Goal: Transaction & Acquisition: Purchase product/service

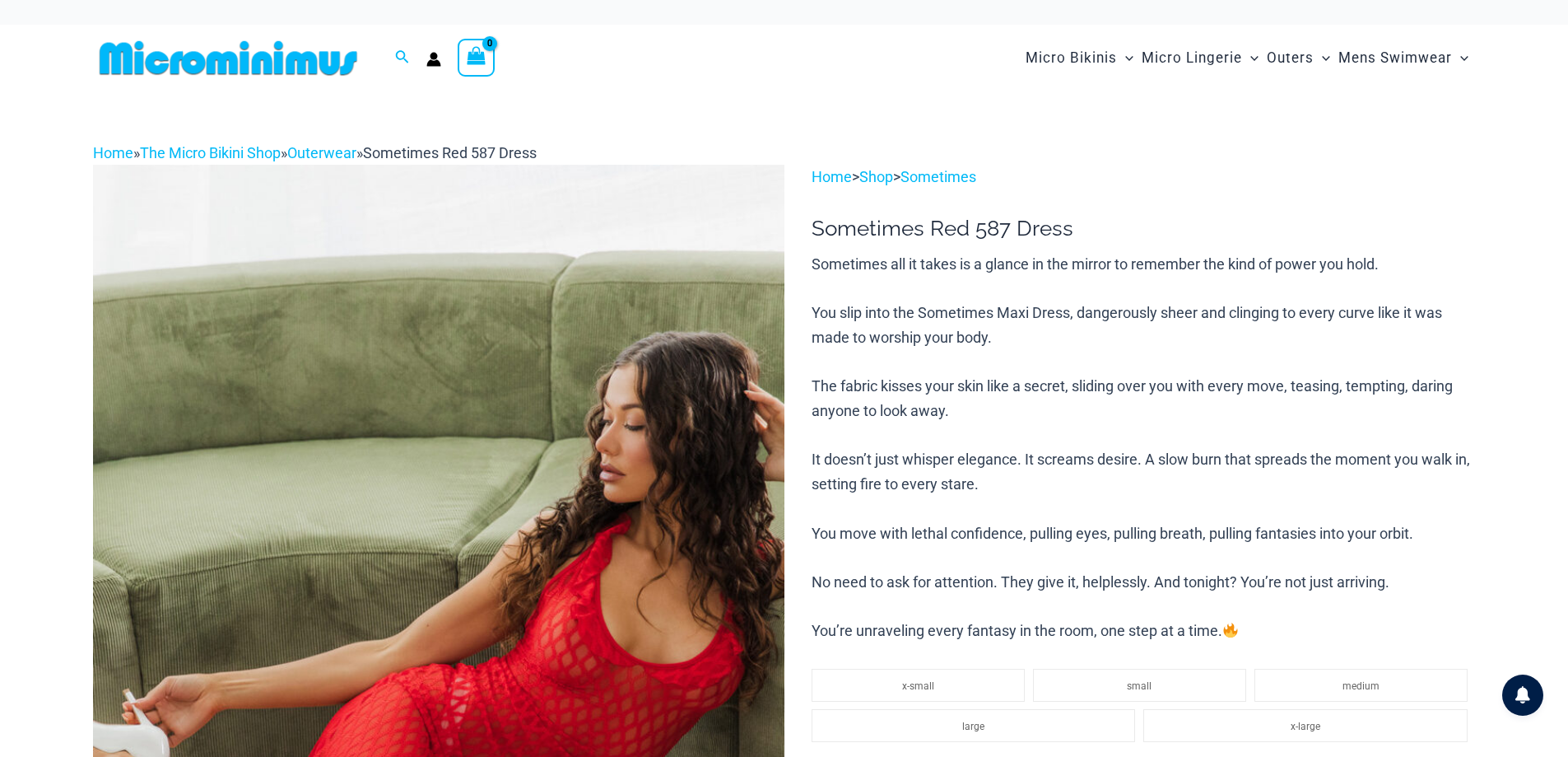
type input "**********"
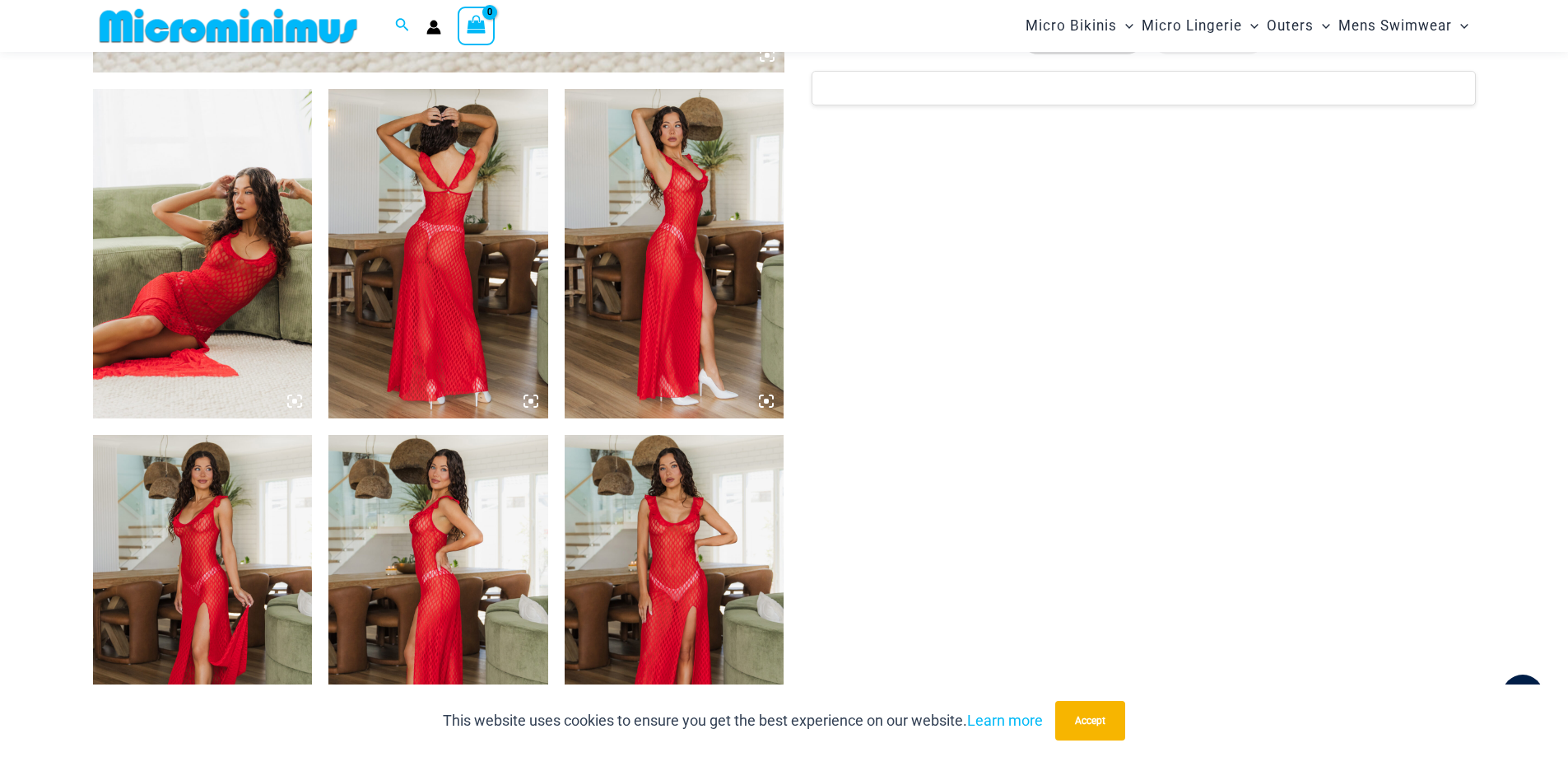
scroll to position [1129, 0]
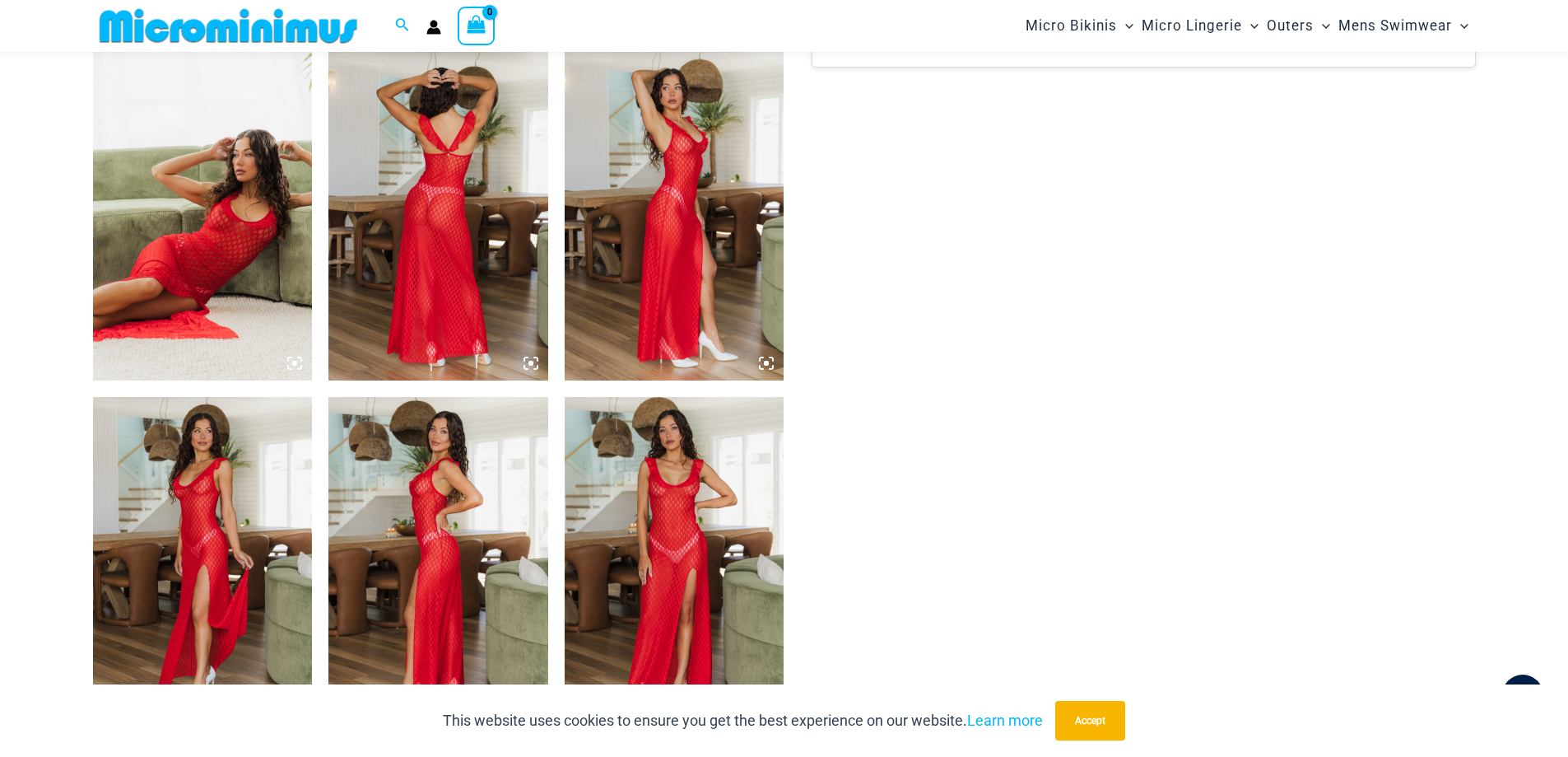
drag, startPoint x: 1578, startPoint y: 38, endPoint x: 1573, endPoint y: 164, distance: 126.1
click at [232, 224] on img at bounding box center [202, 215] width 219 height 329
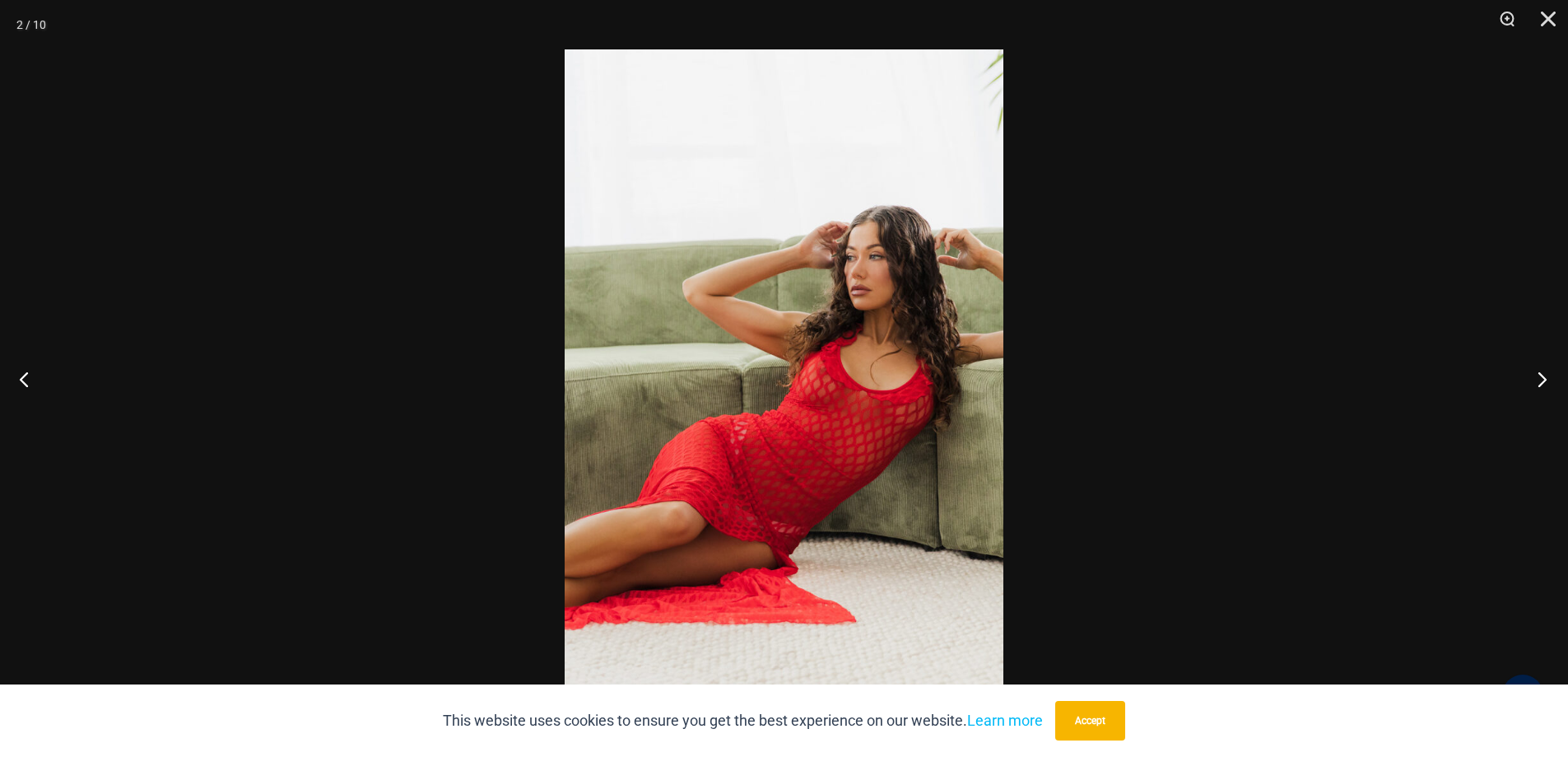
click at [1542, 381] on button "Next" at bounding box center [1537, 379] width 62 height 82
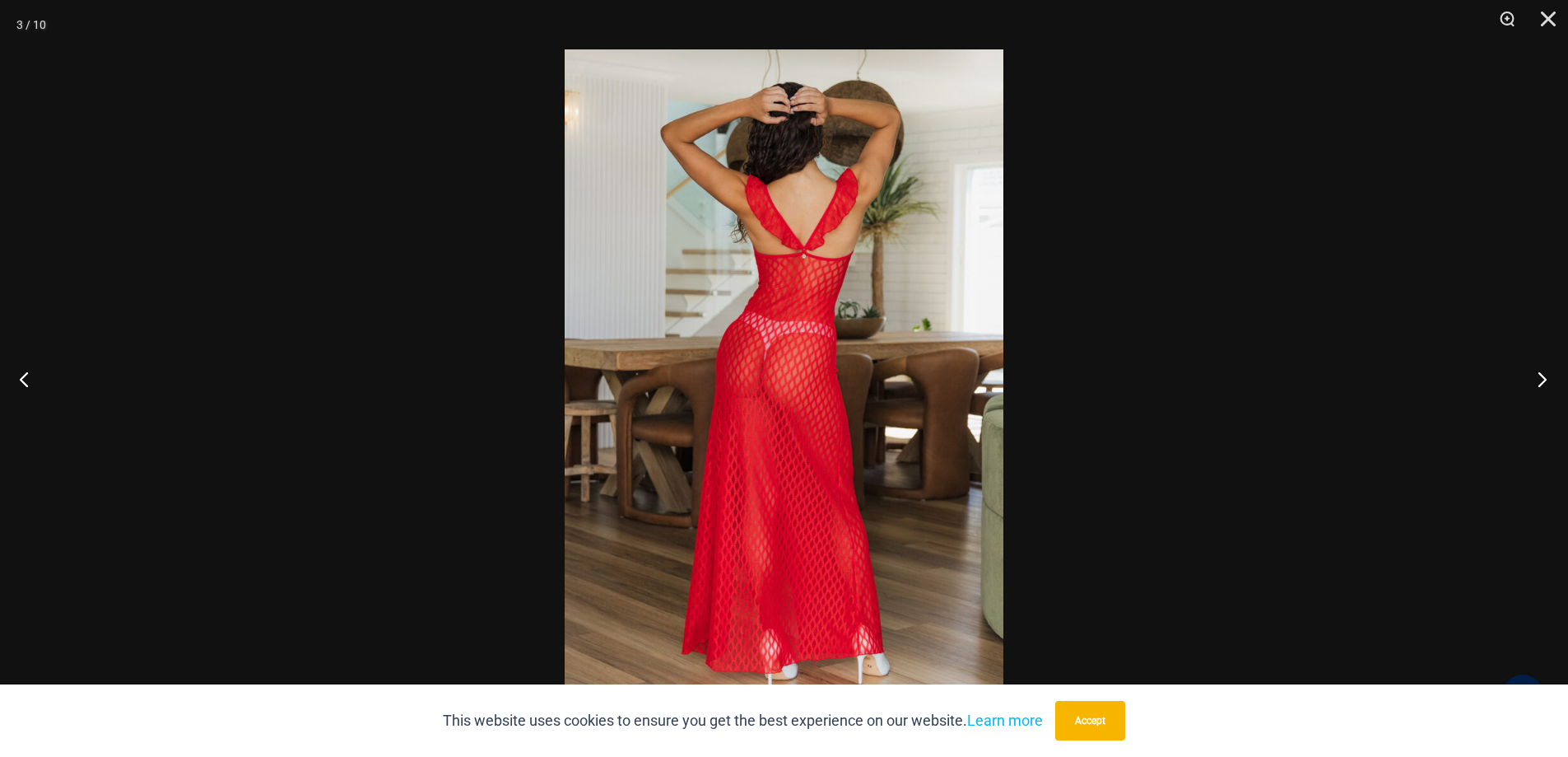
click at [1542, 381] on button "Next" at bounding box center [1537, 379] width 62 height 82
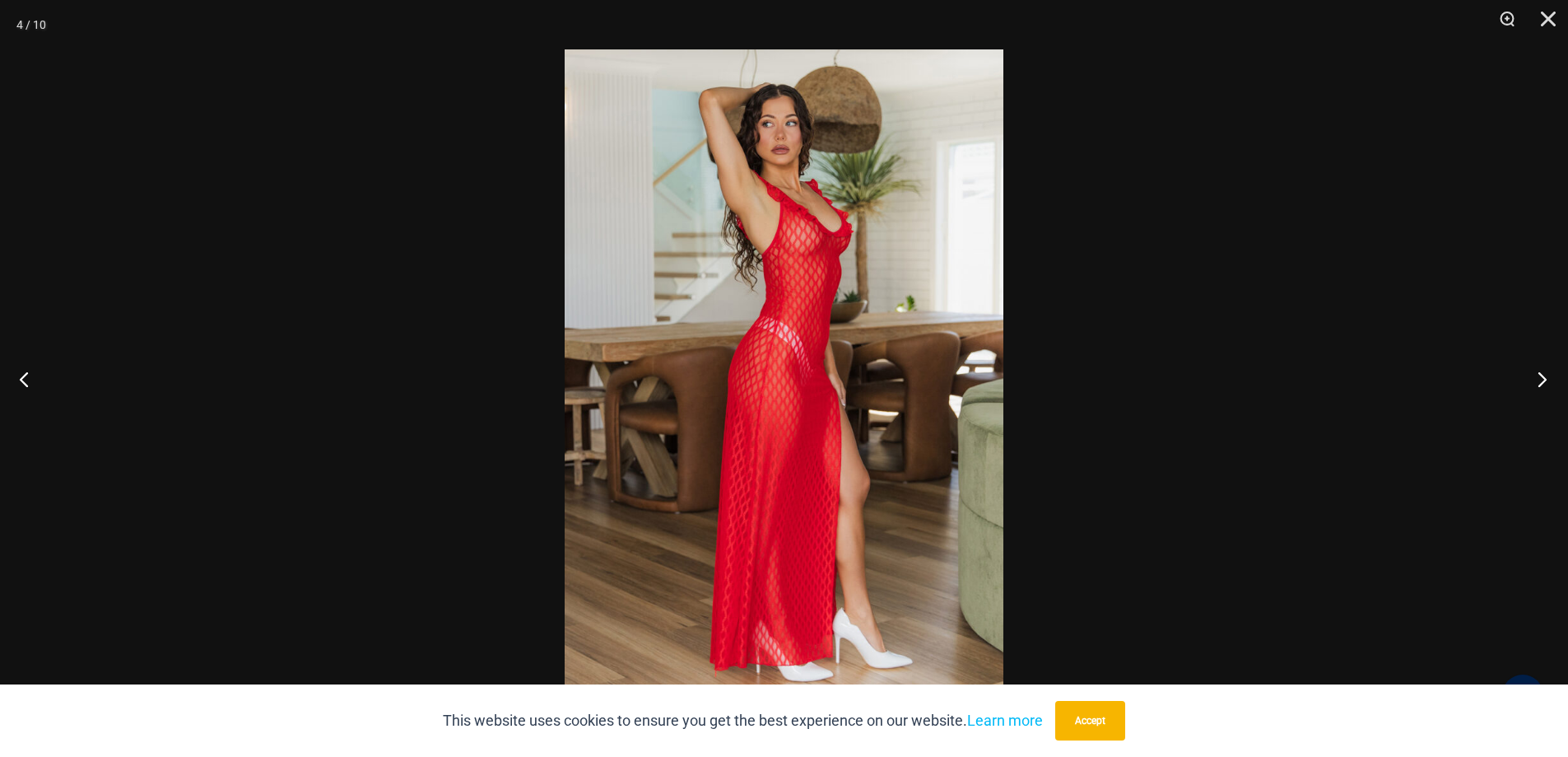
click at [1542, 381] on button "Next" at bounding box center [1537, 379] width 62 height 82
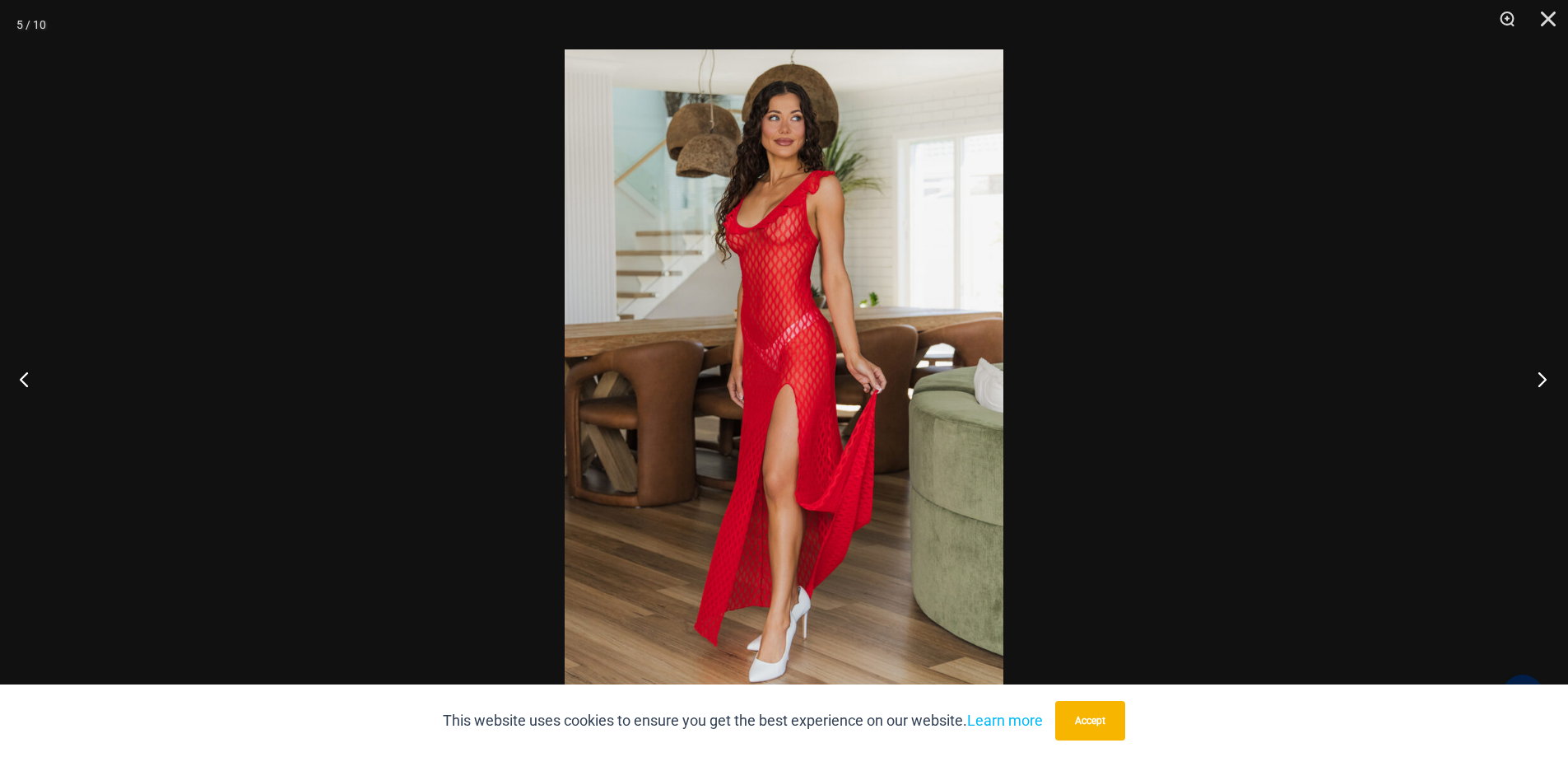
click at [1542, 381] on button "Next" at bounding box center [1537, 379] width 62 height 82
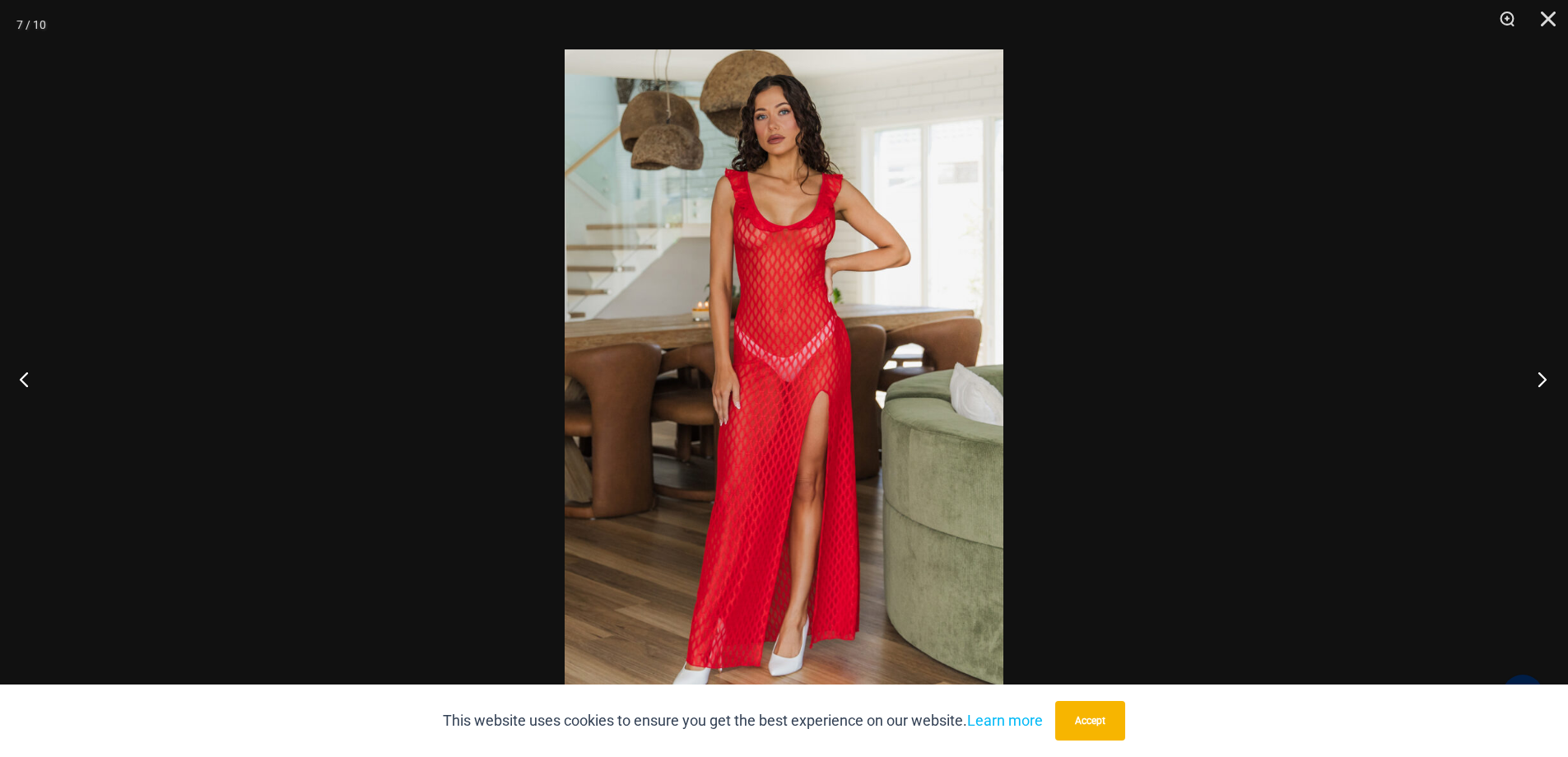
click at [1542, 381] on button "Next" at bounding box center [1537, 379] width 62 height 82
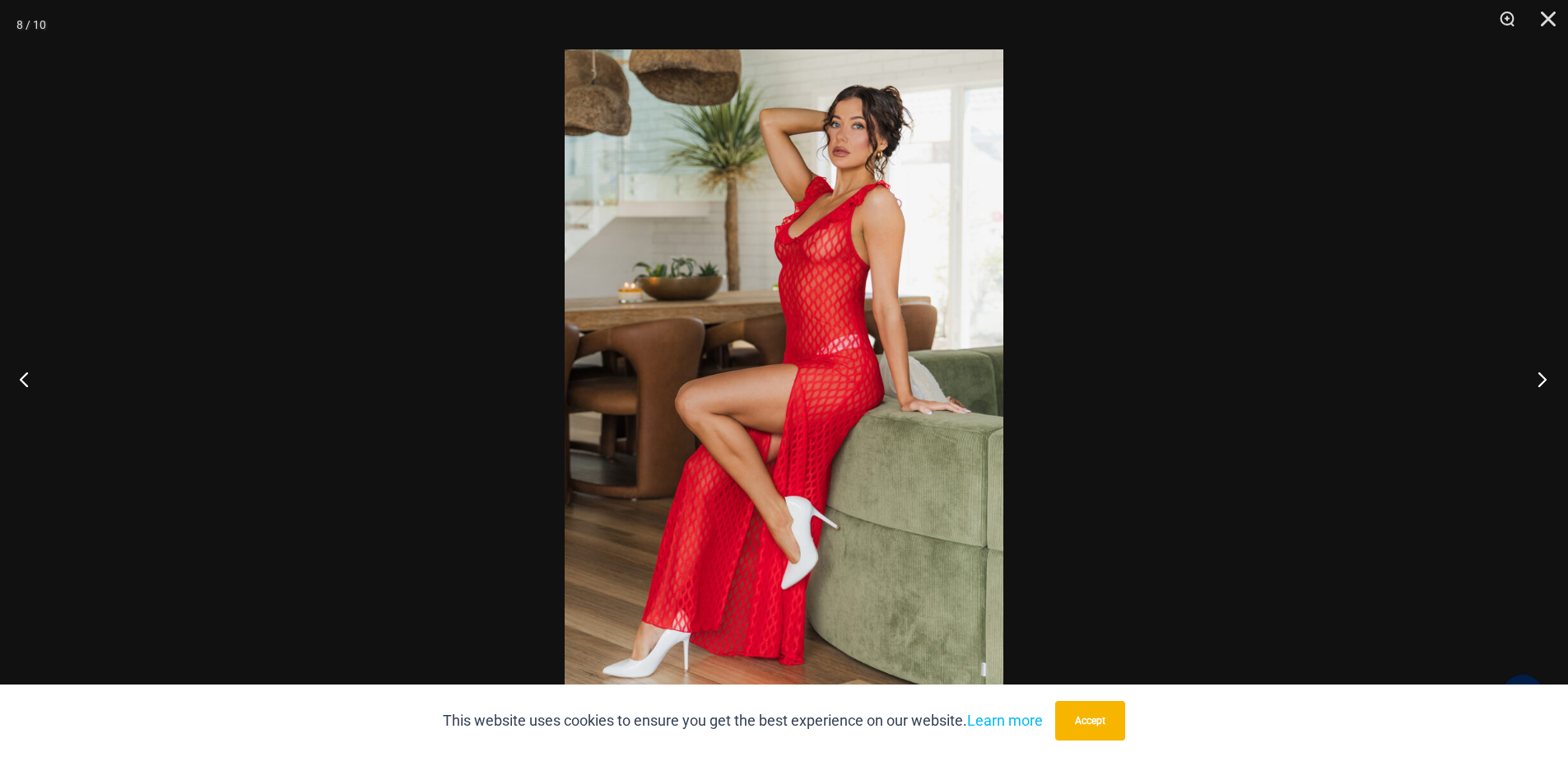
click at [1542, 381] on button "Next" at bounding box center [1537, 379] width 62 height 82
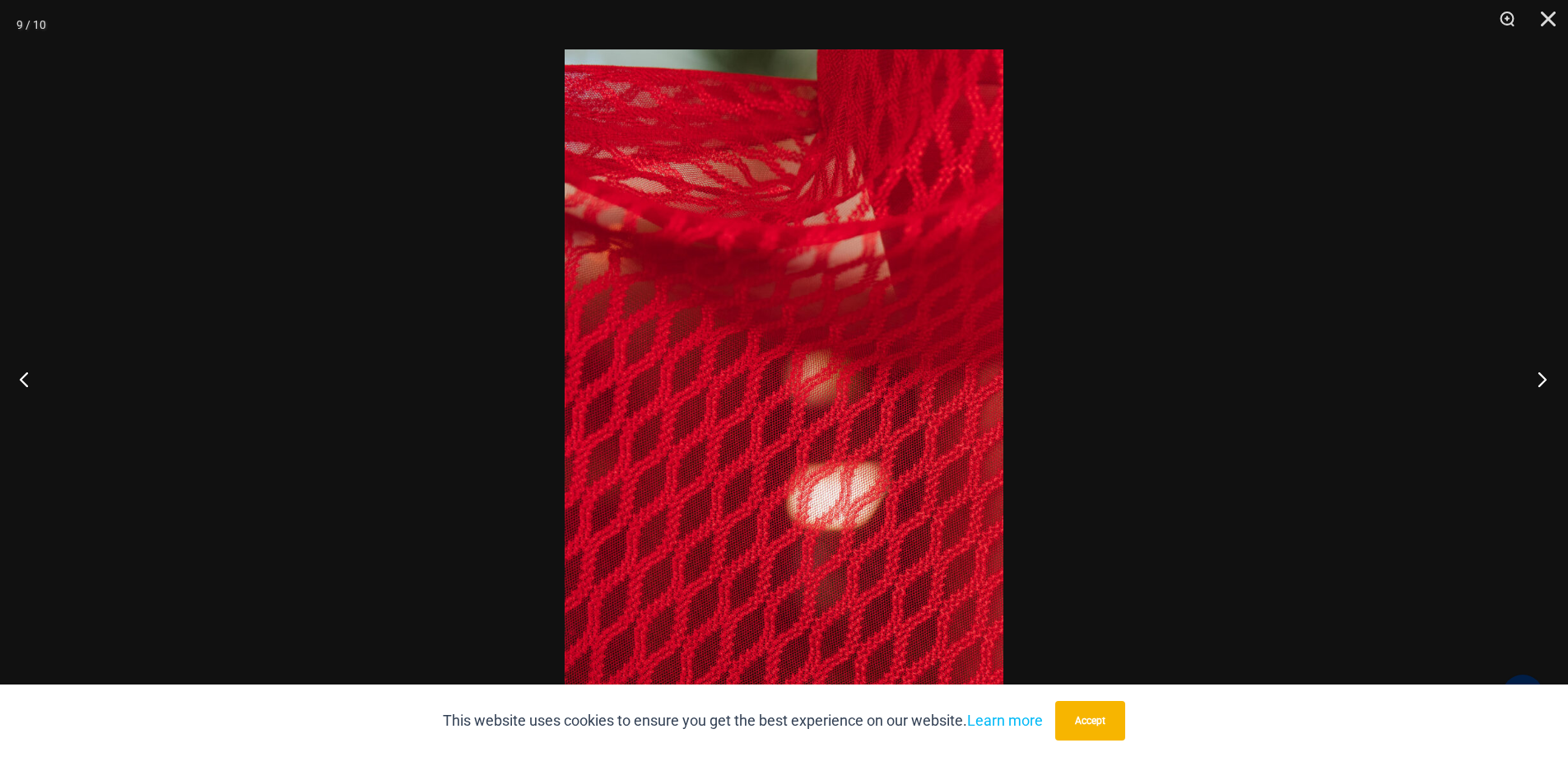
click at [1542, 381] on button "Next" at bounding box center [1537, 379] width 62 height 82
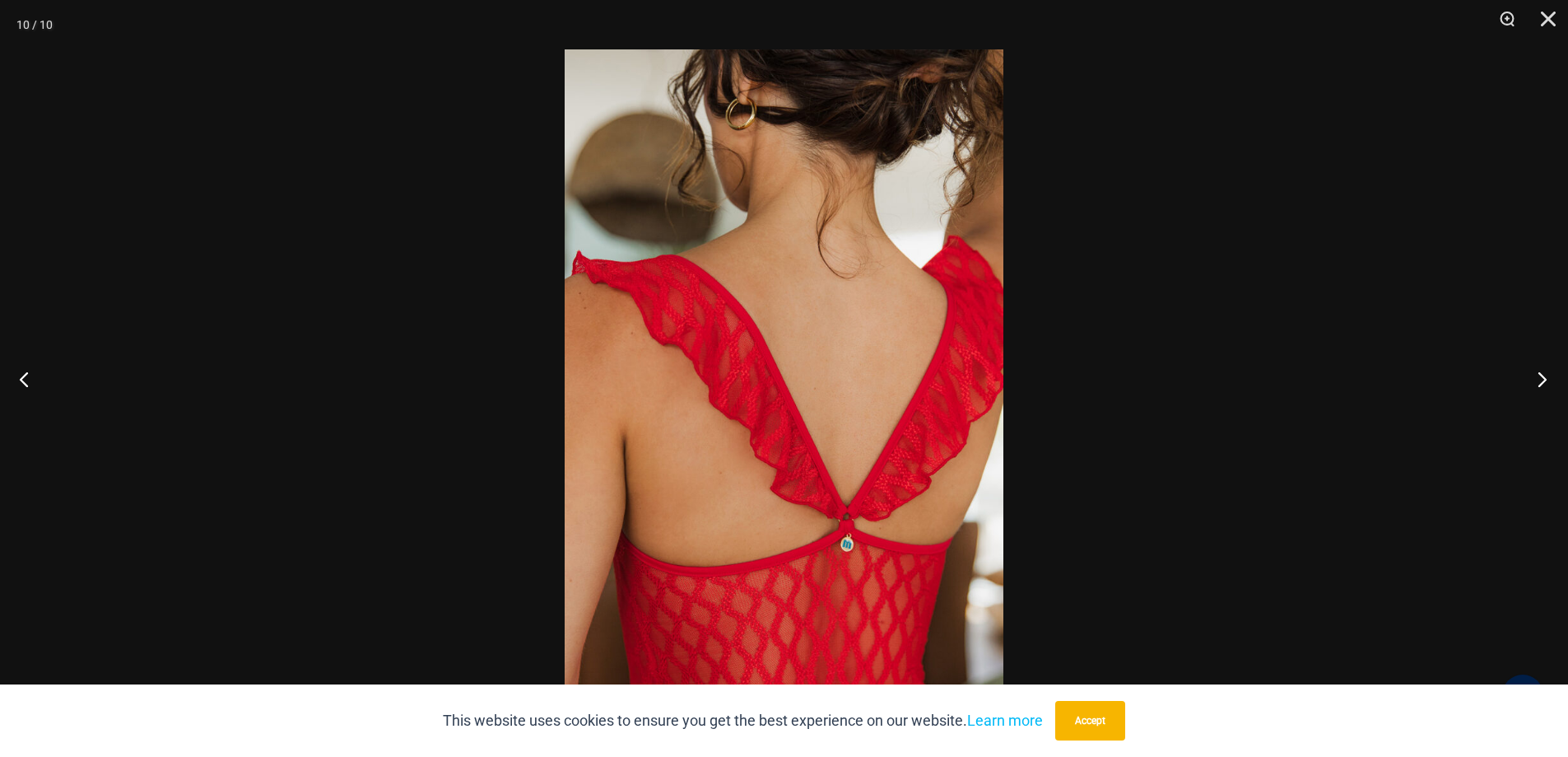
click at [1542, 381] on button "Next" at bounding box center [1537, 379] width 62 height 82
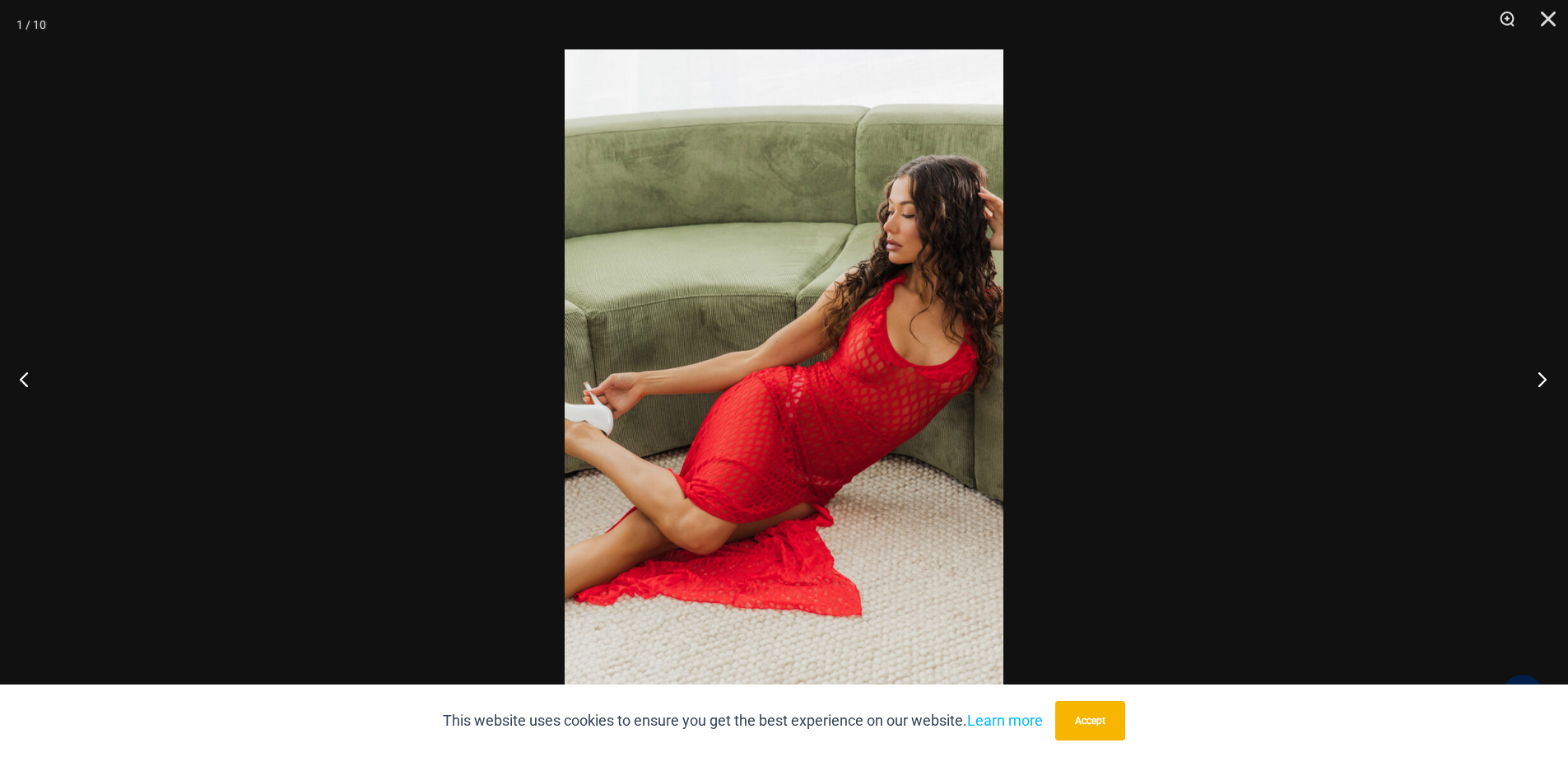
click at [1542, 381] on button "Next" at bounding box center [1537, 379] width 62 height 82
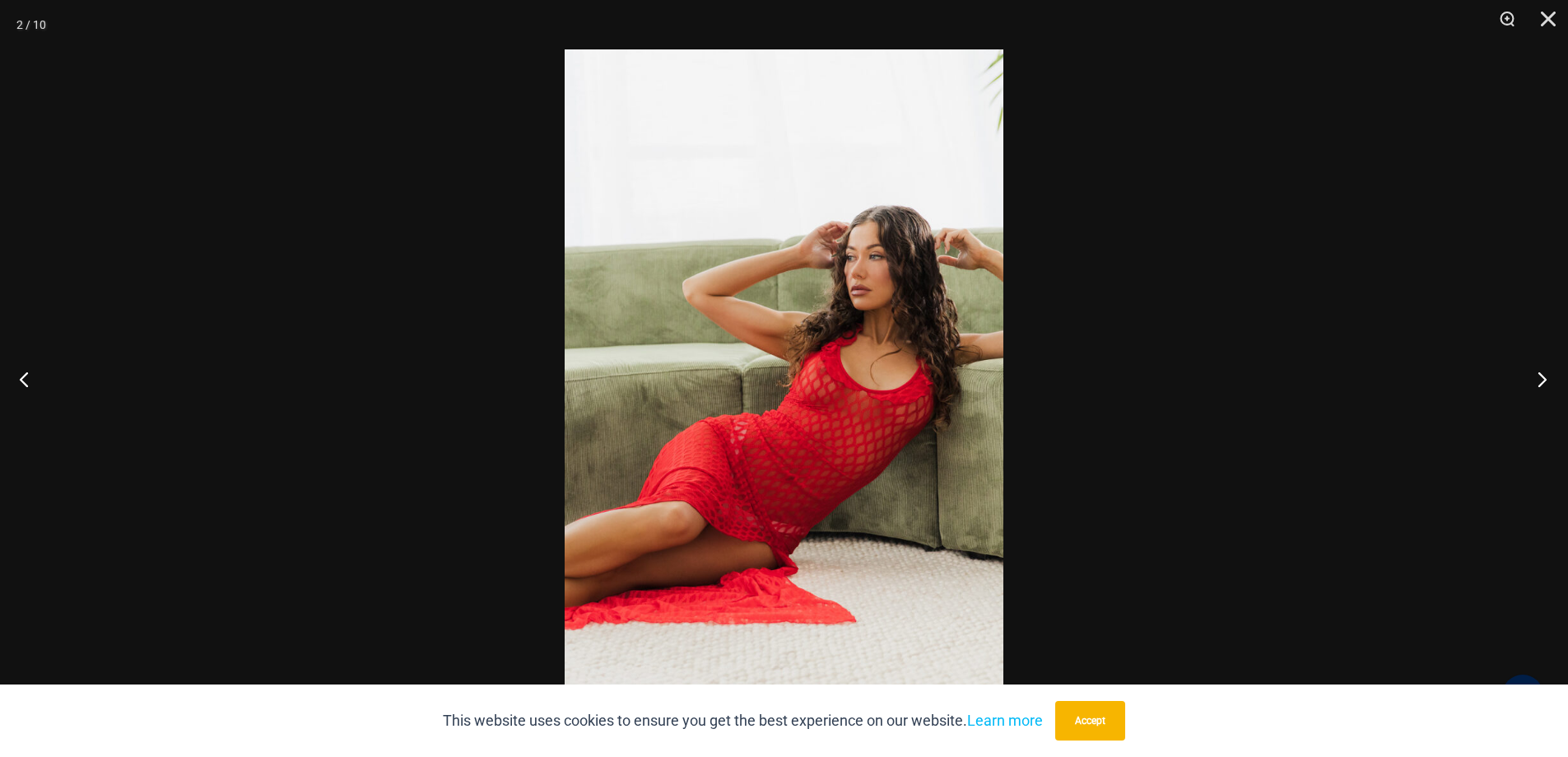
click at [1542, 381] on button "Next" at bounding box center [1537, 379] width 62 height 82
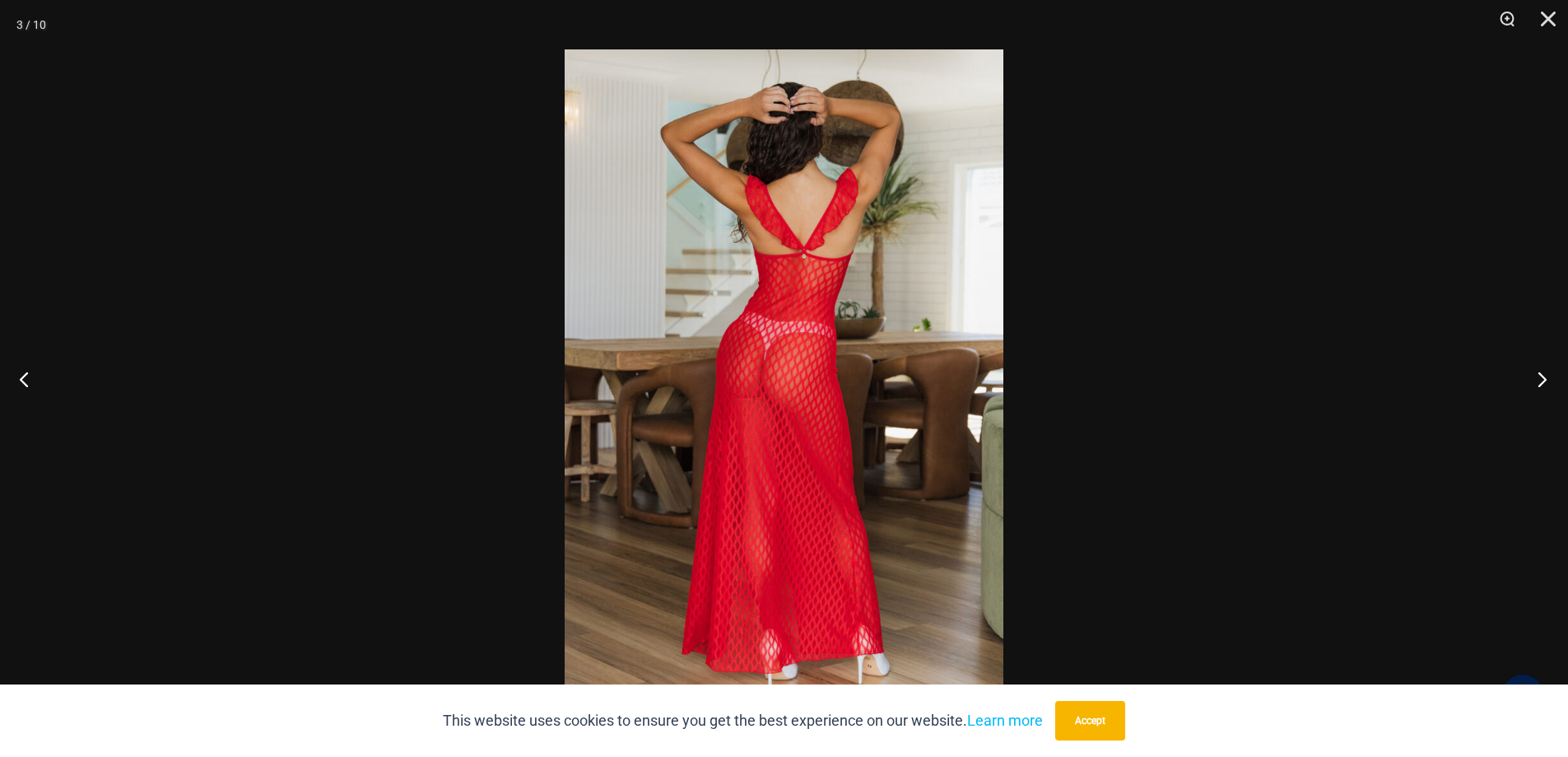
click at [1542, 381] on button "Next" at bounding box center [1537, 379] width 62 height 82
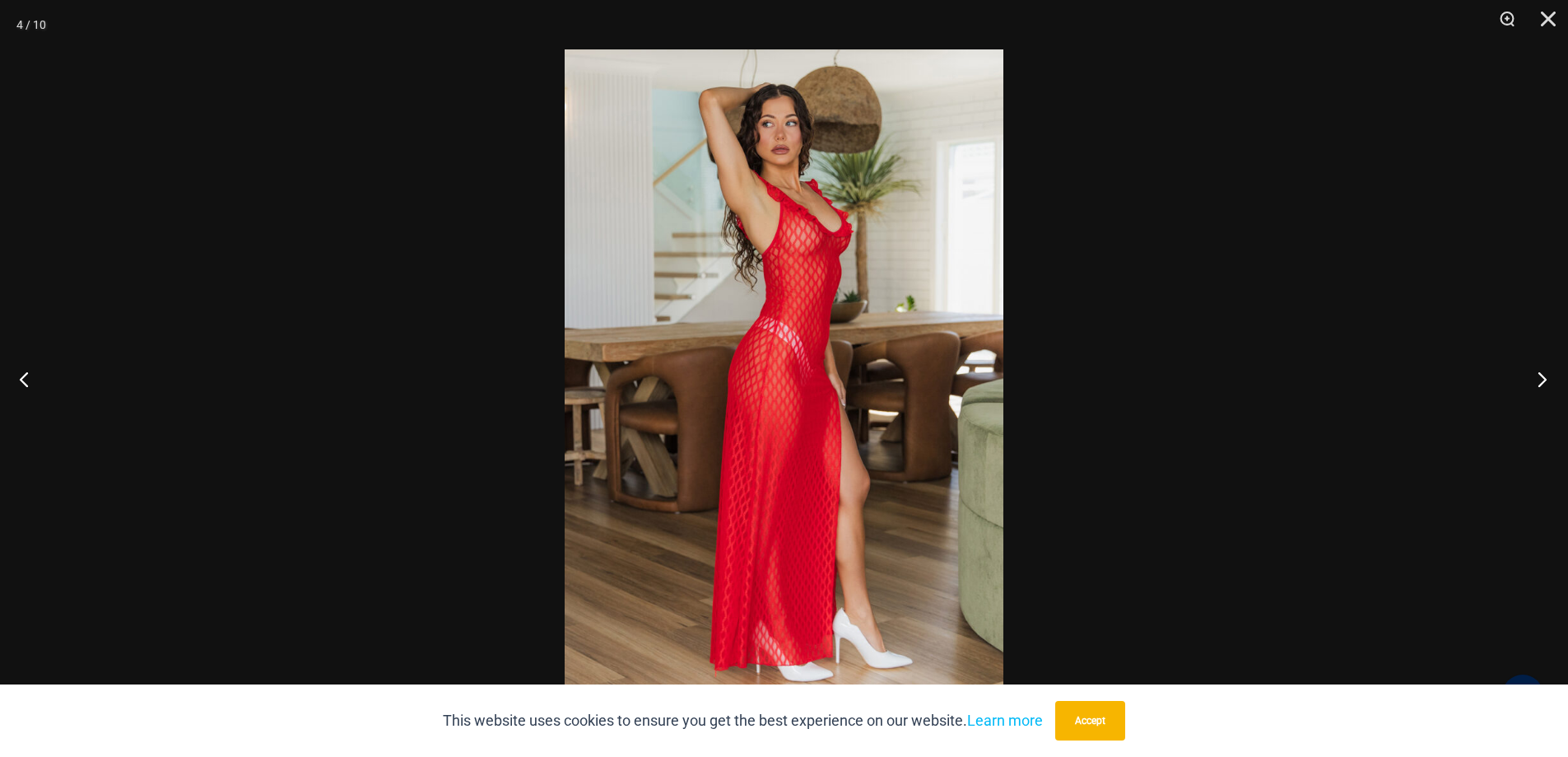
click at [1542, 381] on button "Next" at bounding box center [1537, 379] width 62 height 82
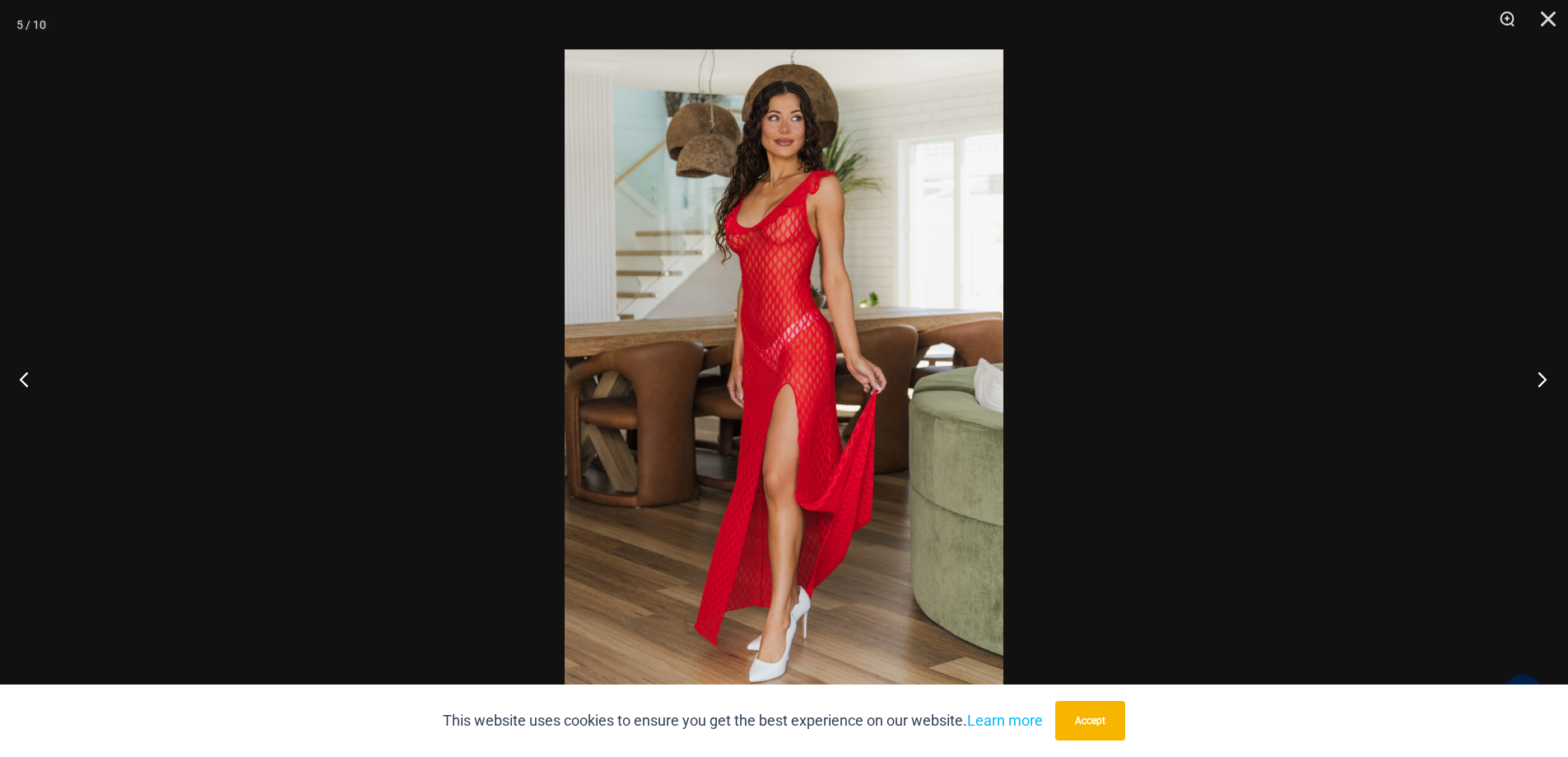
click at [1542, 381] on button "Next" at bounding box center [1537, 379] width 62 height 82
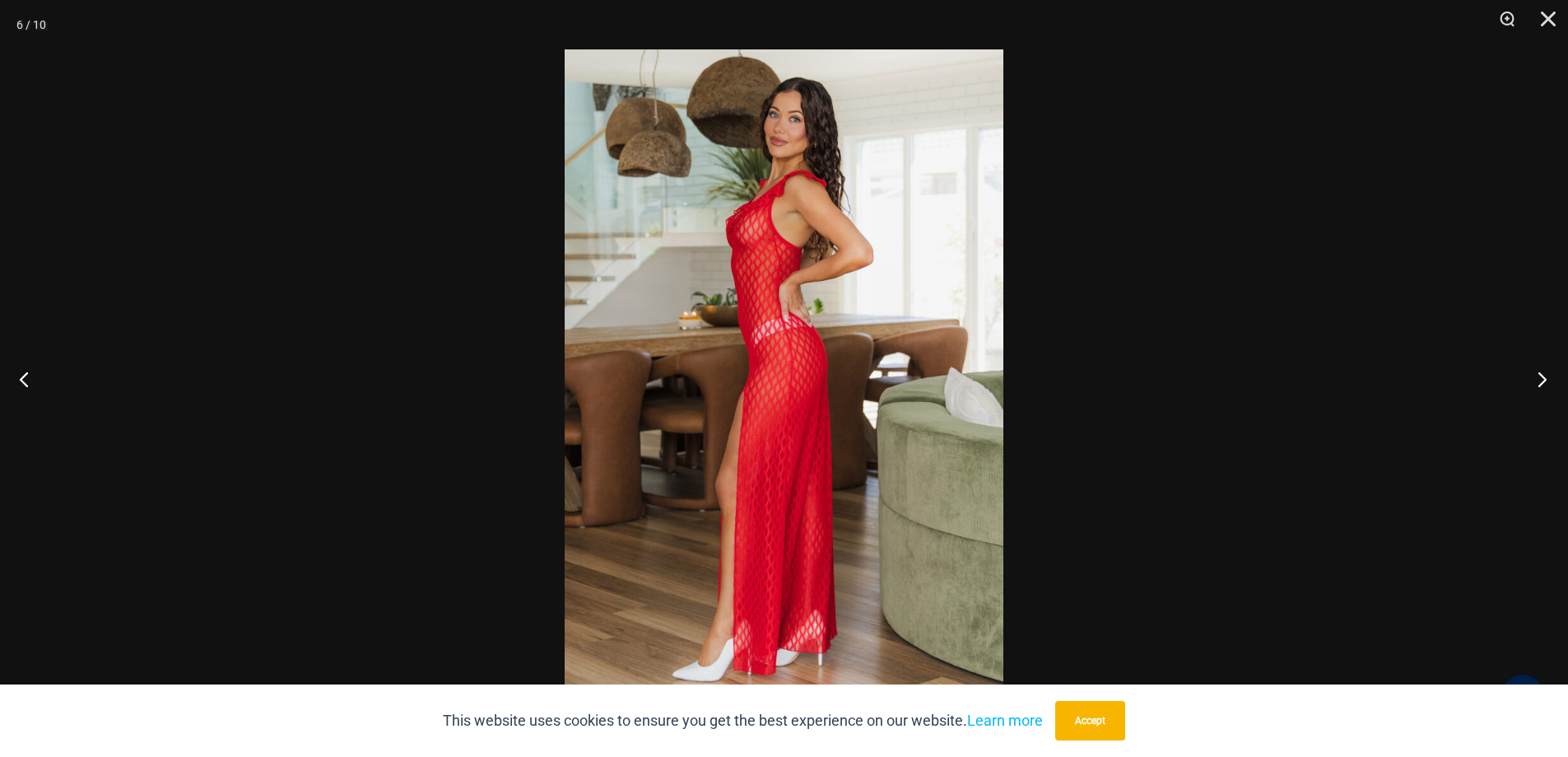
click at [1542, 381] on button "Next" at bounding box center [1537, 379] width 62 height 82
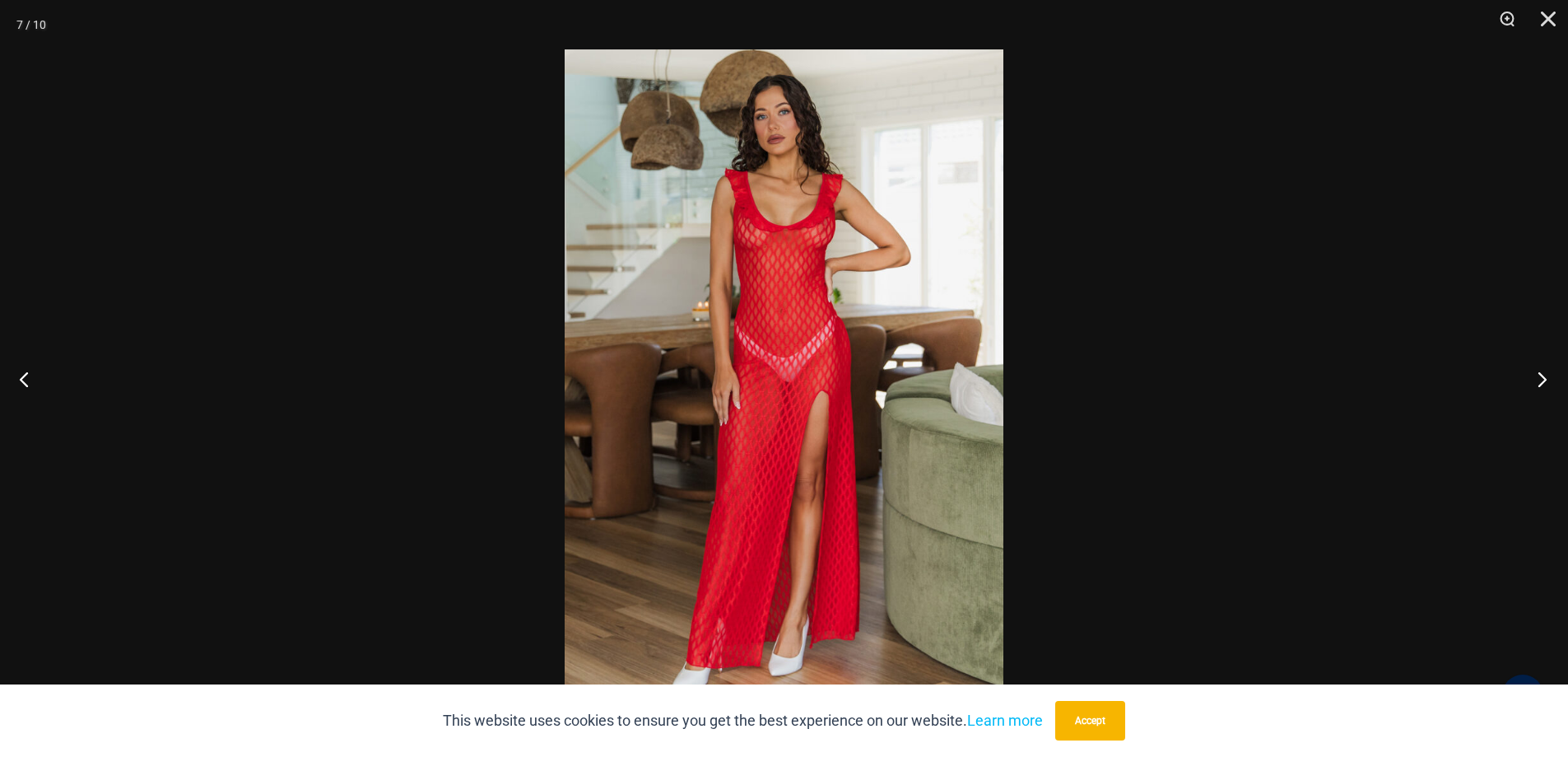
click at [1542, 381] on button "Next" at bounding box center [1537, 379] width 62 height 82
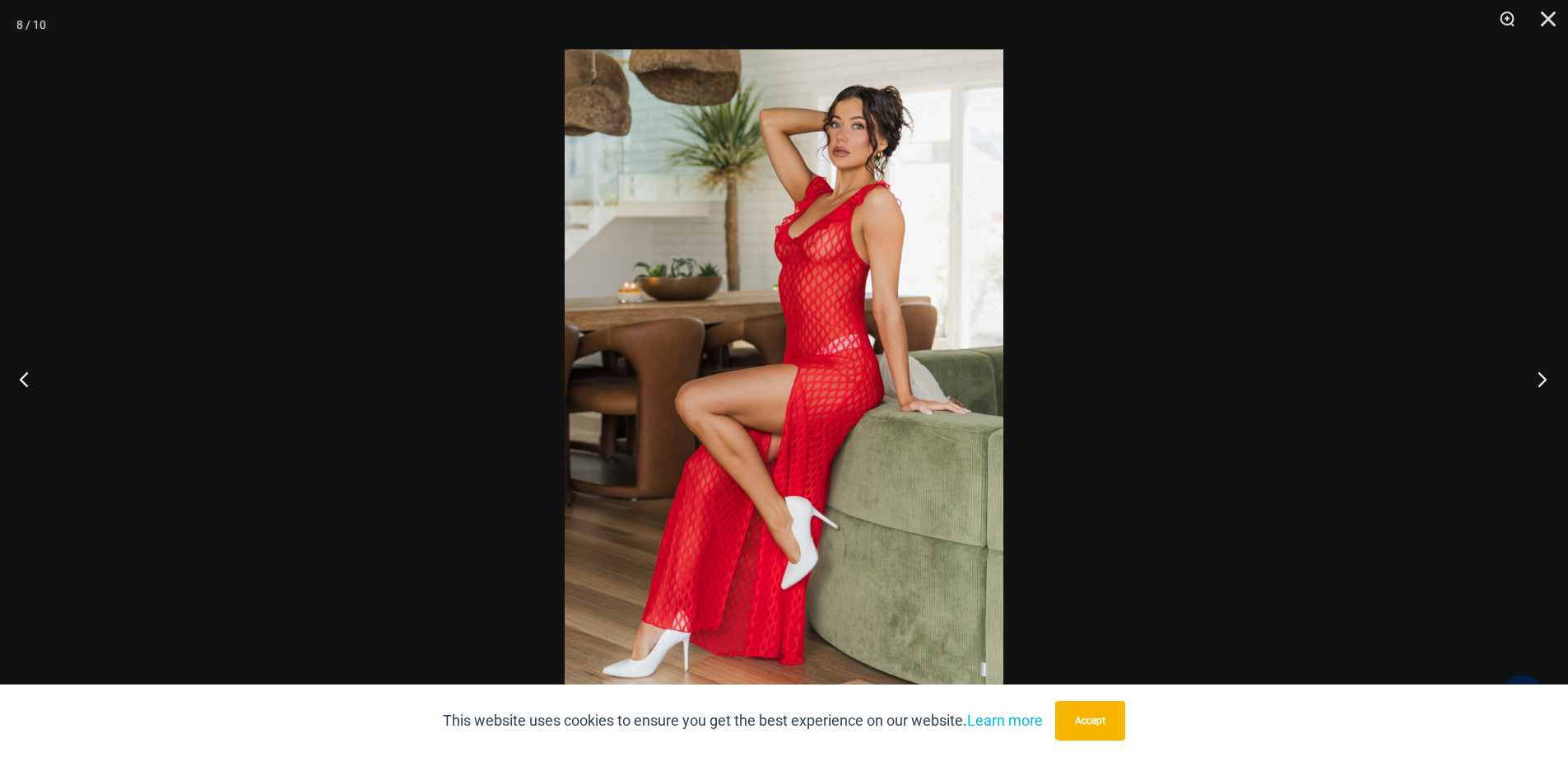
click at [1542, 381] on button "Next" at bounding box center [1537, 379] width 62 height 82
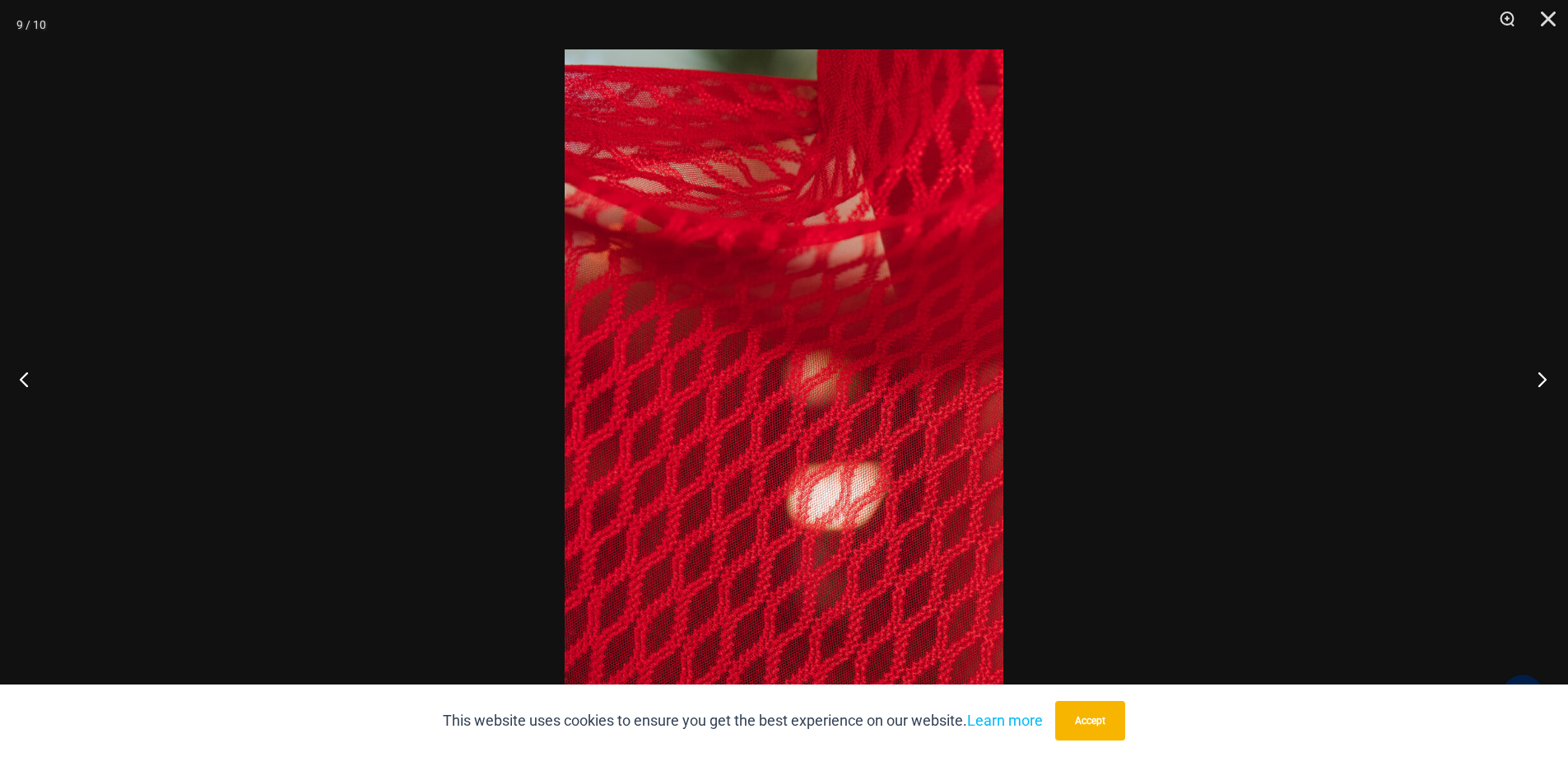
click at [1542, 381] on button "Next" at bounding box center [1537, 379] width 62 height 82
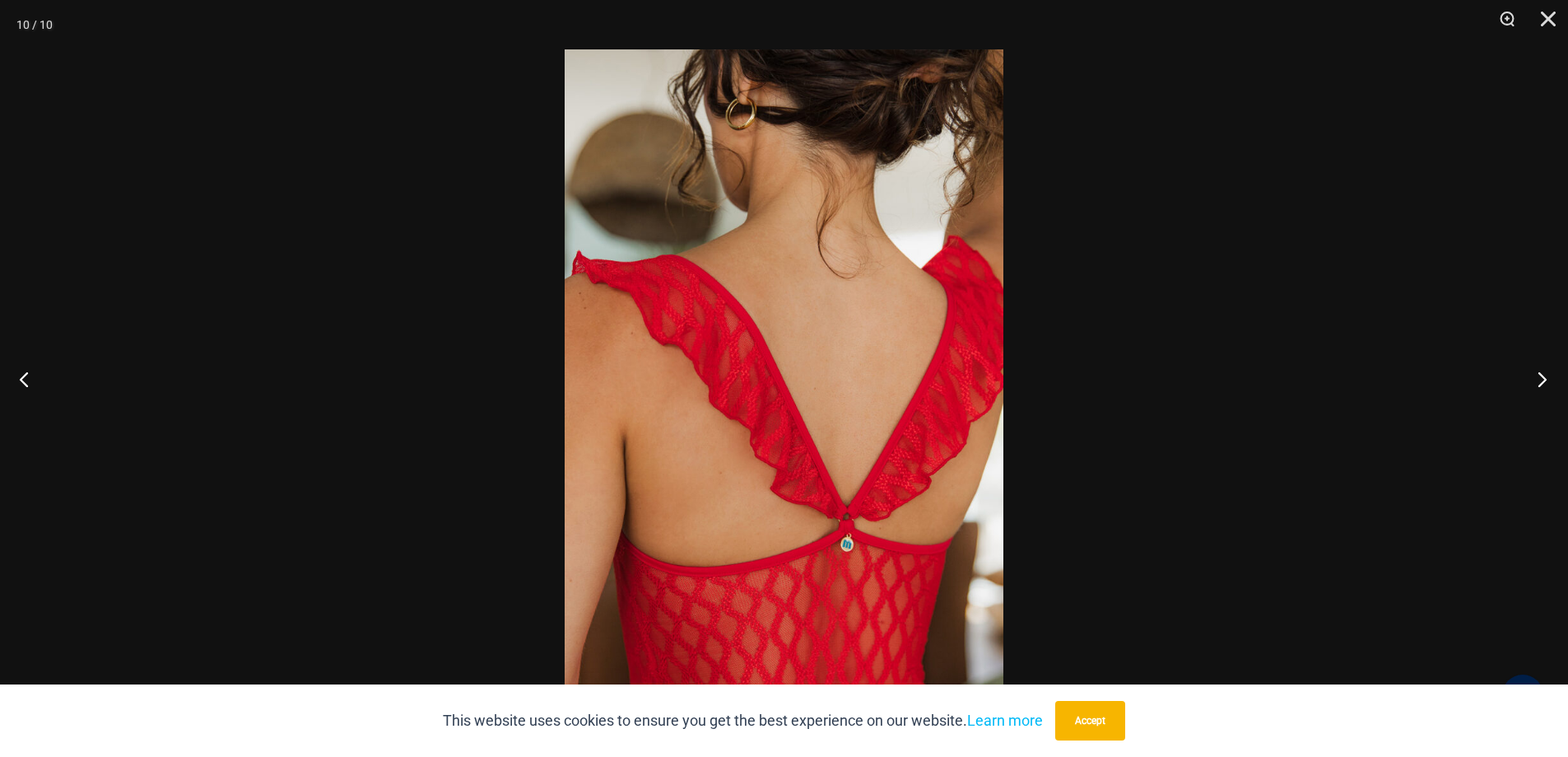
click at [1542, 381] on button "Next" at bounding box center [1537, 379] width 62 height 82
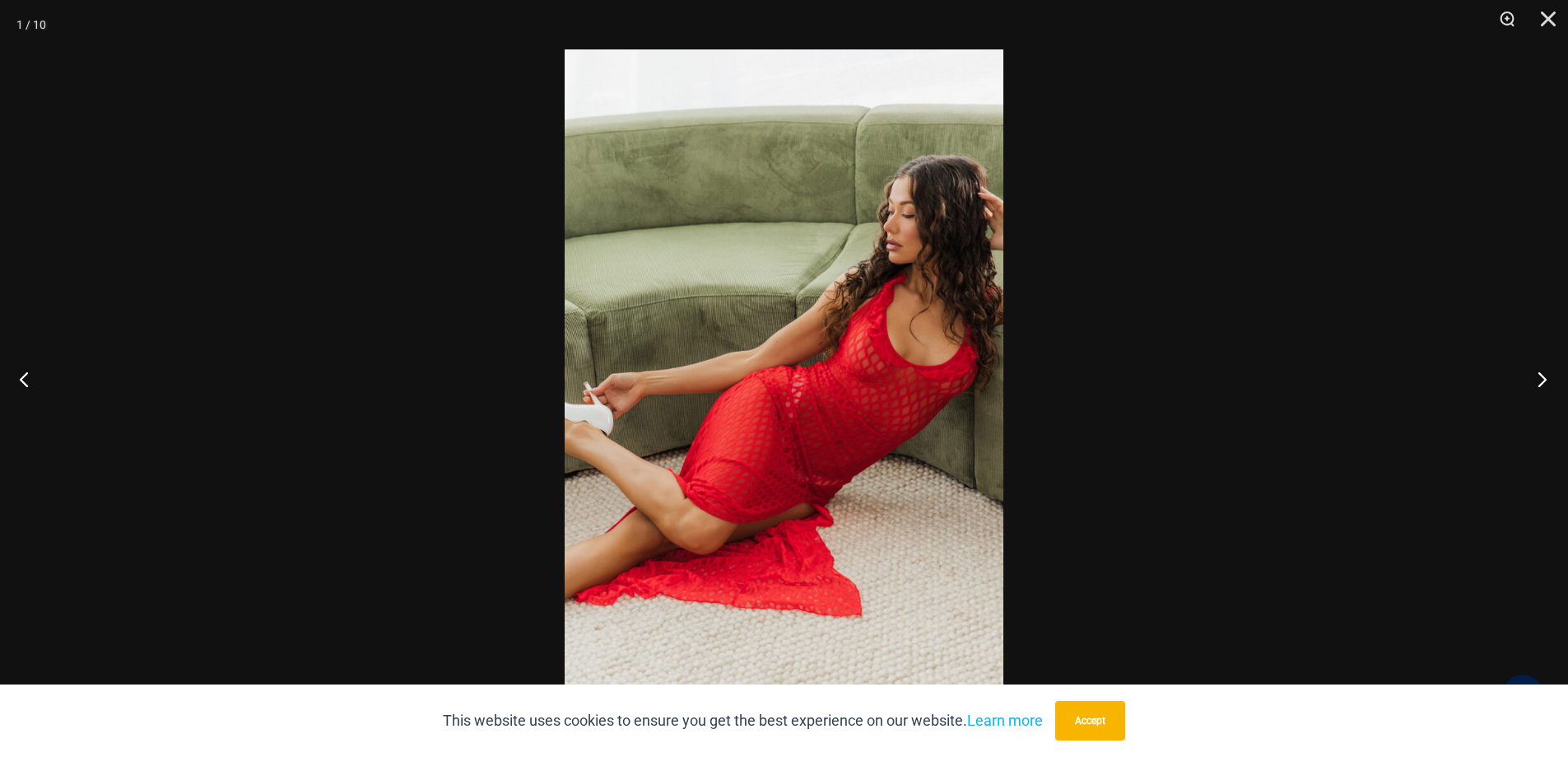
click at [1542, 381] on button "Next" at bounding box center [1537, 379] width 62 height 82
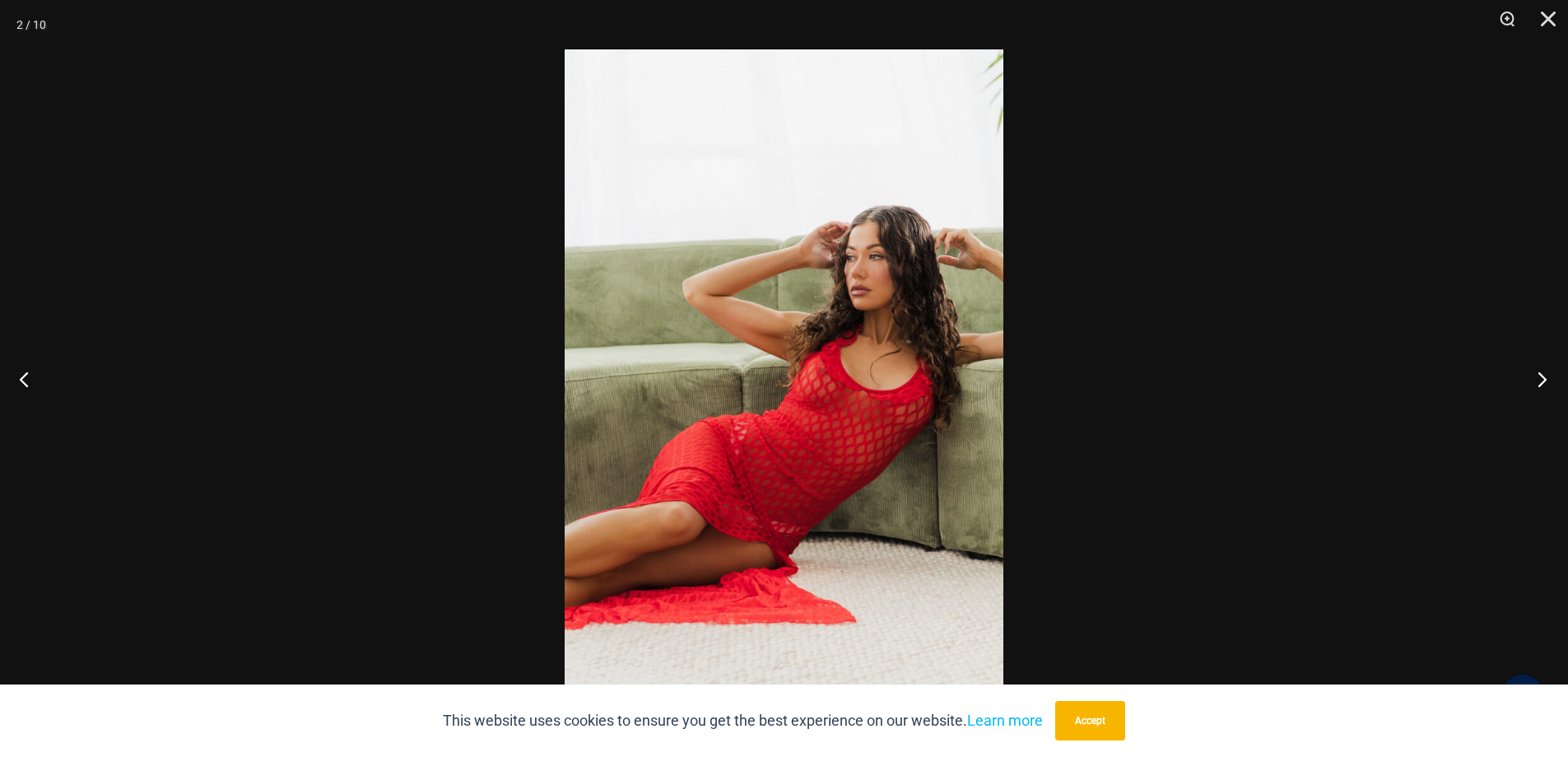
click at [1542, 381] on button "Next" at bounding box center [1537, 379] width 62 height 82
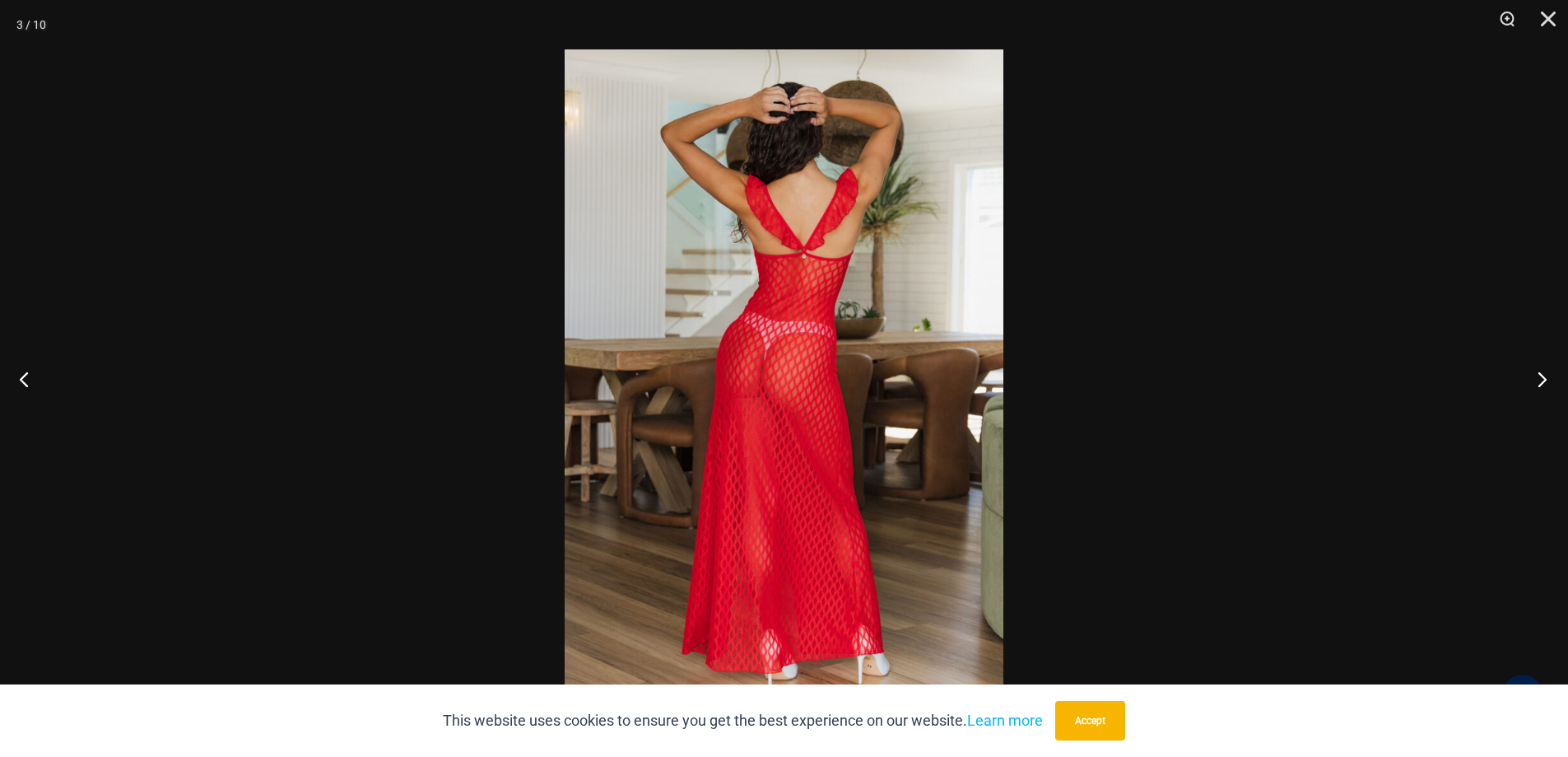
click at [1542, 381] on button "Next" at bounding box center [1537, 379] width 62 height 82
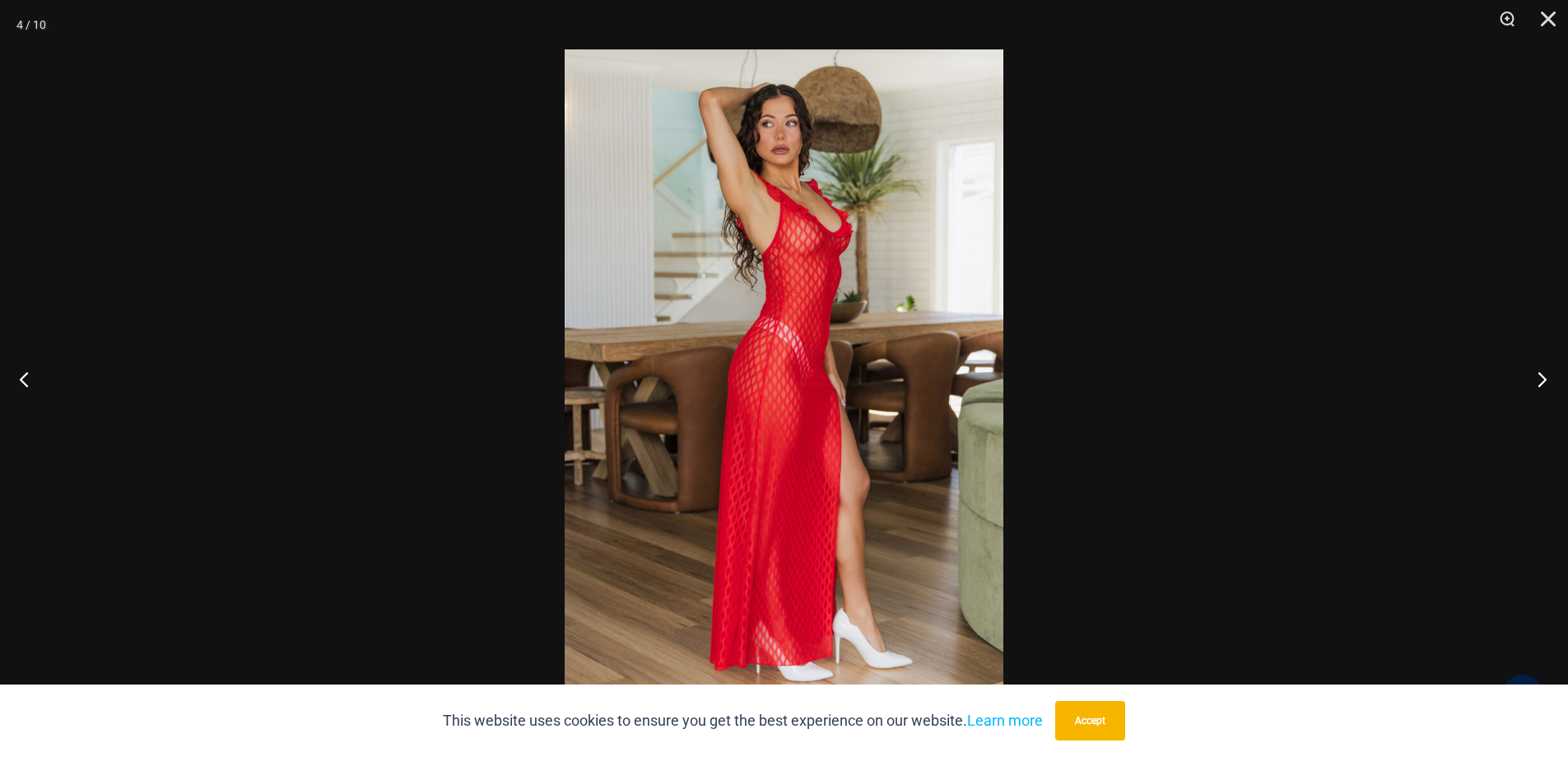
click at [1542, 381] on button "Next" at bounding box center [1537, 379] width 62 height 82
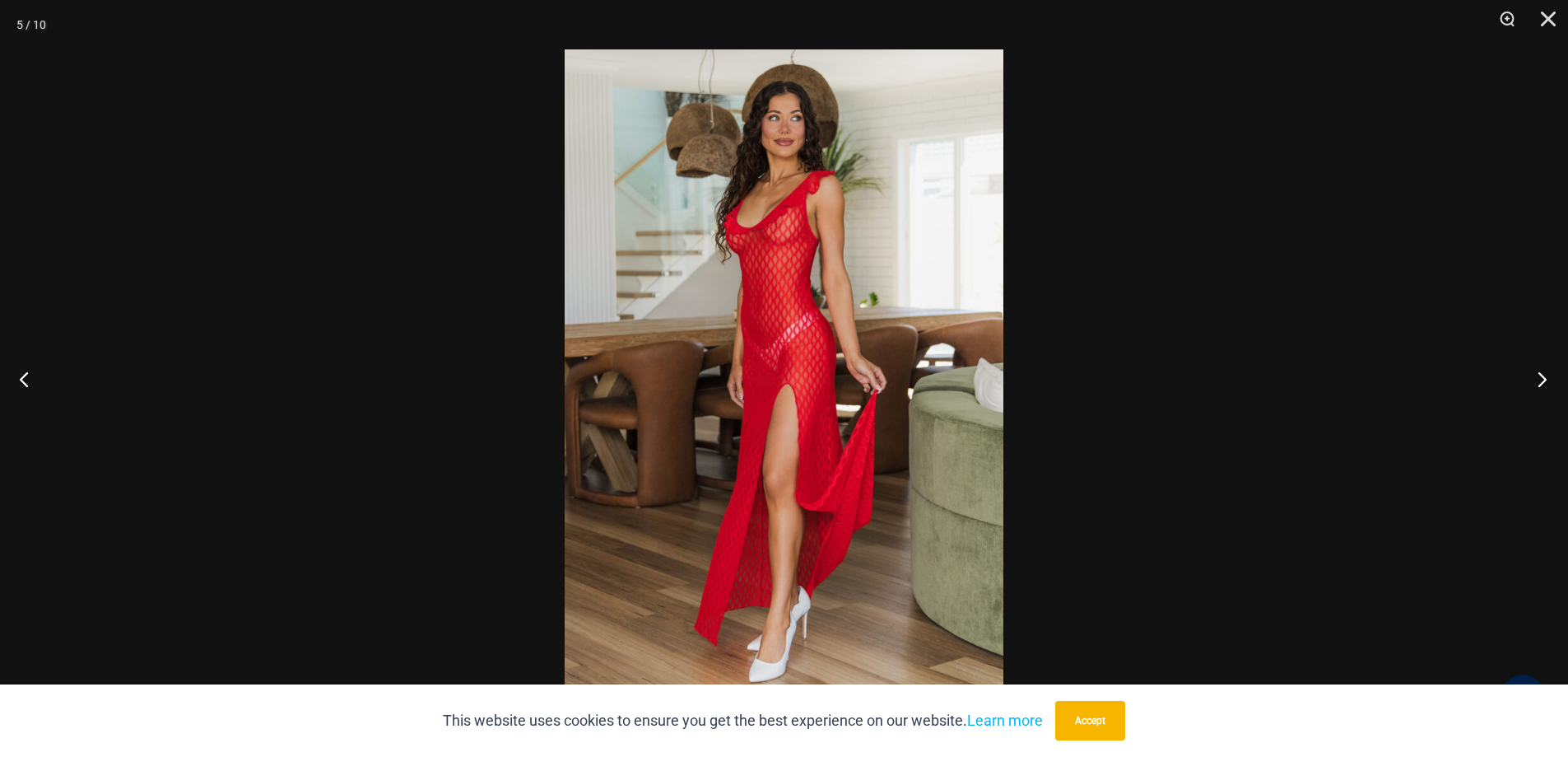
click at [1542, 381] on button "Next" at bounding box center [1537, 379] width 62 height 82
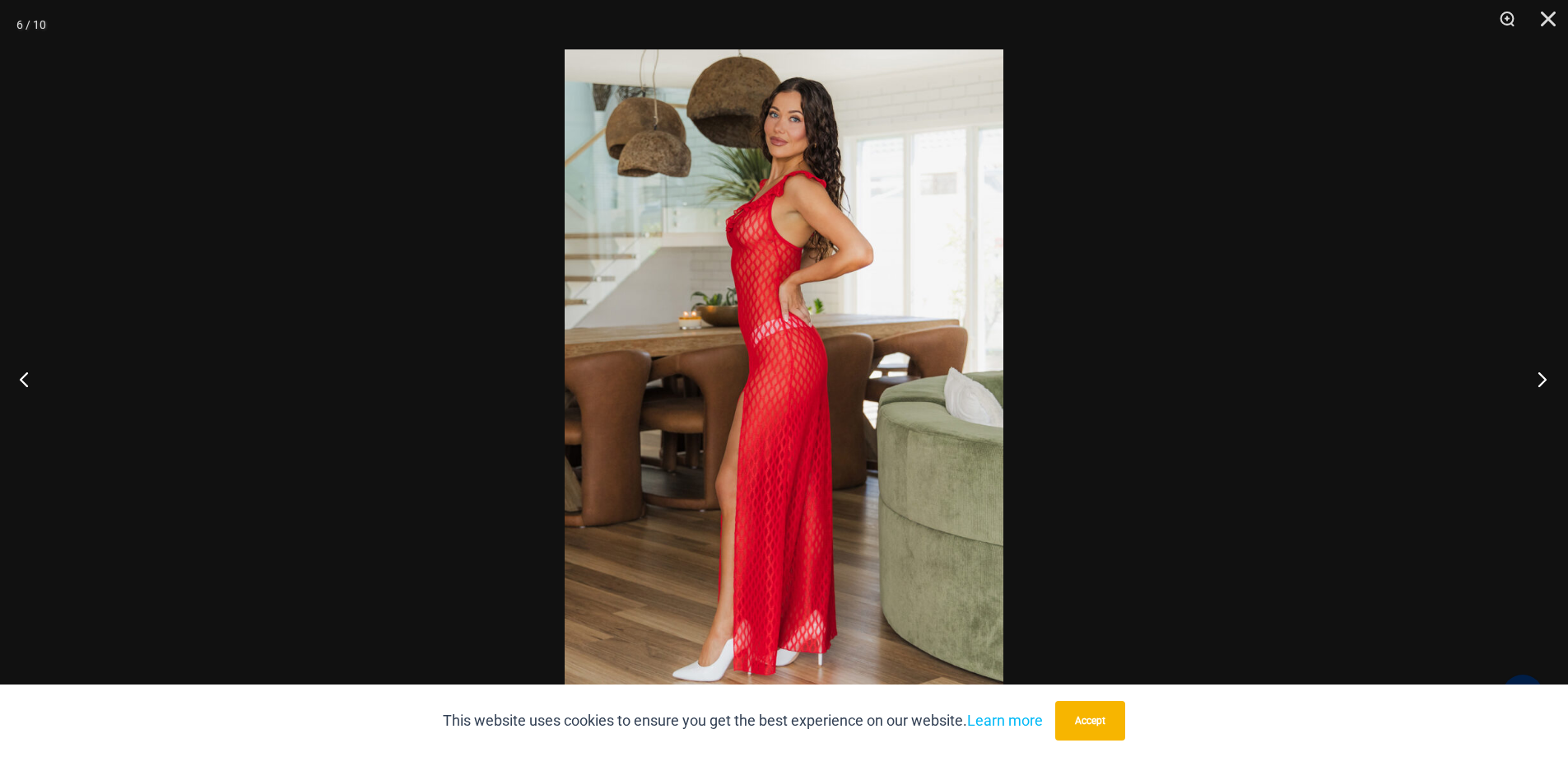
click at [1542, 381] on button "Next" at bounding box center [1537, 379] width 62 height 82
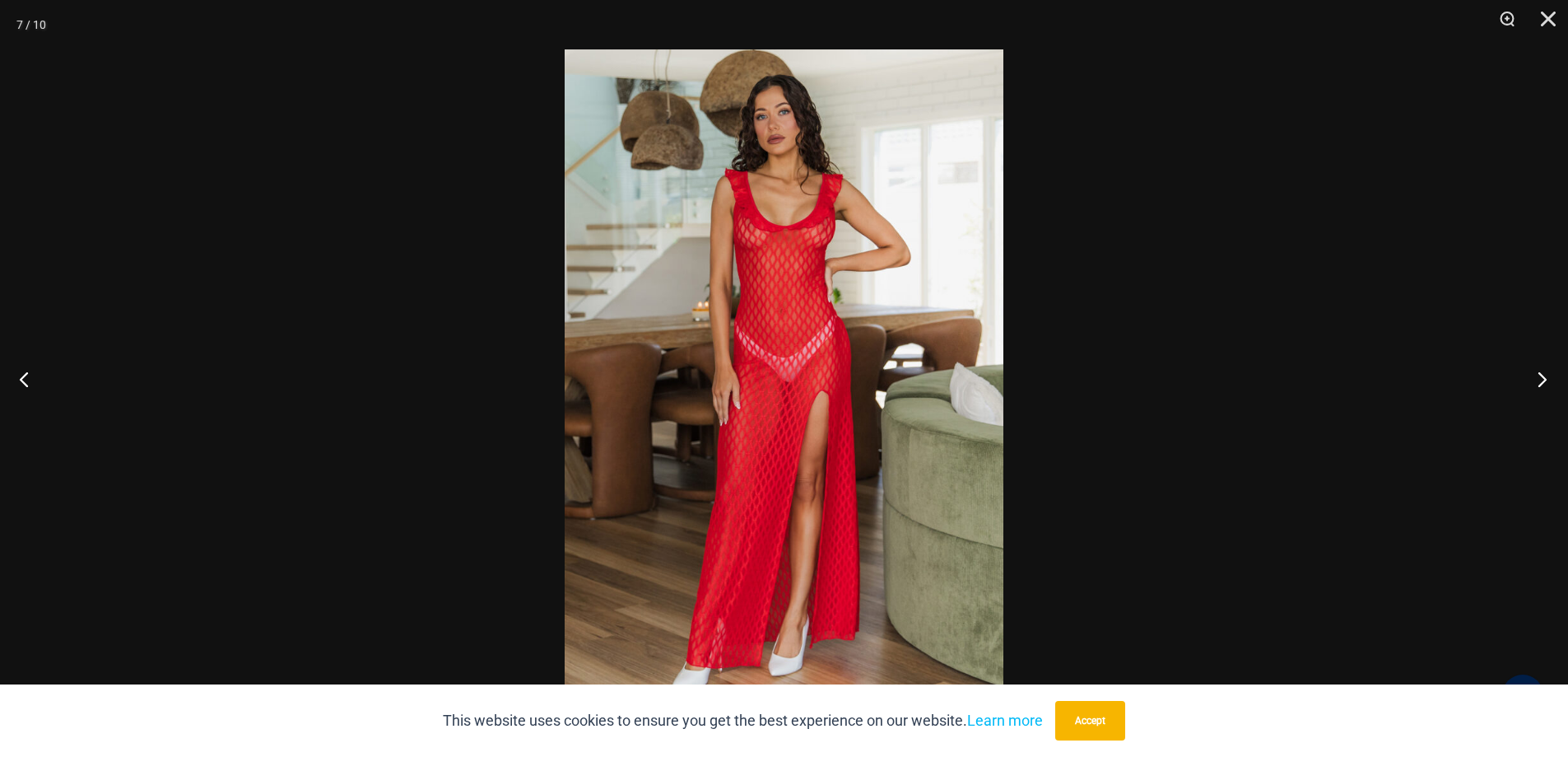
click at [1542, 381] on button "Next" at bounding box center [1537, 379] width 62 height 82
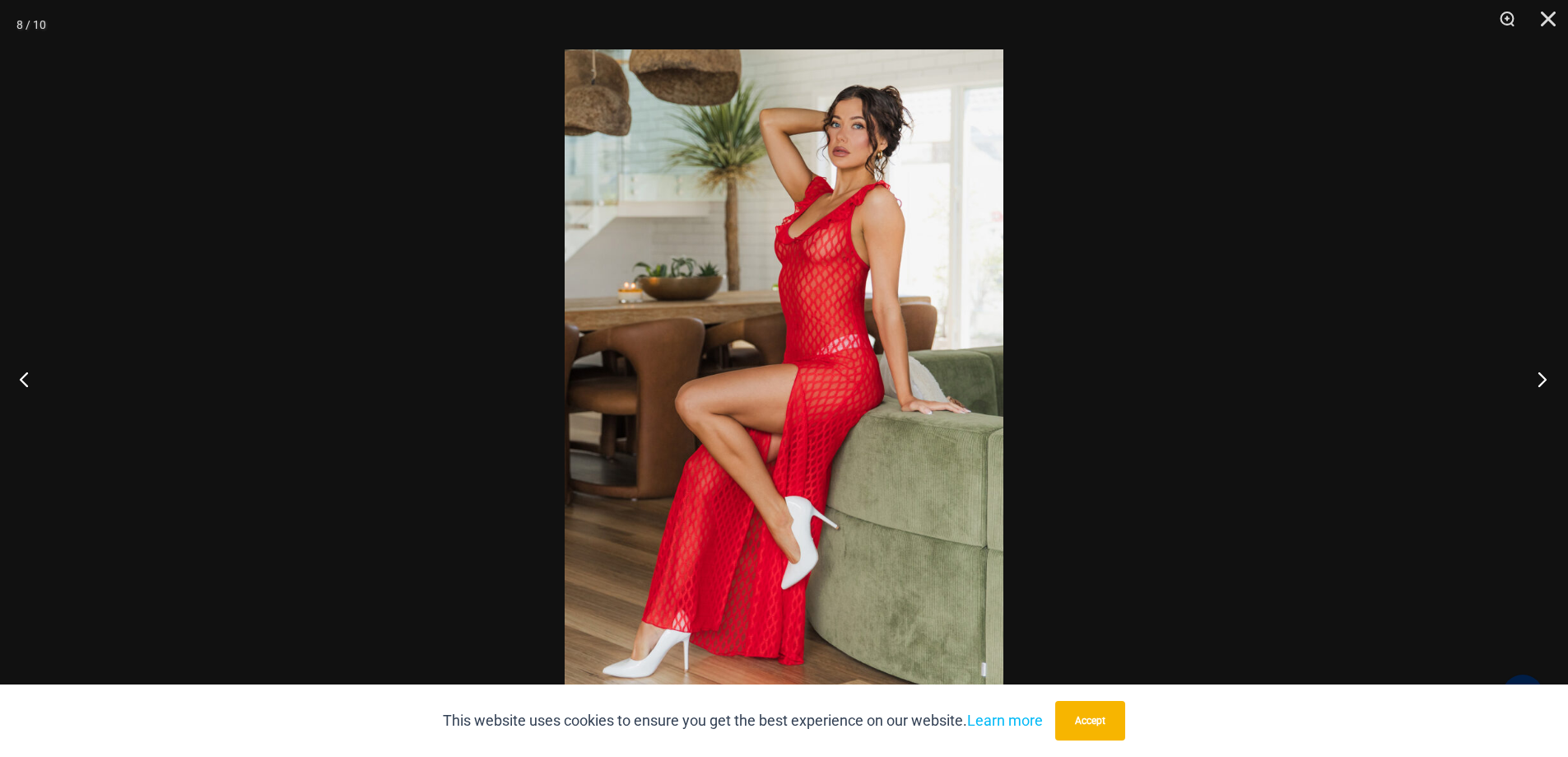
click at [1542, 381] on button "Next" at bounding box center [1537, 379] width 62 height 82
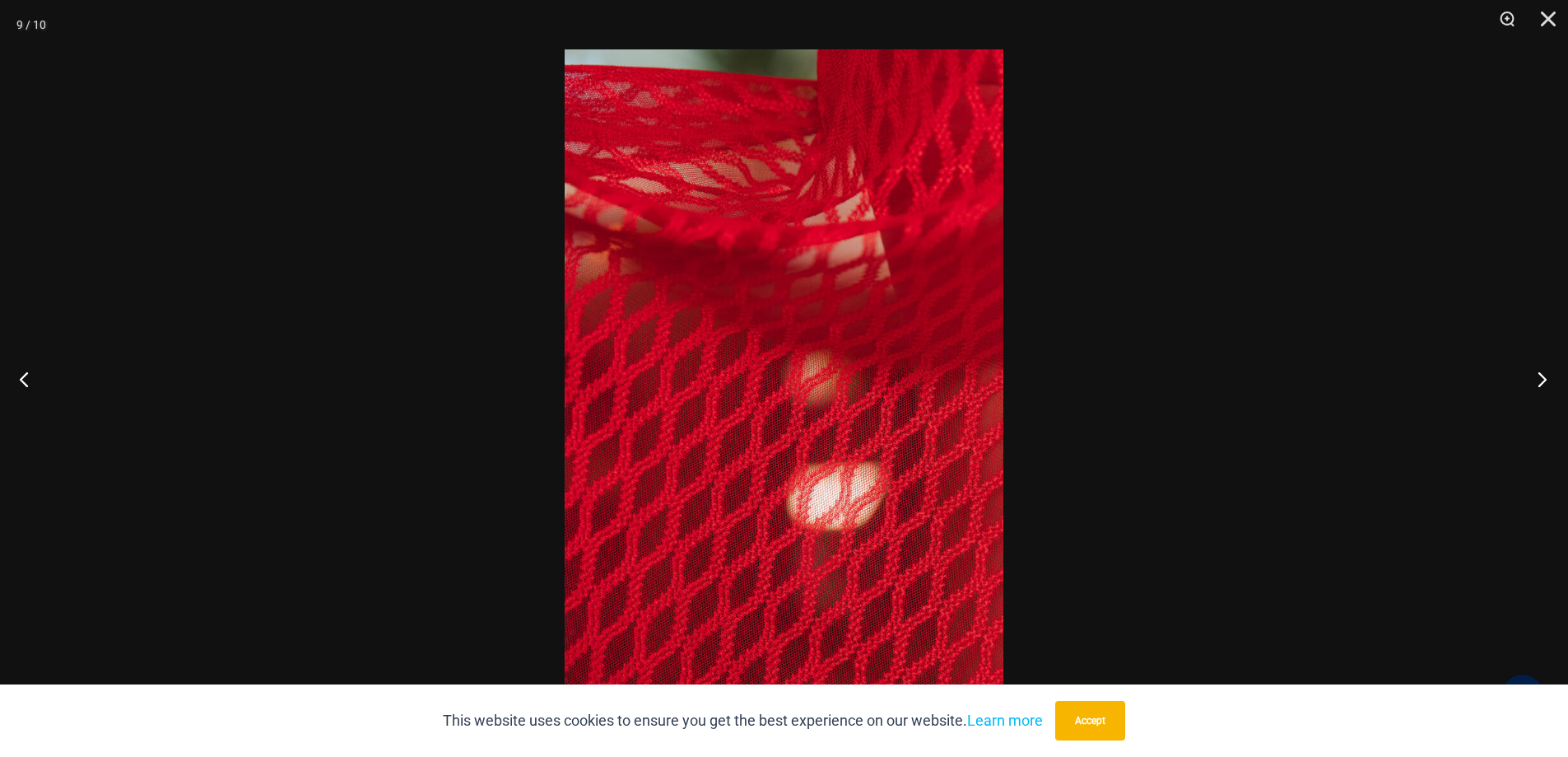
click at [1542, 381] on button "Next" at bounding box center [1537, 379] width 62 height 82
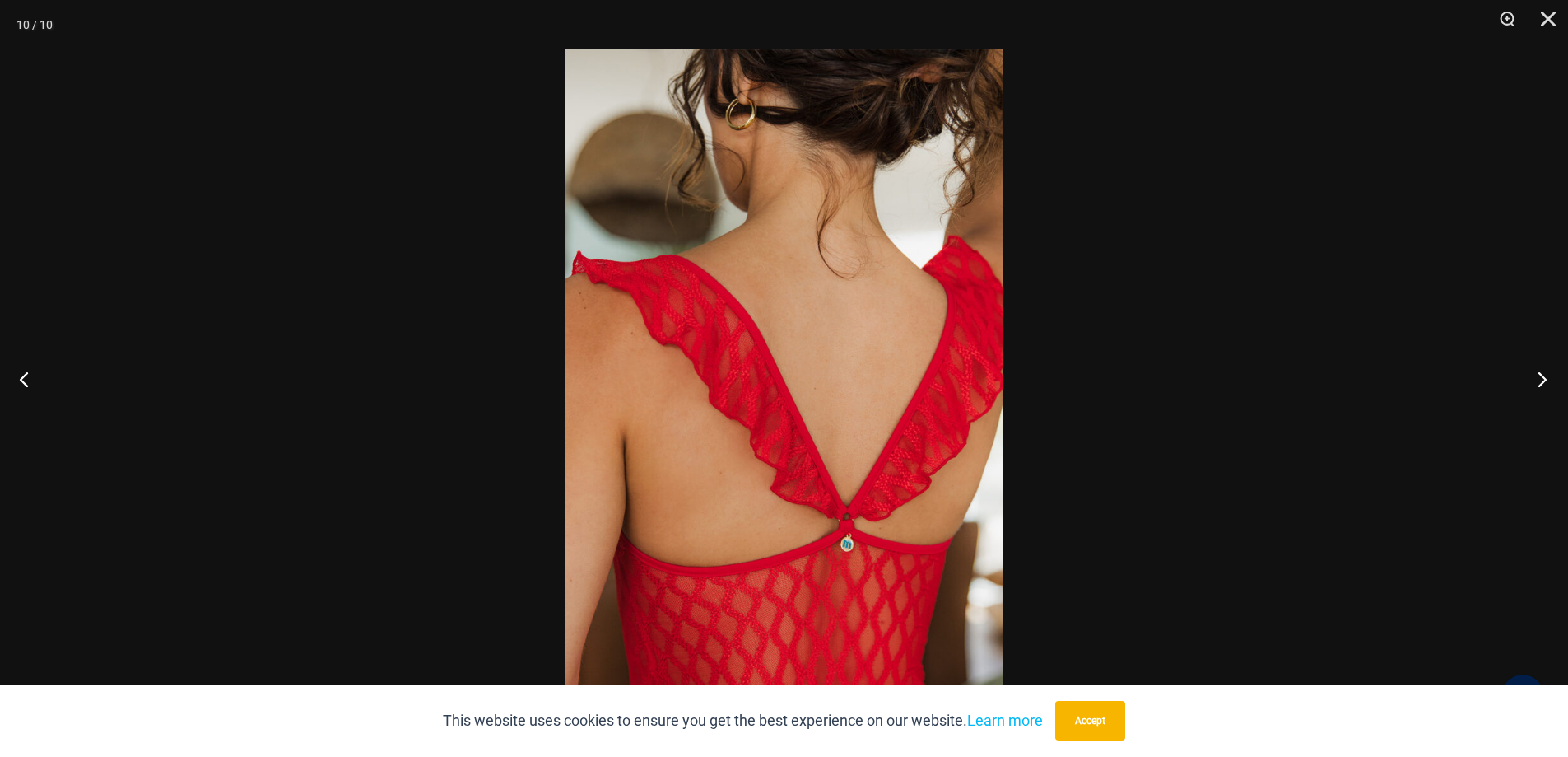
click at [1542, 381] on button "Next" at bounding box center [1537, 379] width 62 height 82
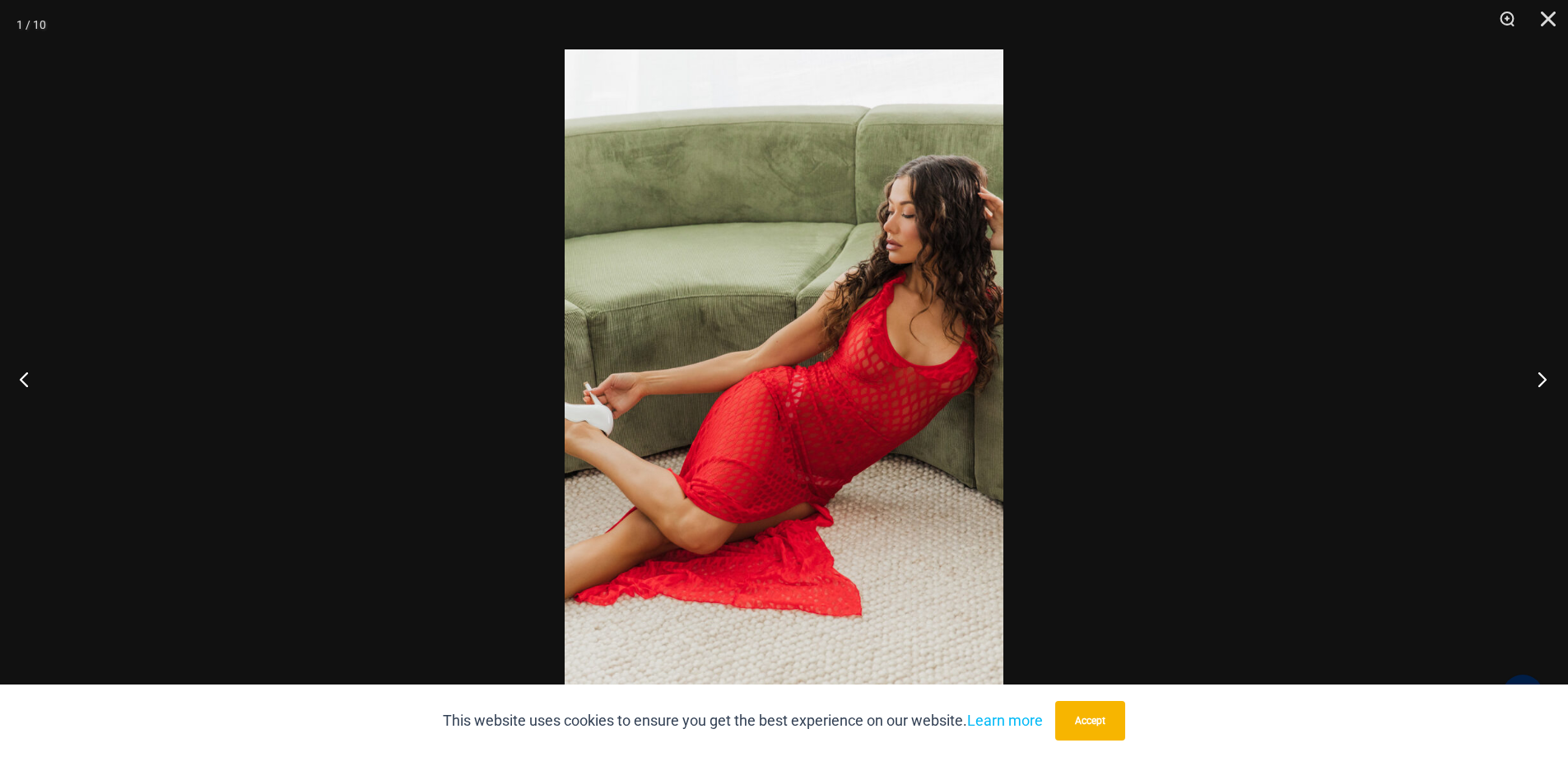
click at [1542, 381] on button "Next" at bounding box center [1537, 379] width 62 height 82
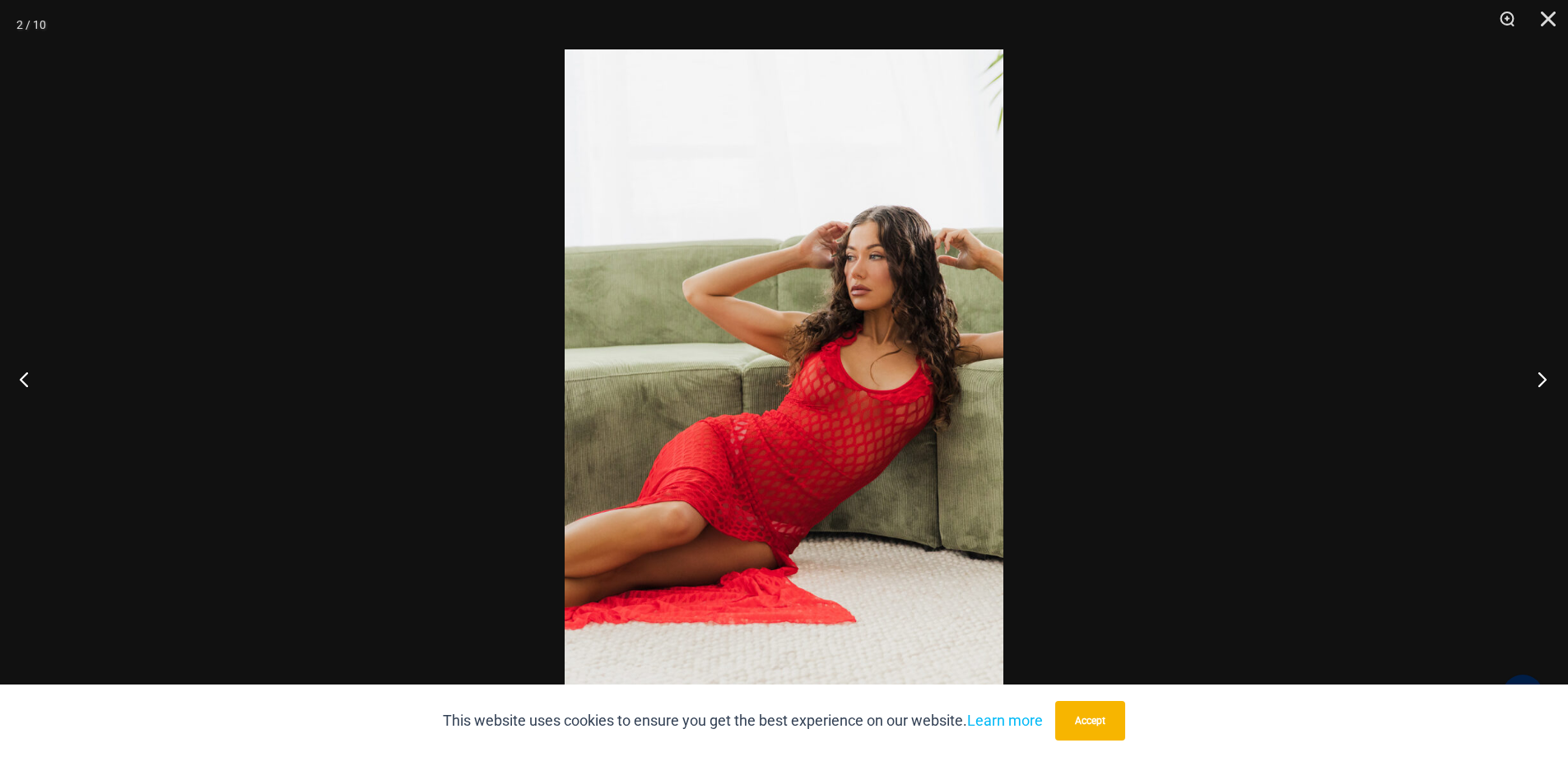
click at [1542, 381] on button "Next" at bounding box center [1537, 379] width 62 height 82
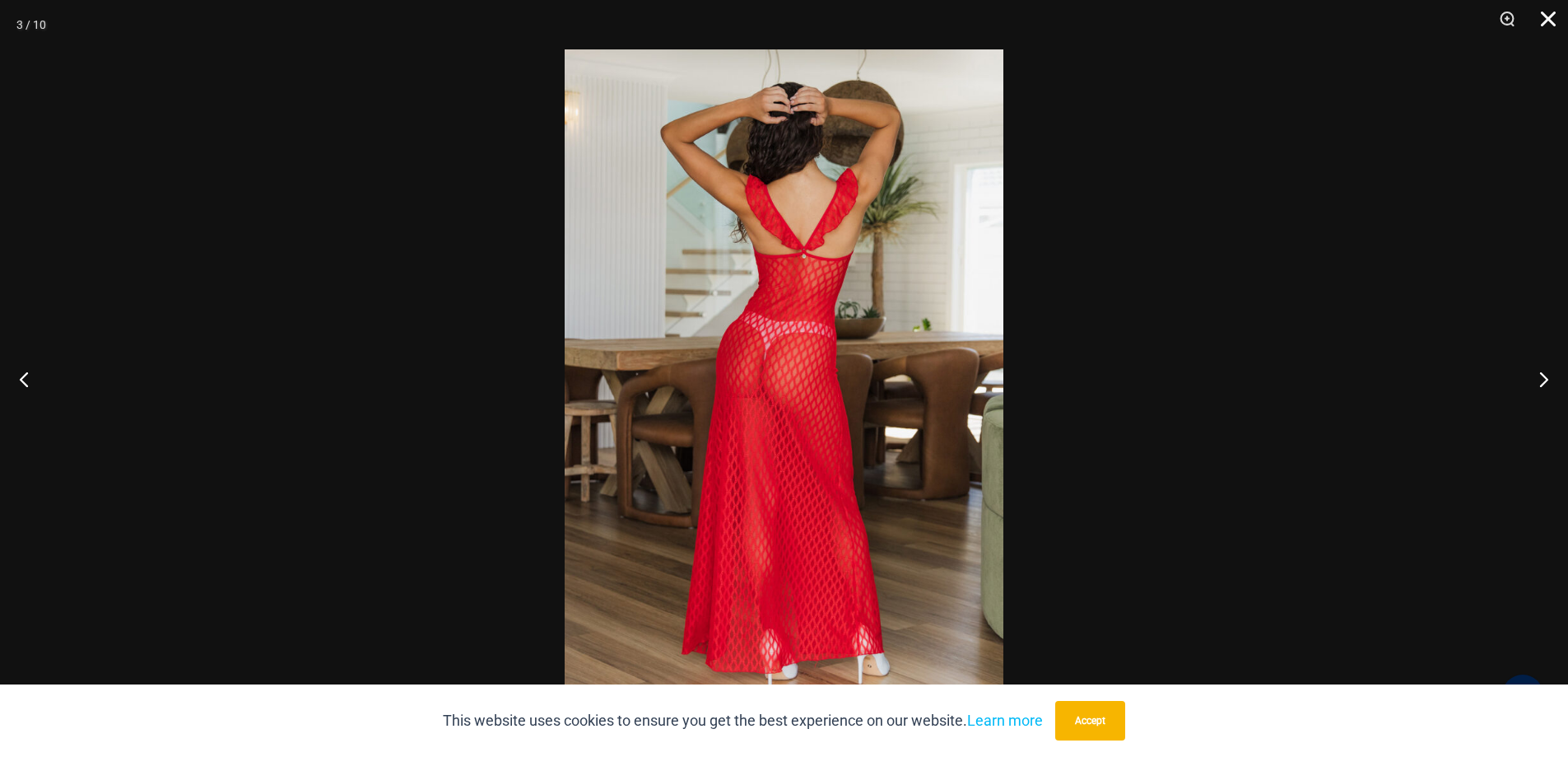
click at [1545, 13] on button "Close" at bounding box center [1542, 25] width 41 height 49
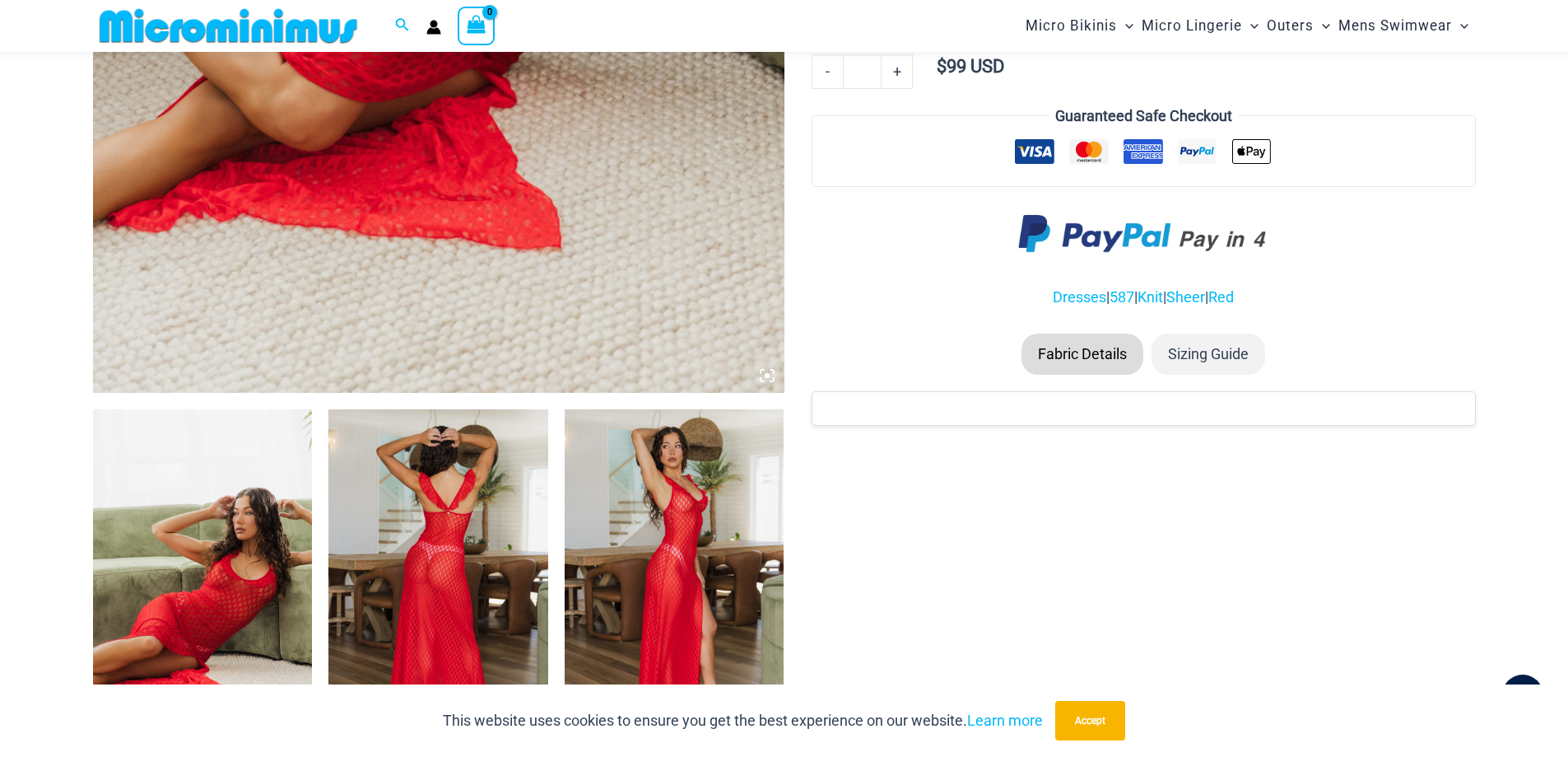
scroll to position [413, 0]
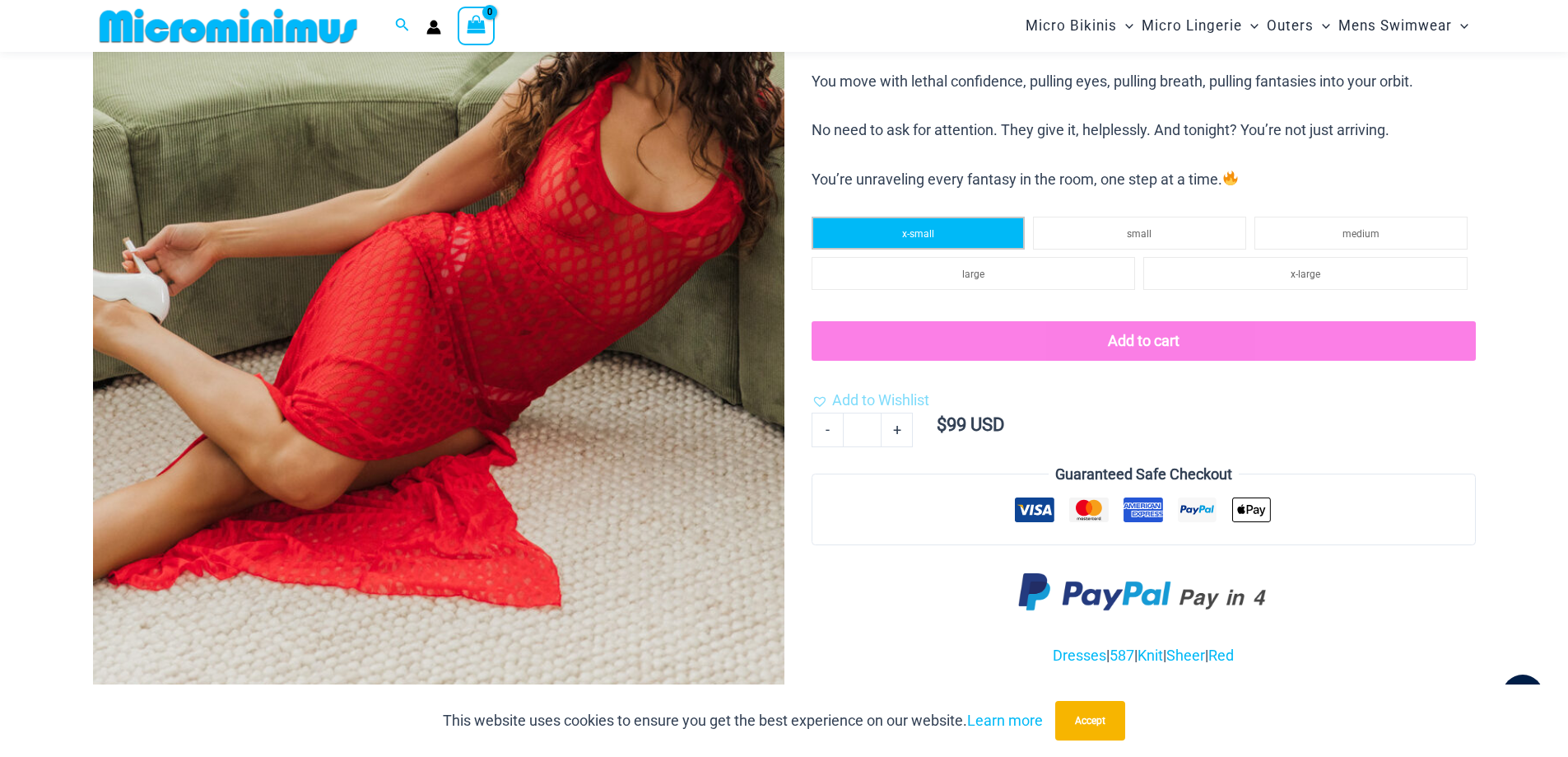
click at [932, 230] on span "x-small" at bounding box center [917, 233] width 32 height 12
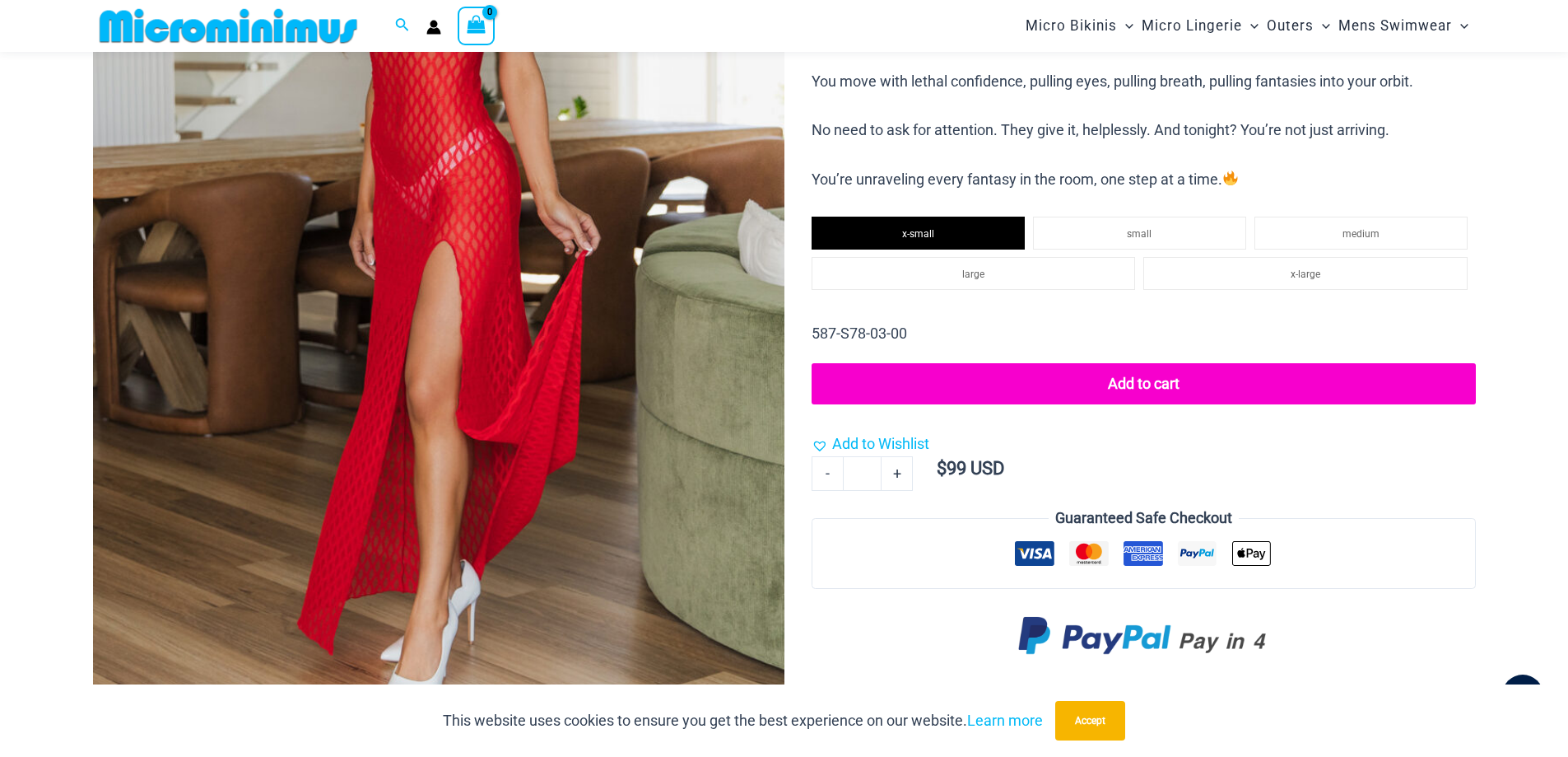
click at [1150, 384] on button "Add to cart" at bounding box center [1143, 384] width 663 height 41
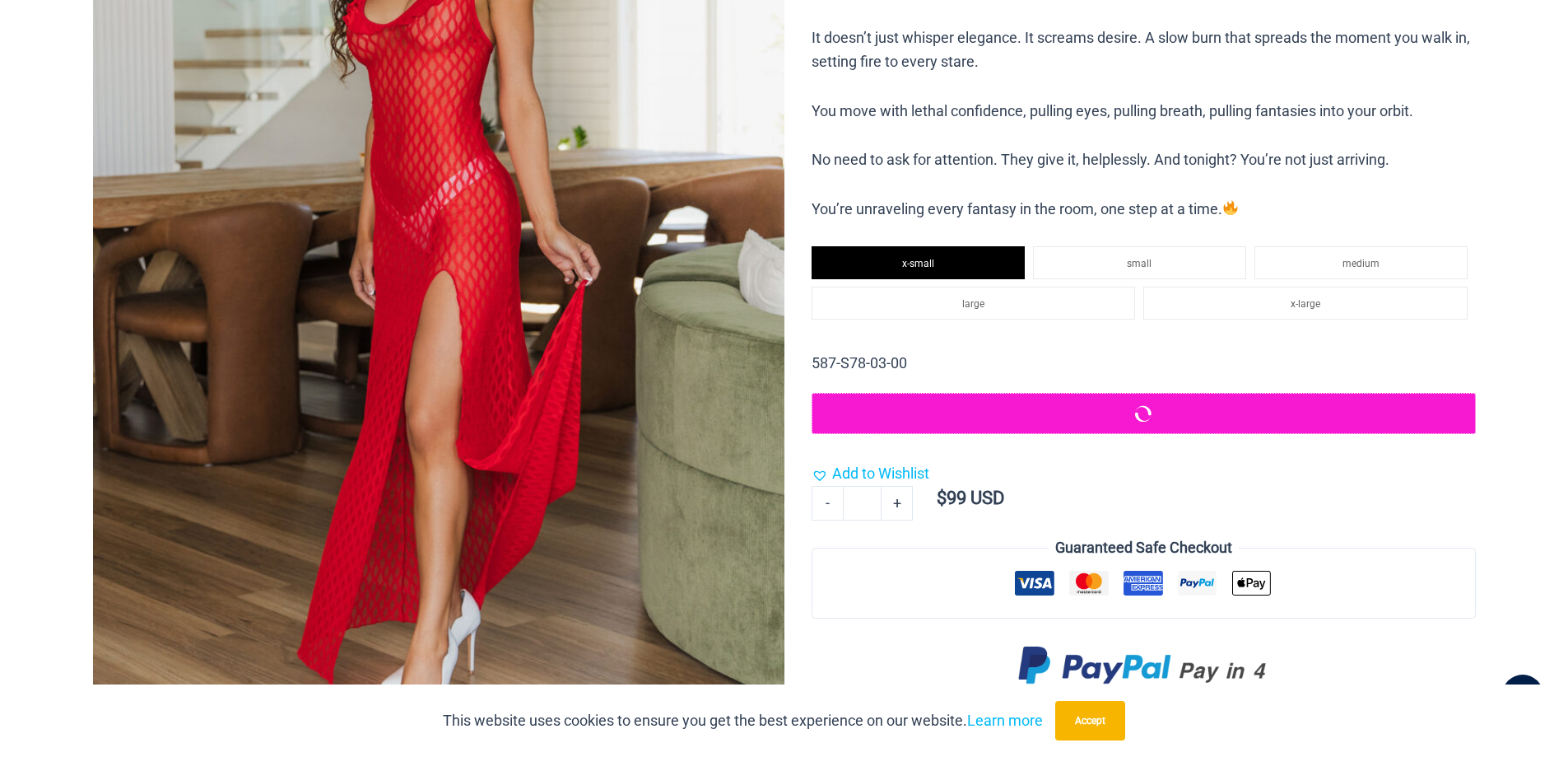
scroll to position [0, 0]
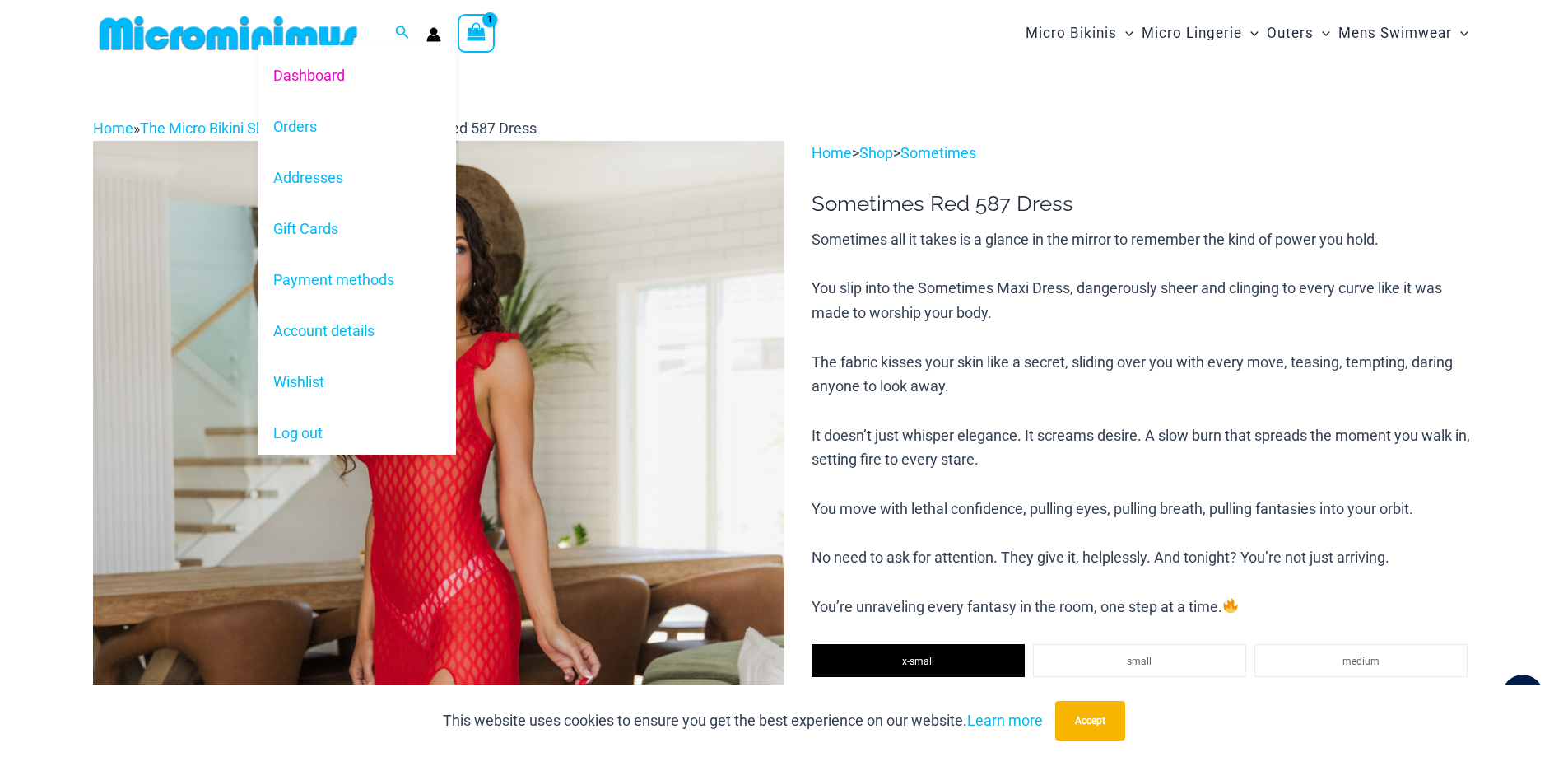
click at [433, 29] on circle "Account icon link" at bounding box center [433, 31] width 7 height 7
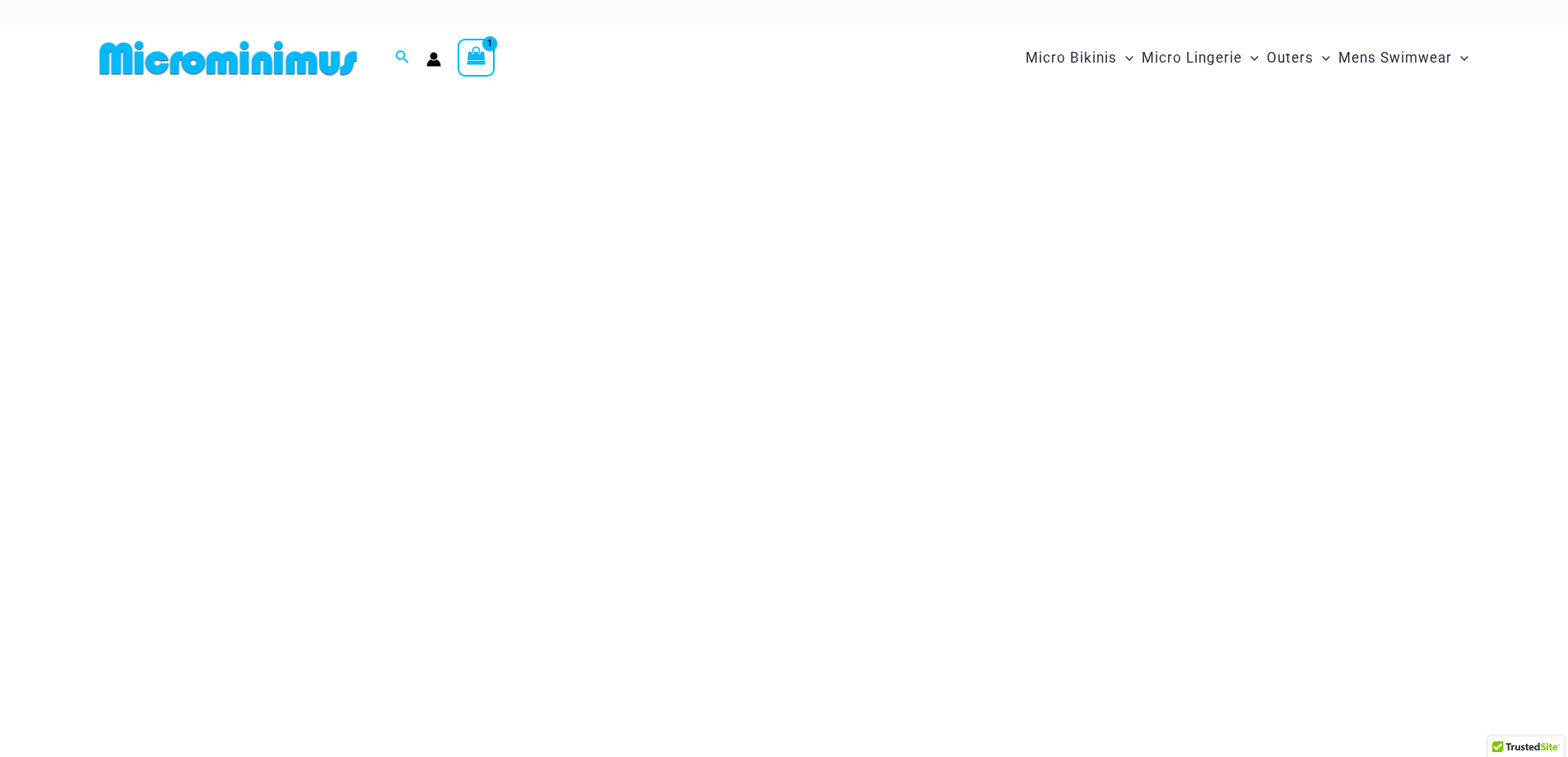
type input "**********"
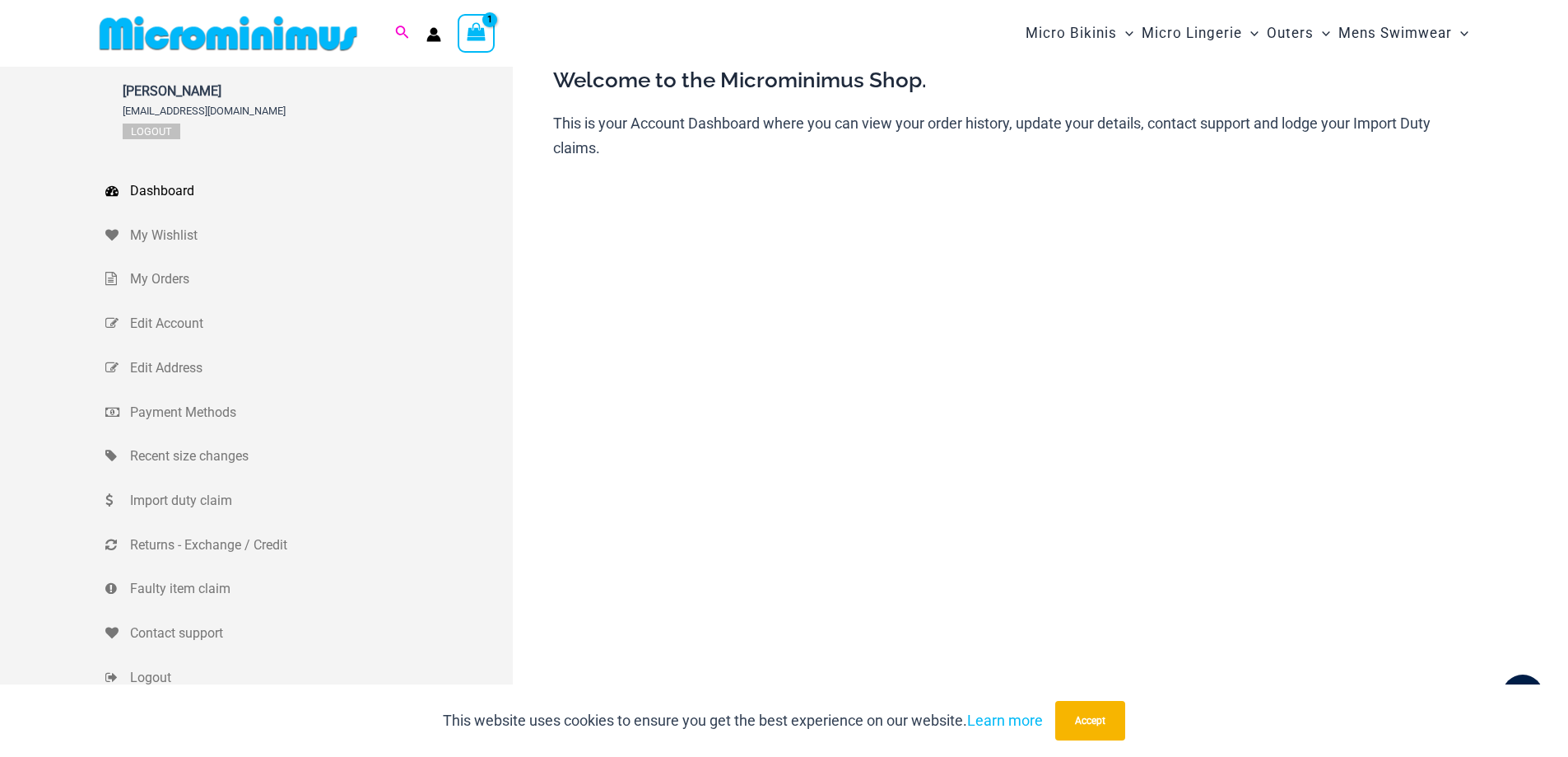
click at [398, 28] on icon "Search icon link" at bounding box center [402, 33] width 13 height 15
type input "******"
click button "Search" at bounding box center [0, 0] width 0 height 0
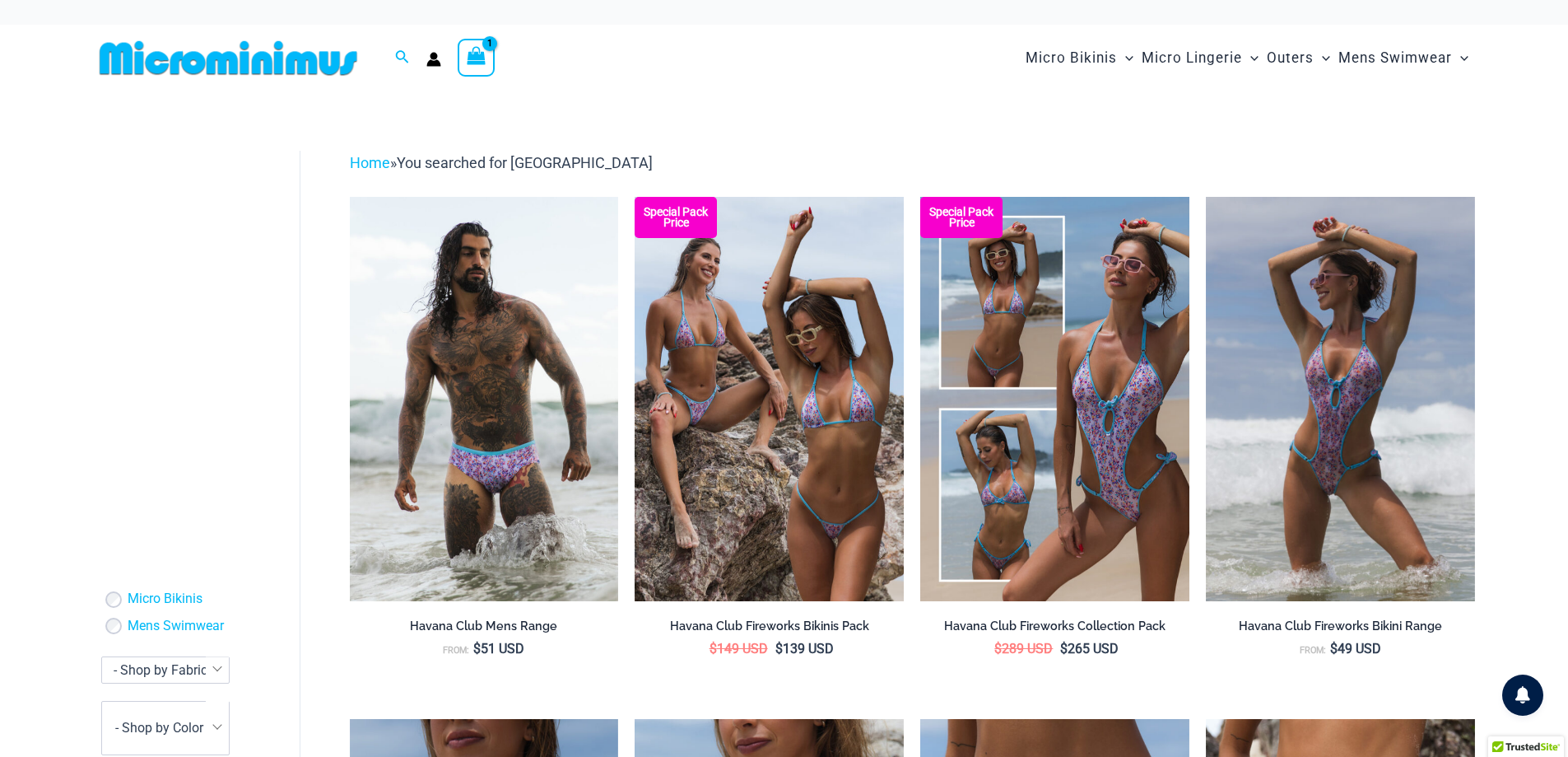
type input "**********"
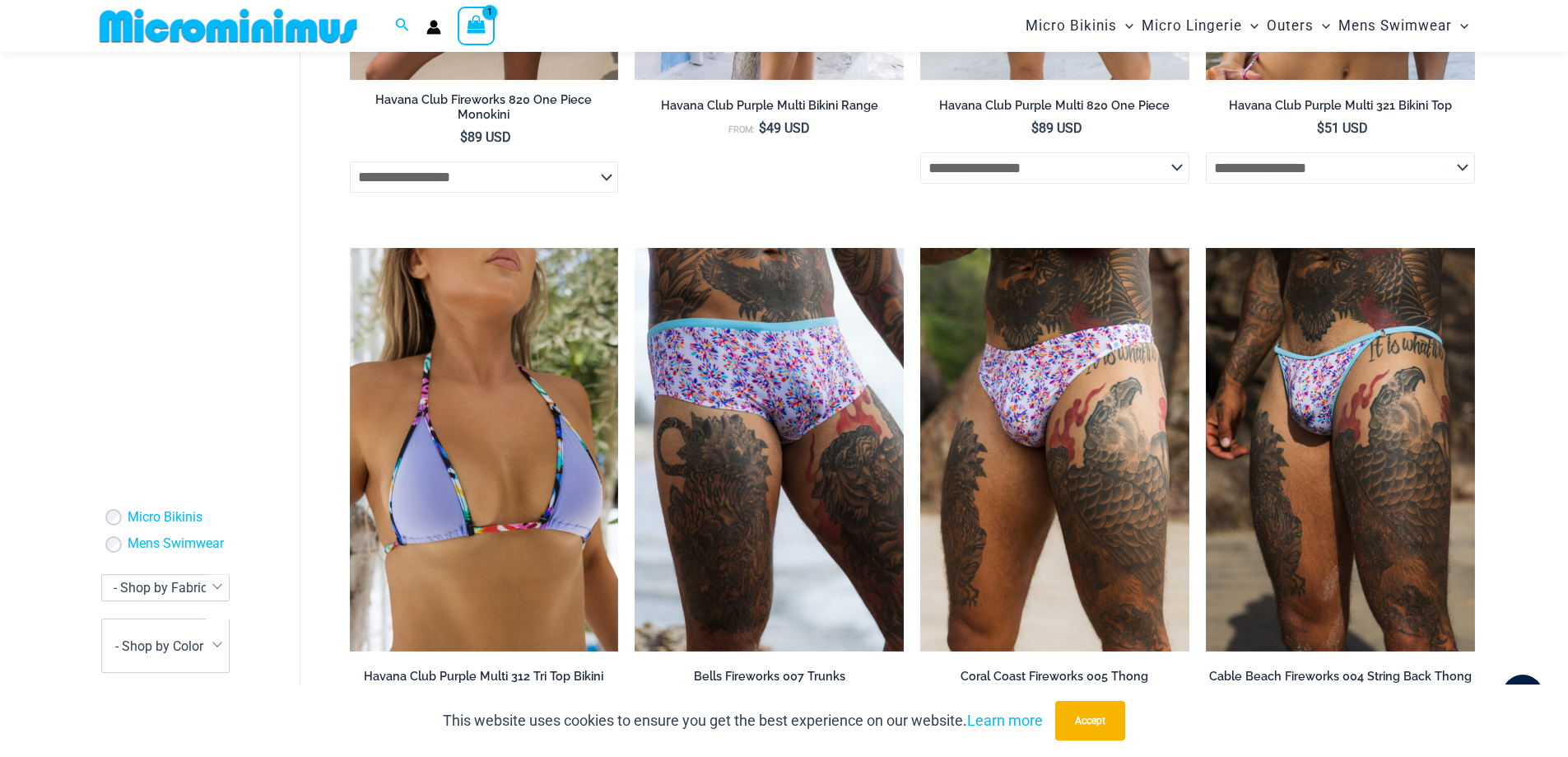
scroll to position [1600, 0]
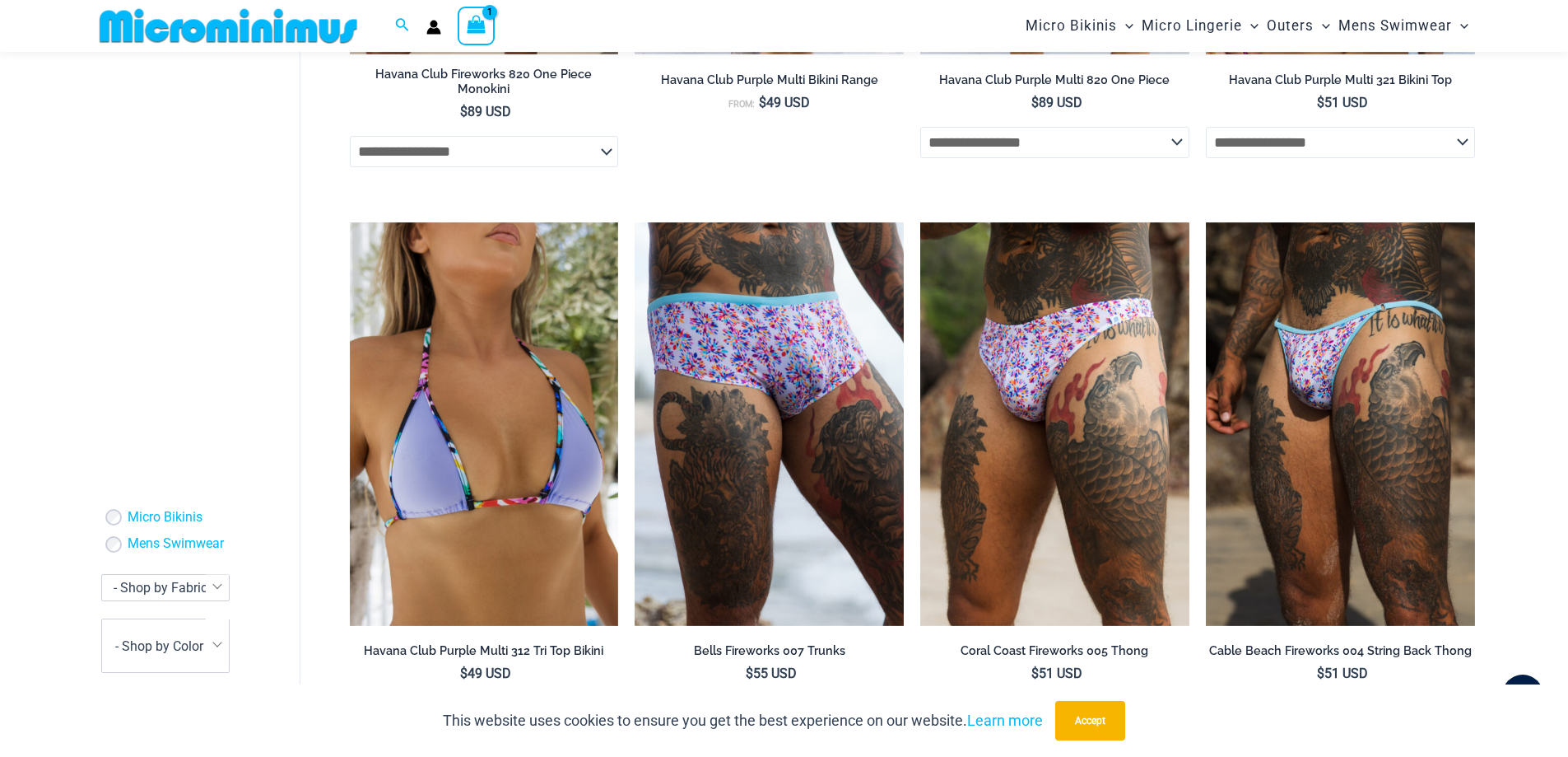
drag, startPoint x: 1578, startPoint y: 87, endPoint x: 1573, endPoint y: 501, distance: 414.0
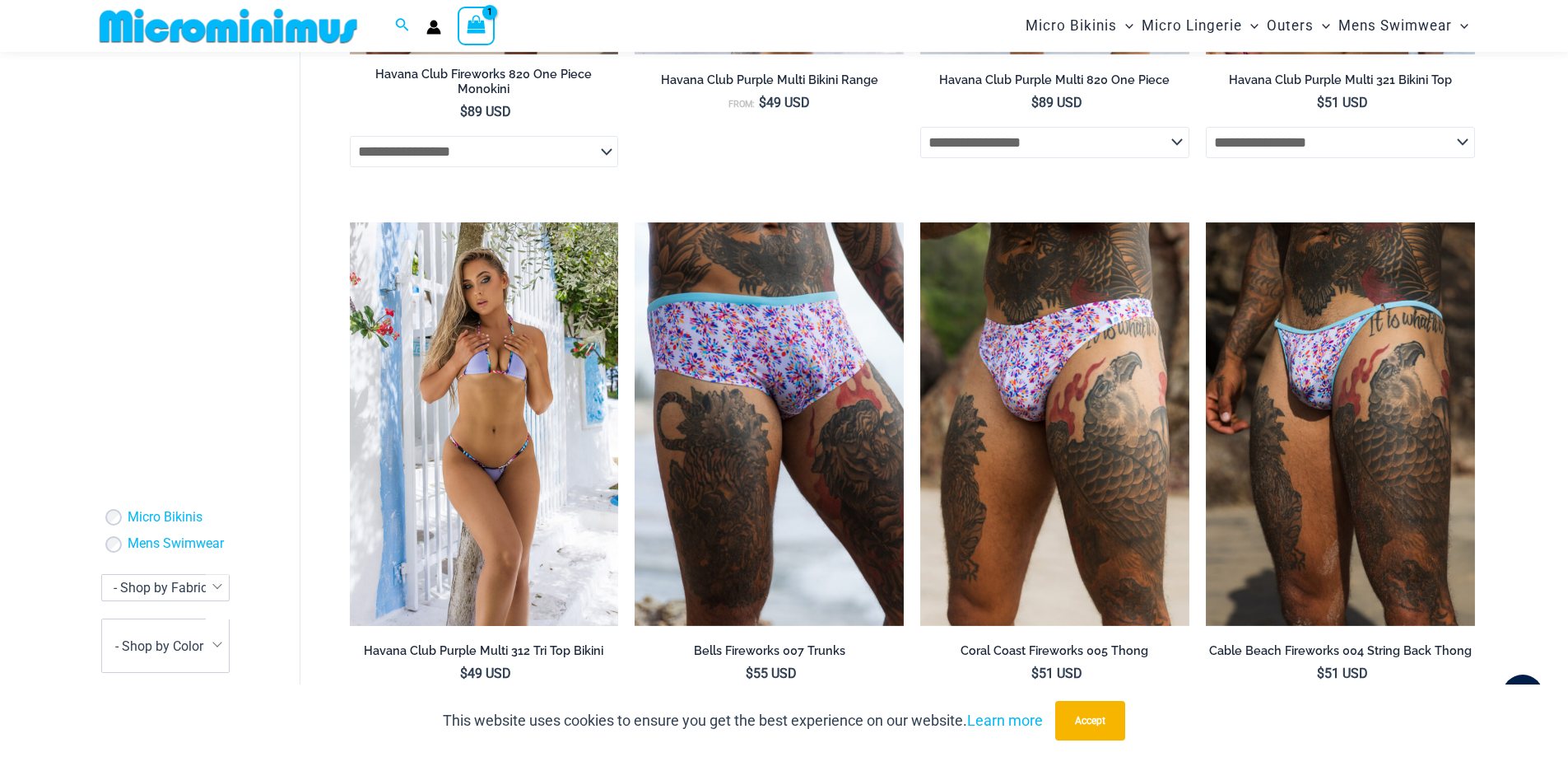
click at [569, 643] on h2 "Havana Club Purple Multi 312 Tri Top Bikini" at bounding box center [484, 650] width 270 height 15
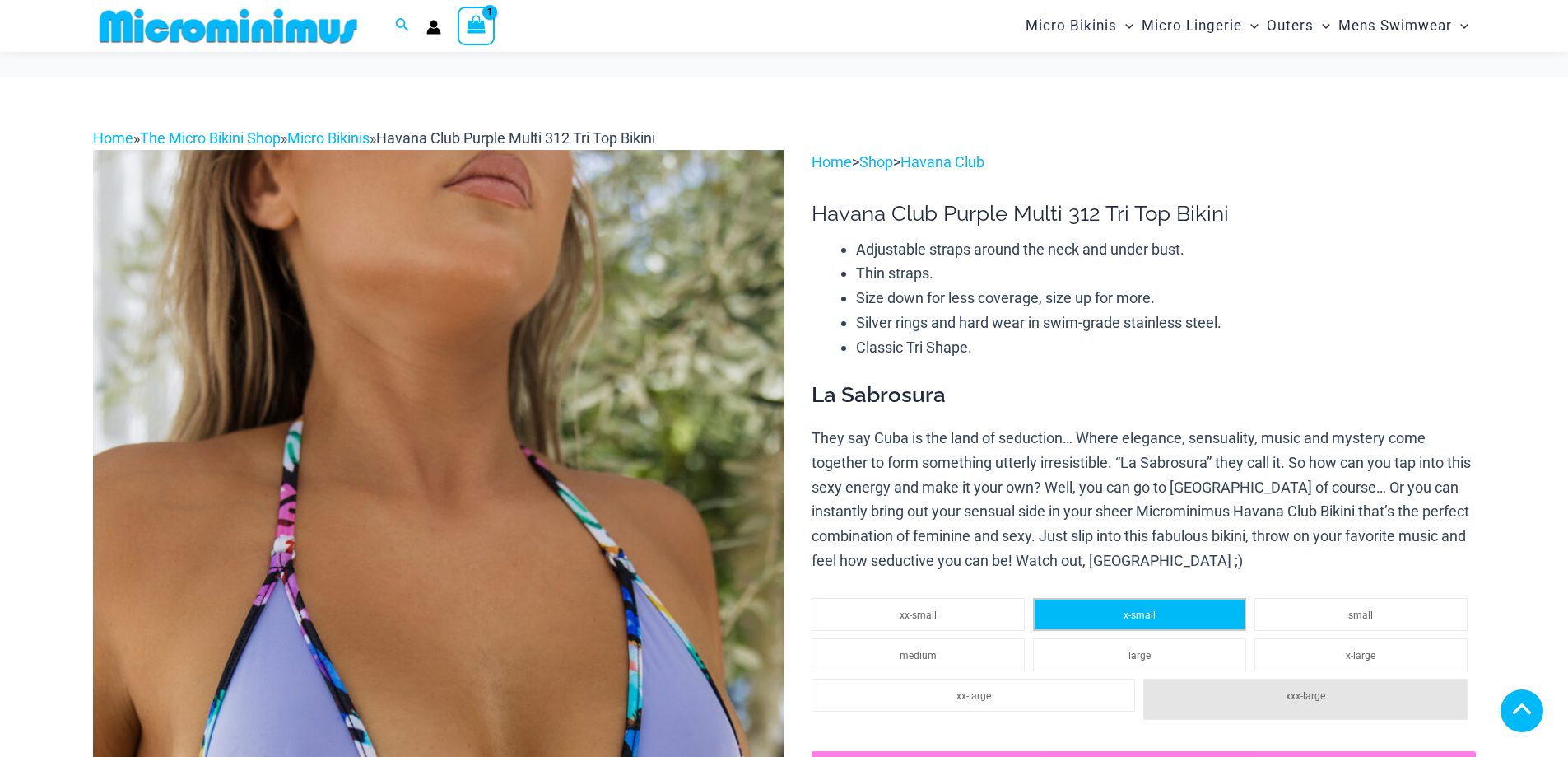
type input "**********"
click at [1135, 609] on span "x-small" at bounding box center [1139, 615] width 32 height 12
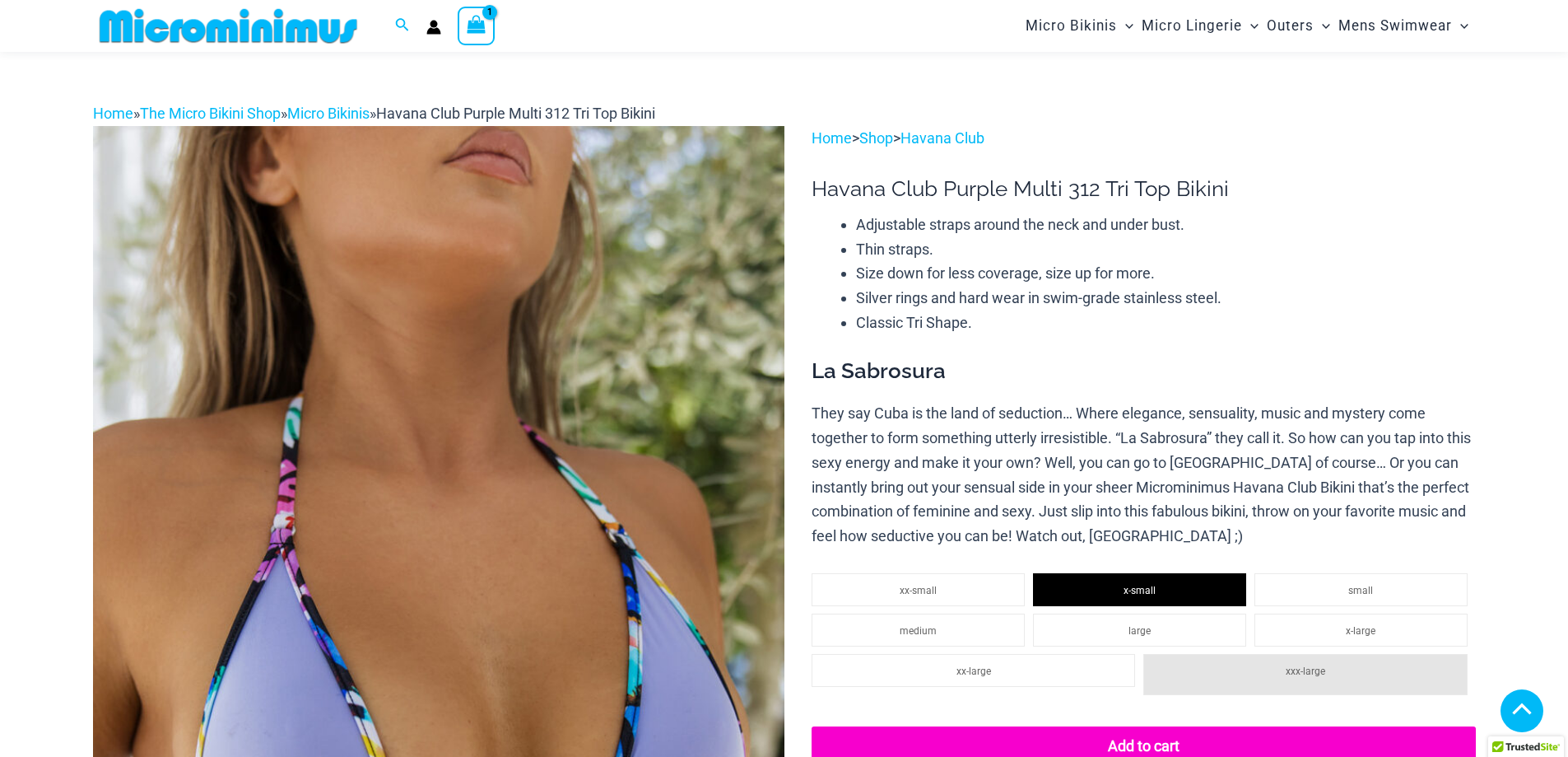
scroll to position [274, 0]
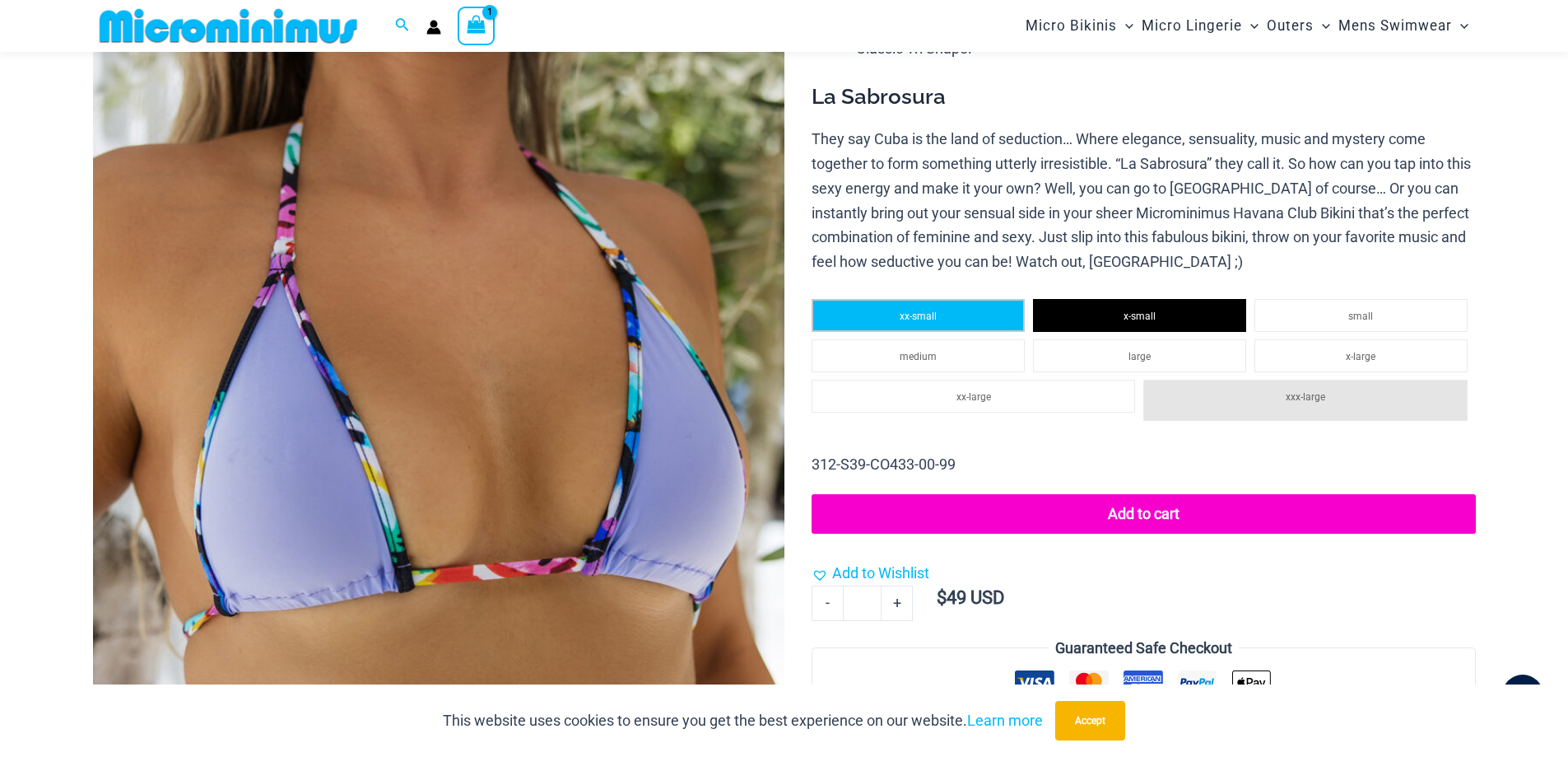
click at [912, 303] on li "xx-small" at bounding box center [918, 315] width 213 height 33
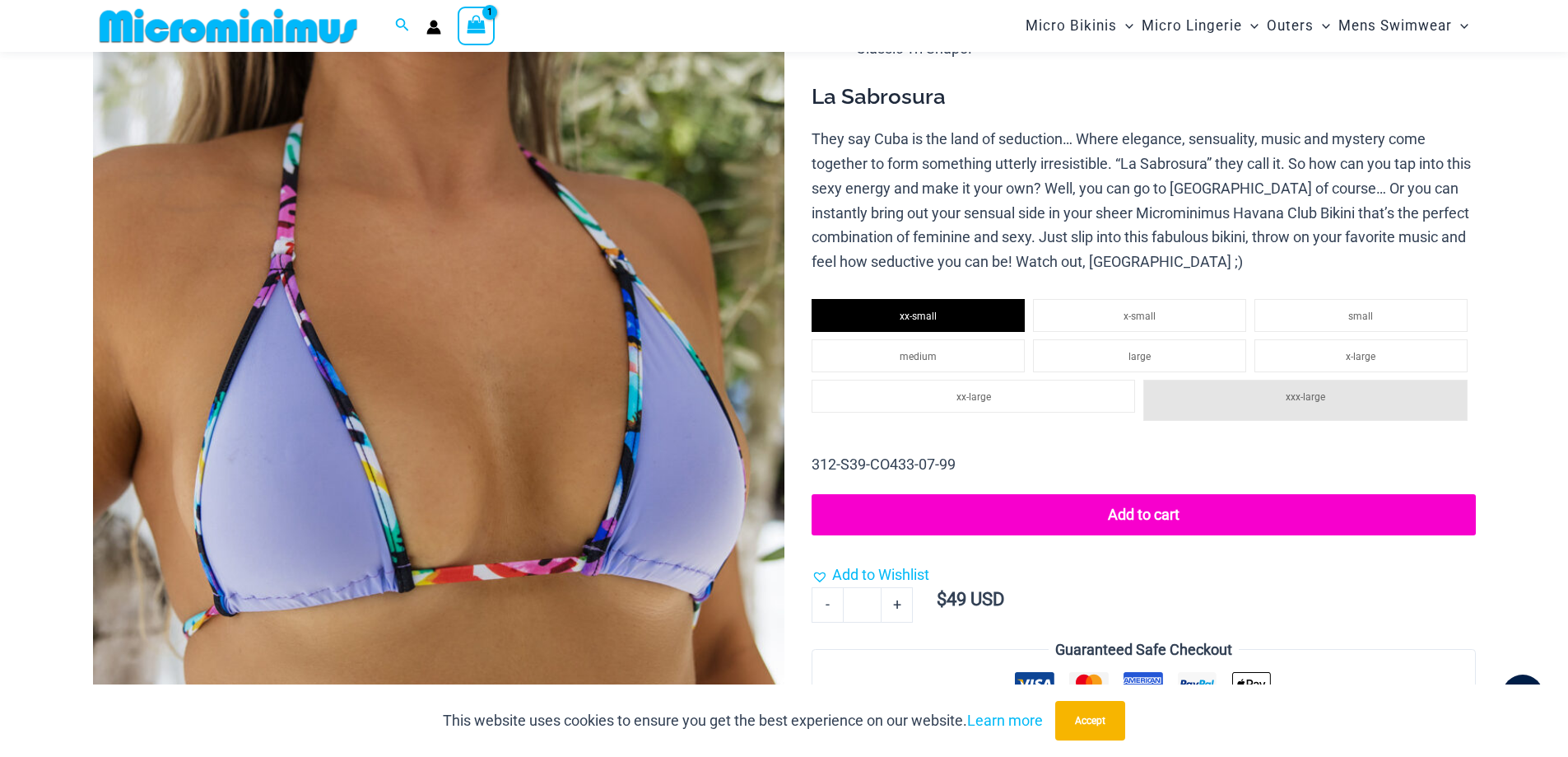
click at [1133, 513] on button "Add to cart" at bounding box center [1143, 514] width 663 height 41
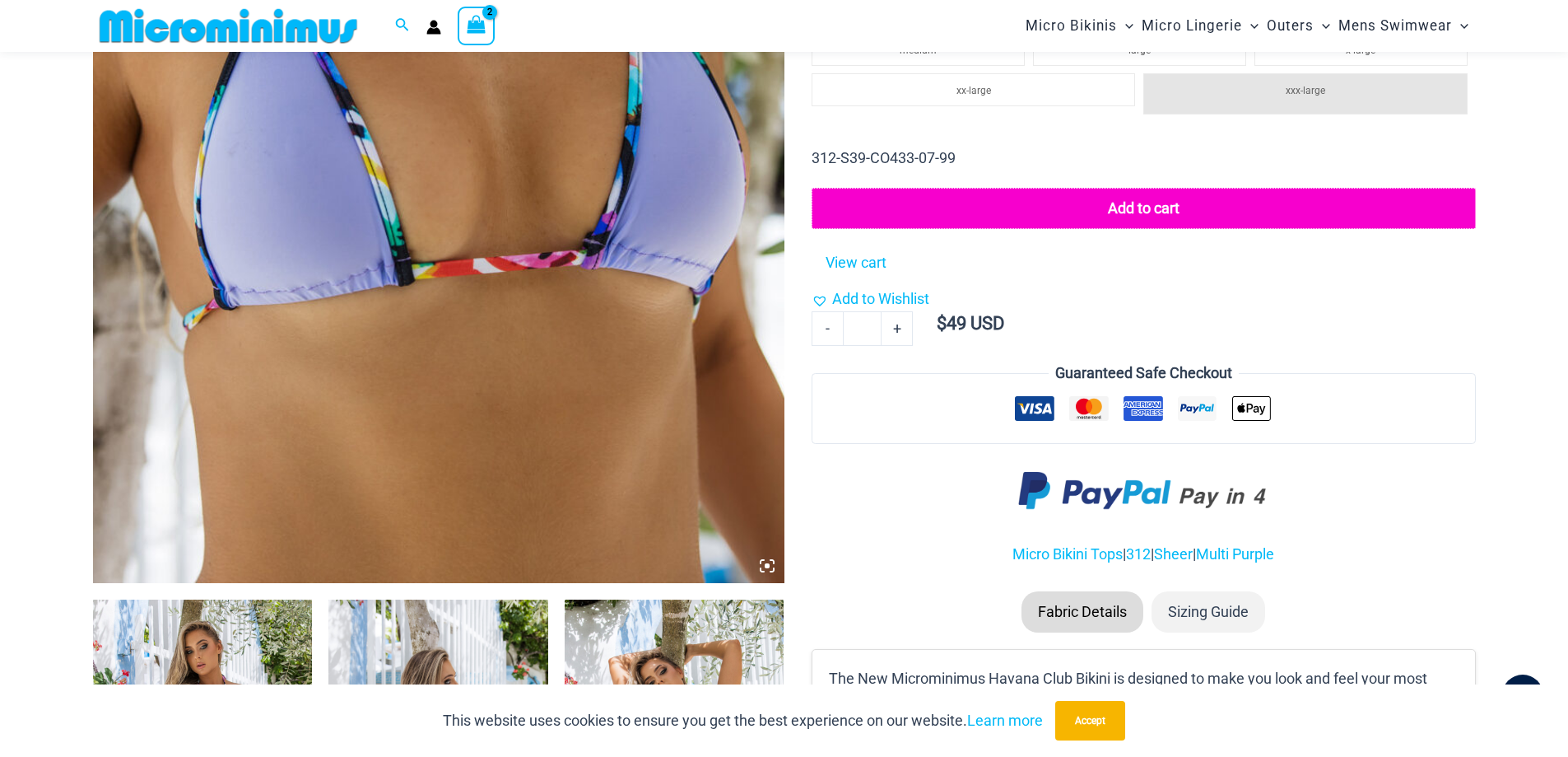
scroll to position [1243, 0]
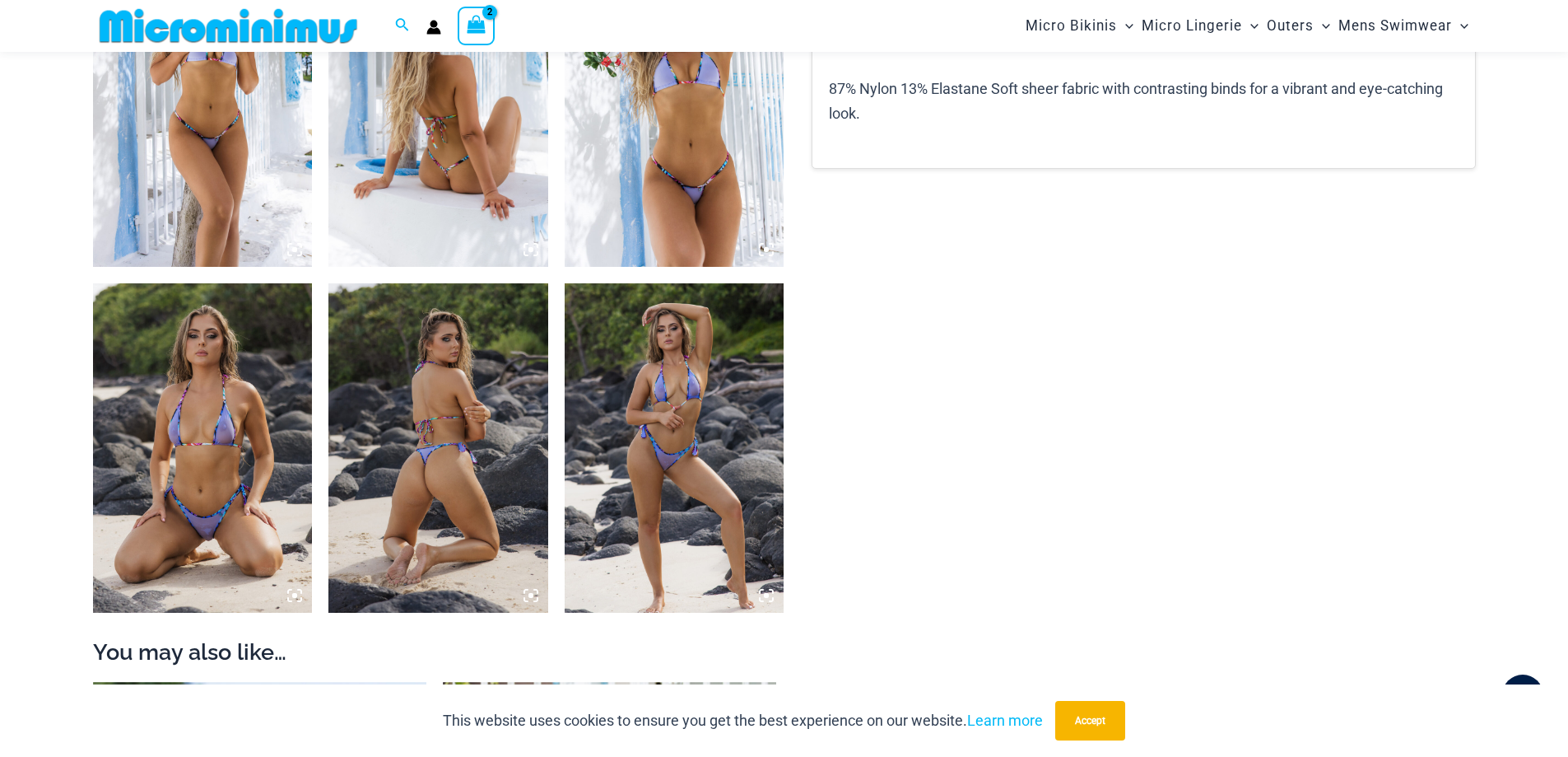
click at [469, 475] on img at bounding box center [438, 447] width 219 height 329
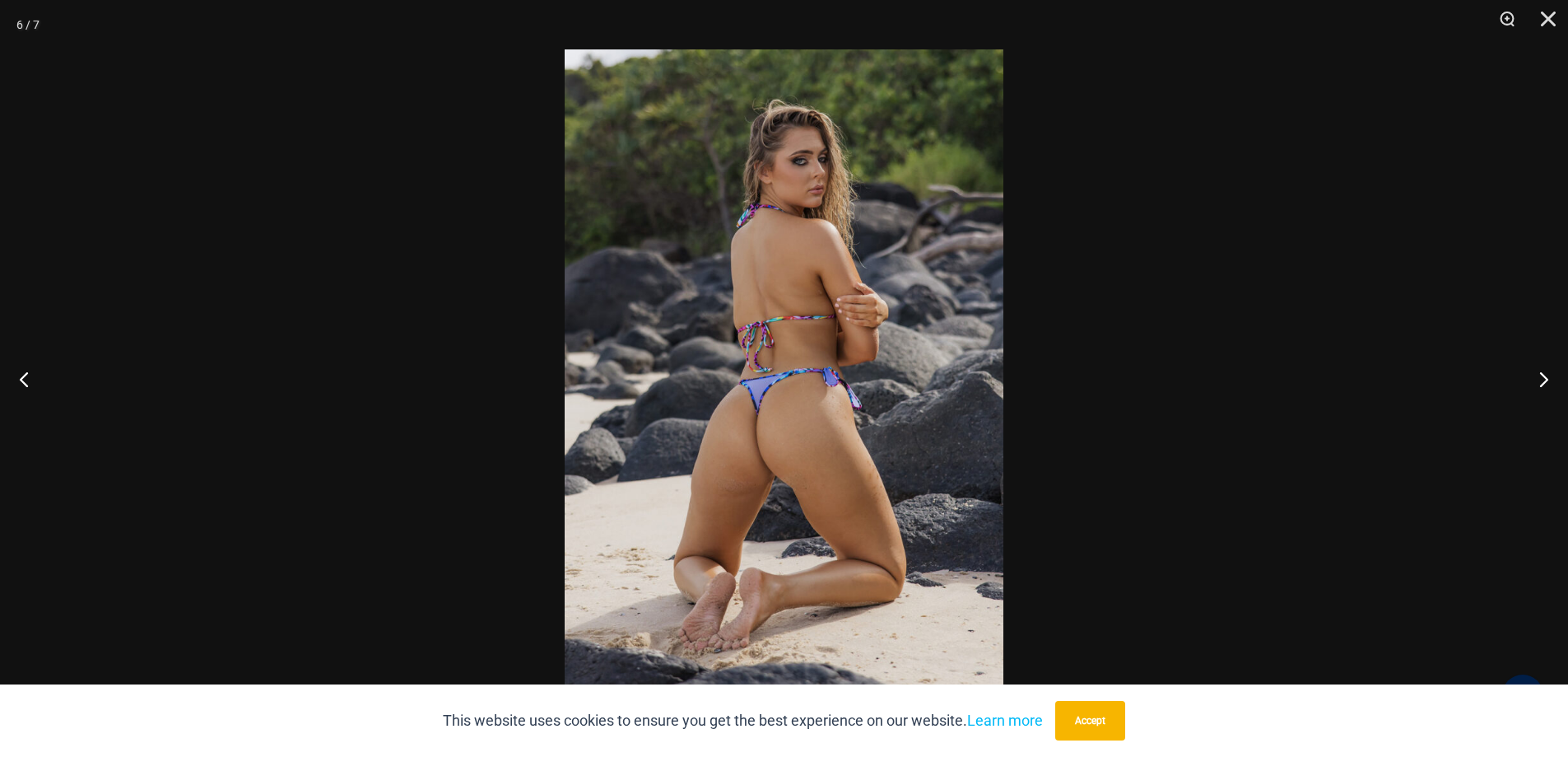
scroll to position [1015, 0]
click at [1534, 372] on button "Next" at bounding box center [1537, 379] width 62 height 82
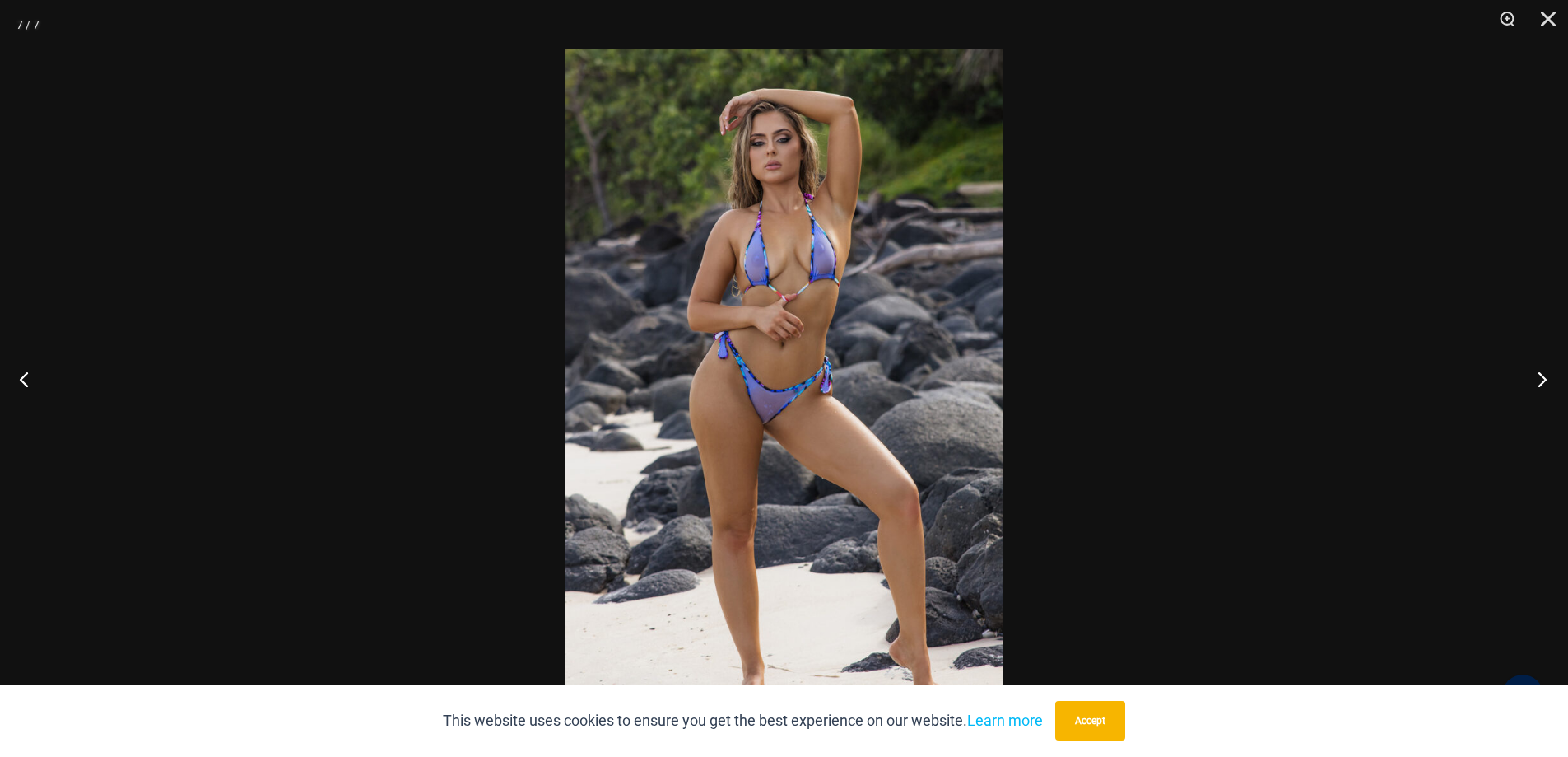
click at [1535, 373] on button "Next" at bounding box center [1537, 379] width 62 height 82
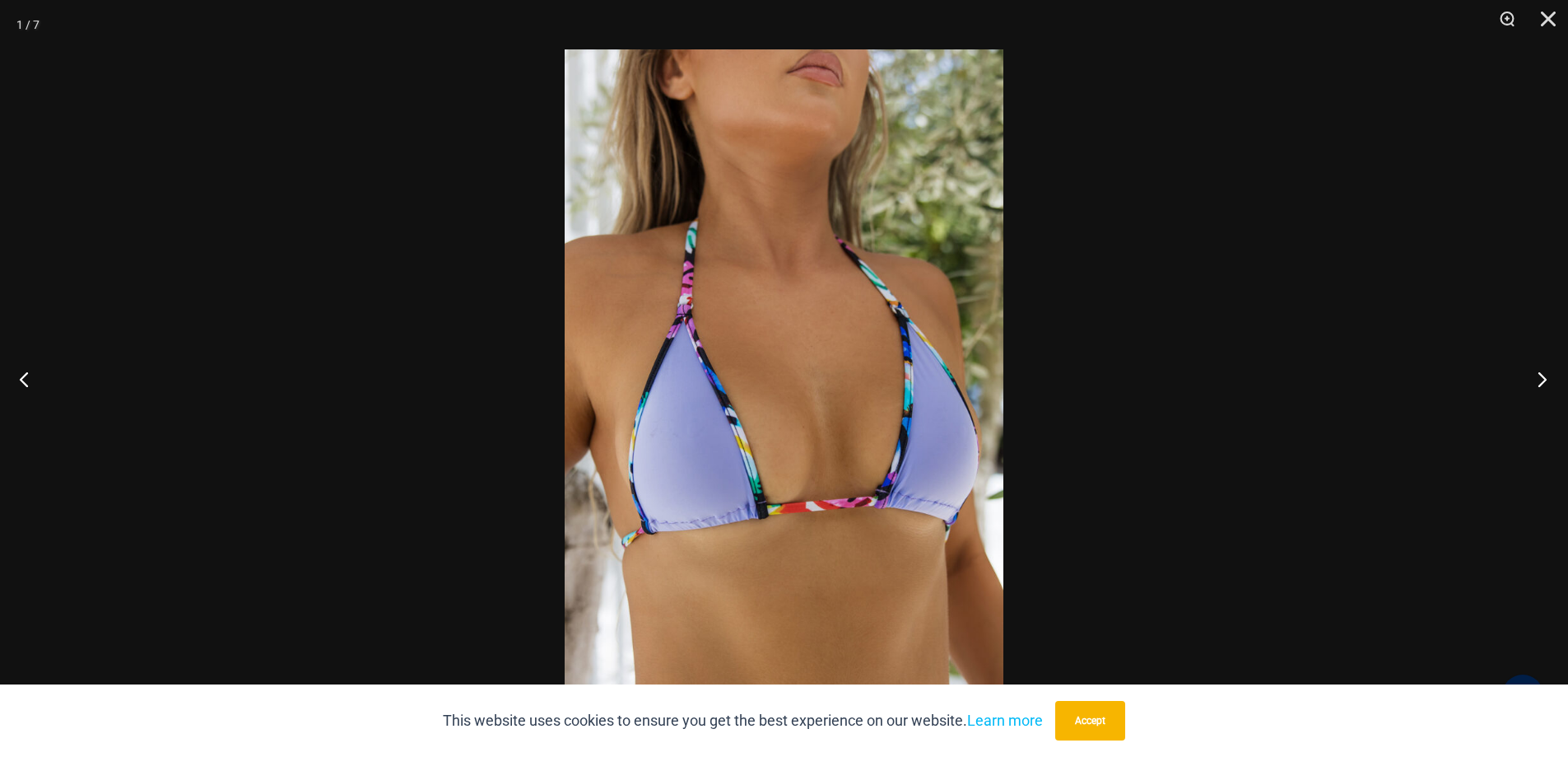
click at [1535, 373] on button "Next" at bounding box center [1537, 379] width 62 height 82
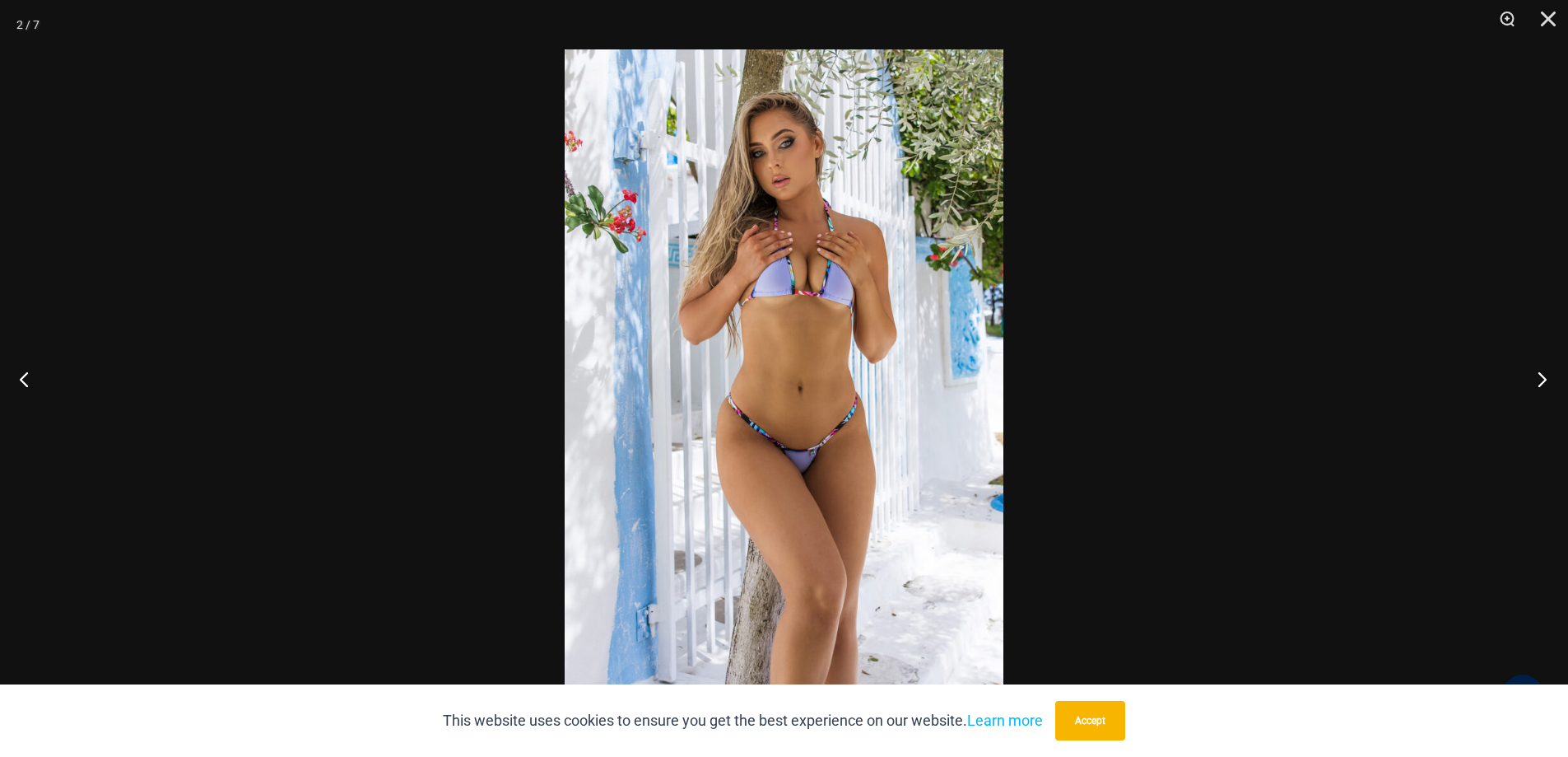
click at [1535, 373] on button "Next" at bounding box center [1537, 379] width 62 height 82
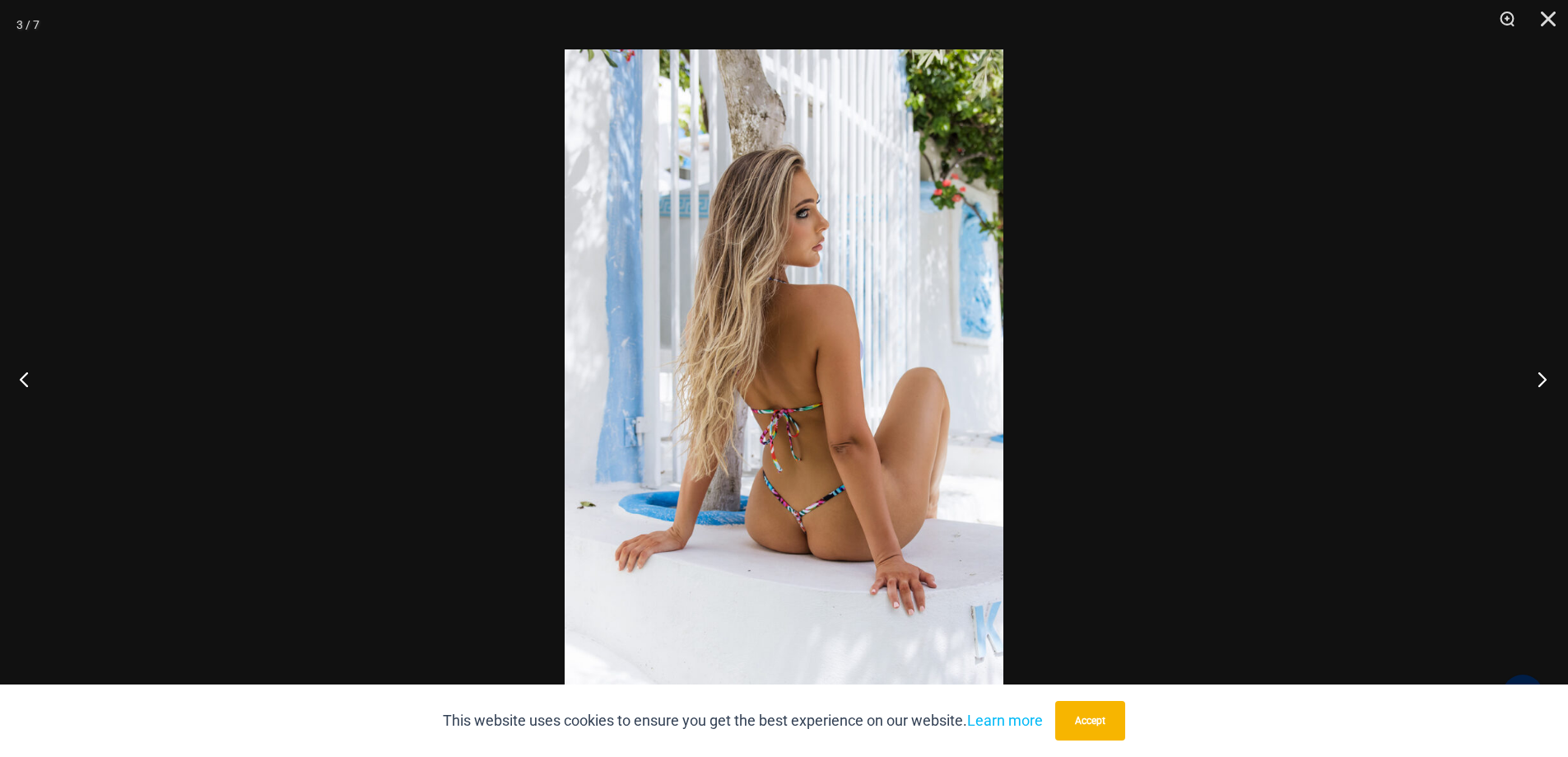
click at [1535, 373] on button "Next" at bounding box center [1537, 379] width 62 height 82
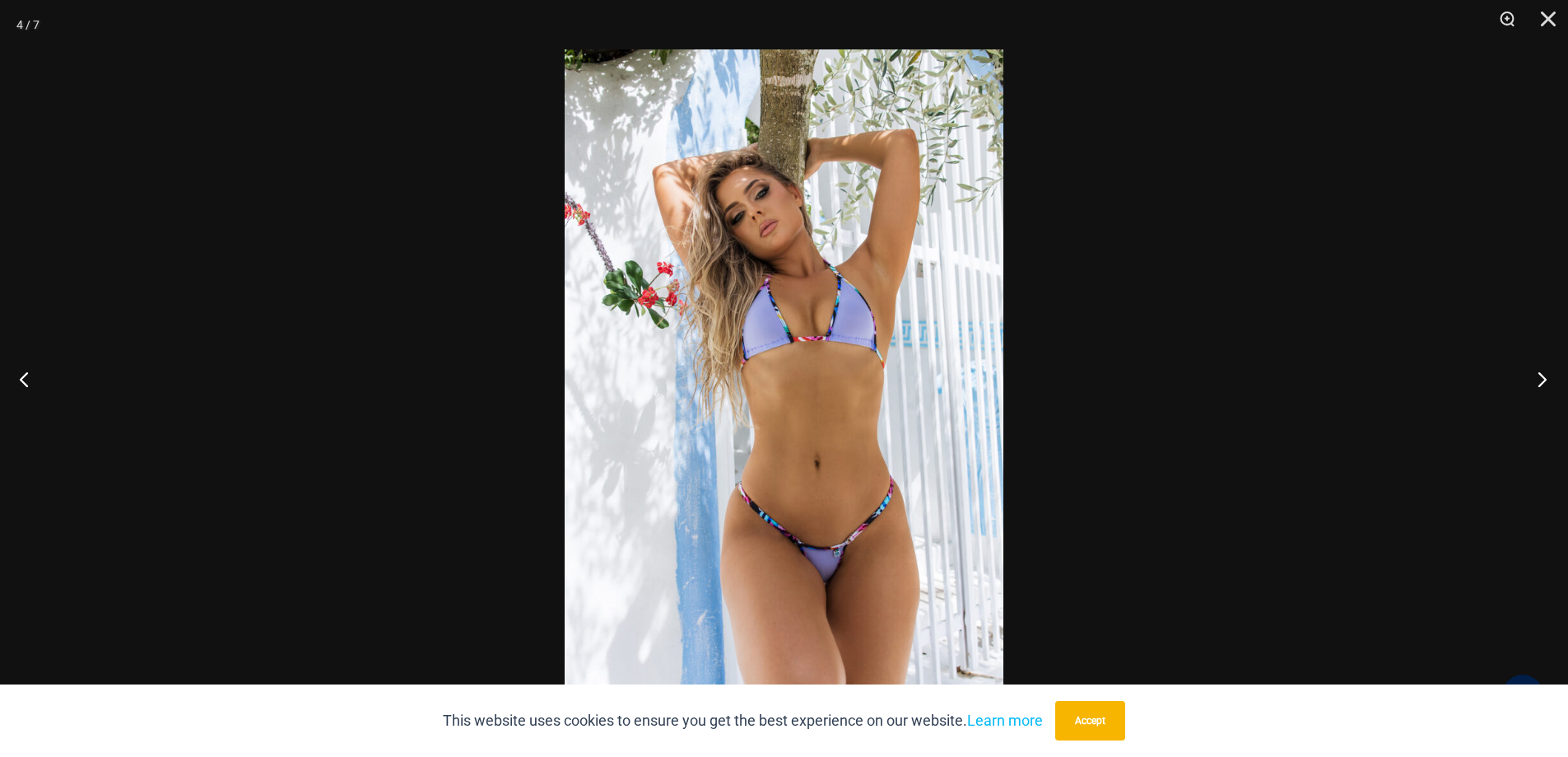
click at [1535, 373] on button "Next" at bounding box center [1537, 379] width 62 height 82
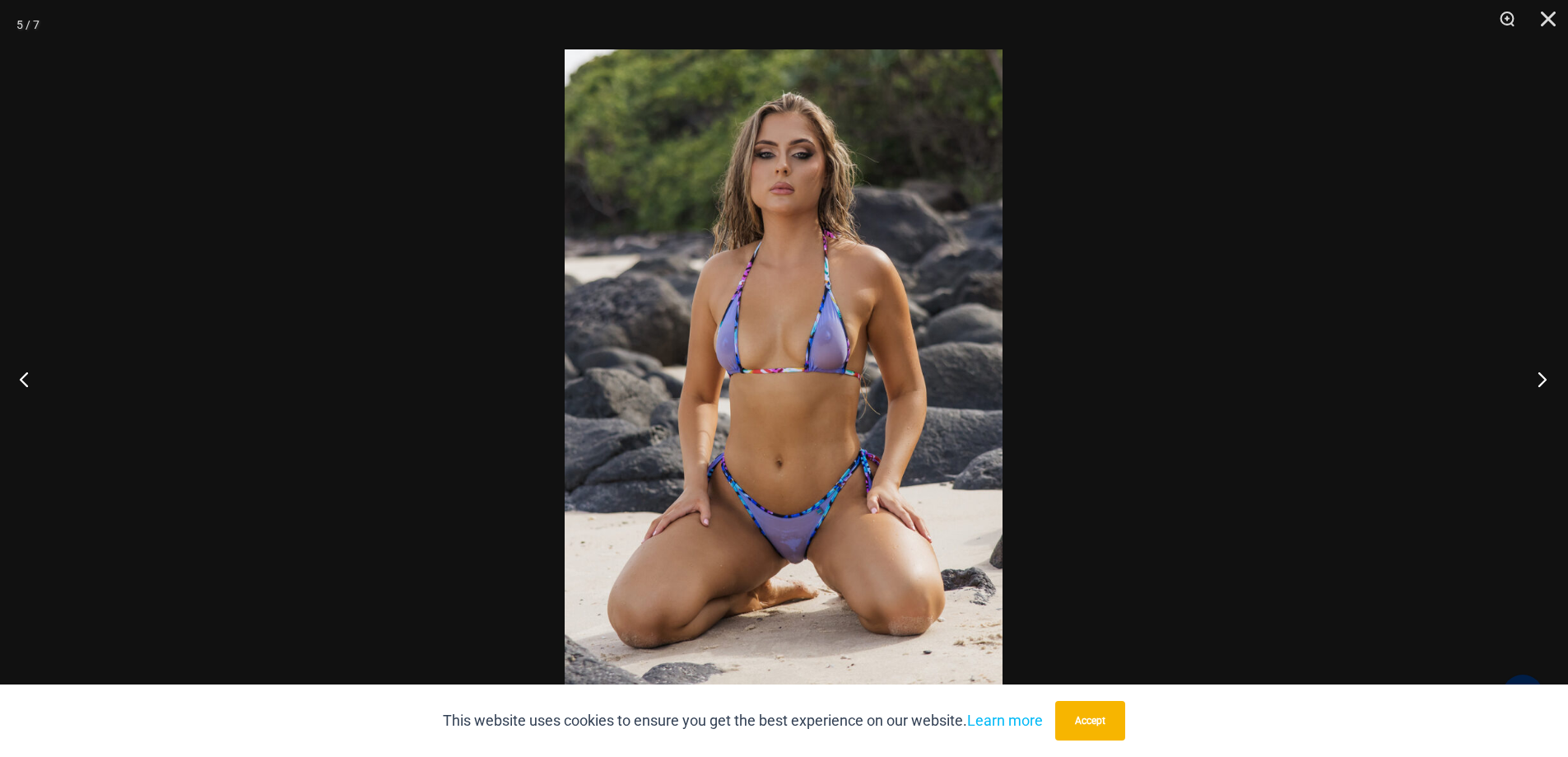
click at [1535, 373] on button "Next" at bounding box center [1537, 379] width 62 height 82
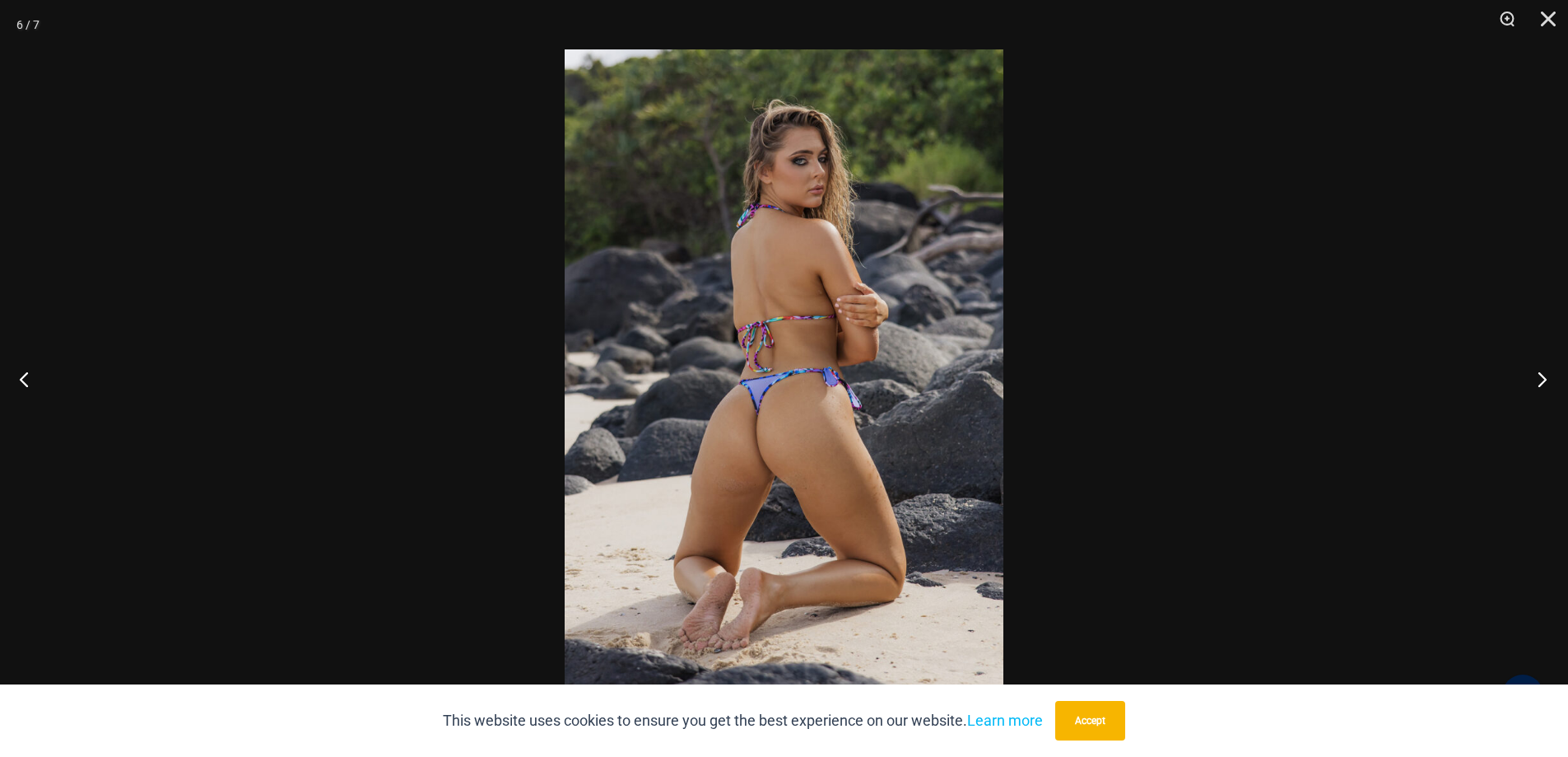
click at [1535, 373] on button "Next" at bounding box center [1537, 379] width 62 height 82
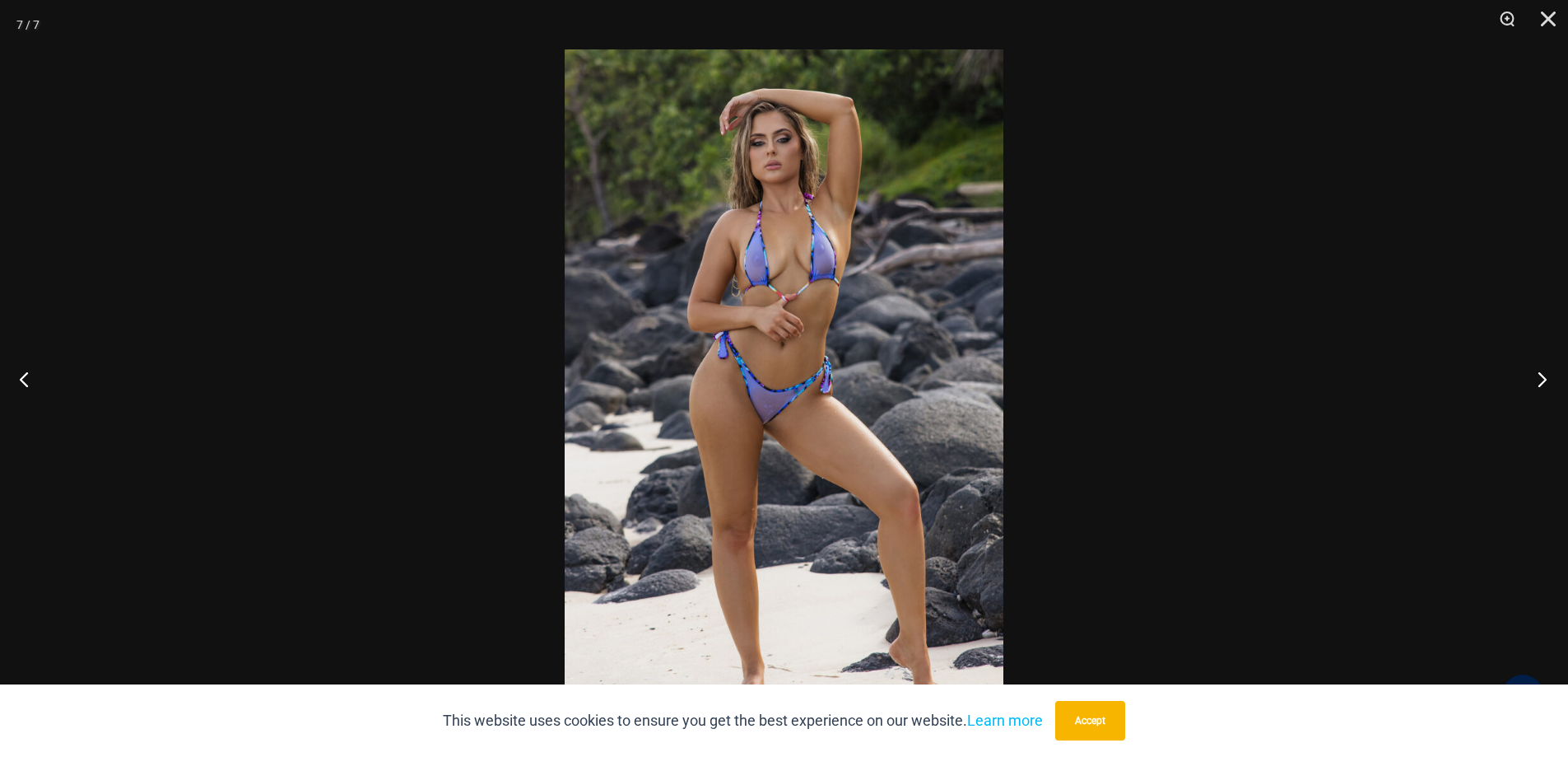
click at [1535, 373] on button "Next" at bounding box center [1537, 379] width 62 height 82
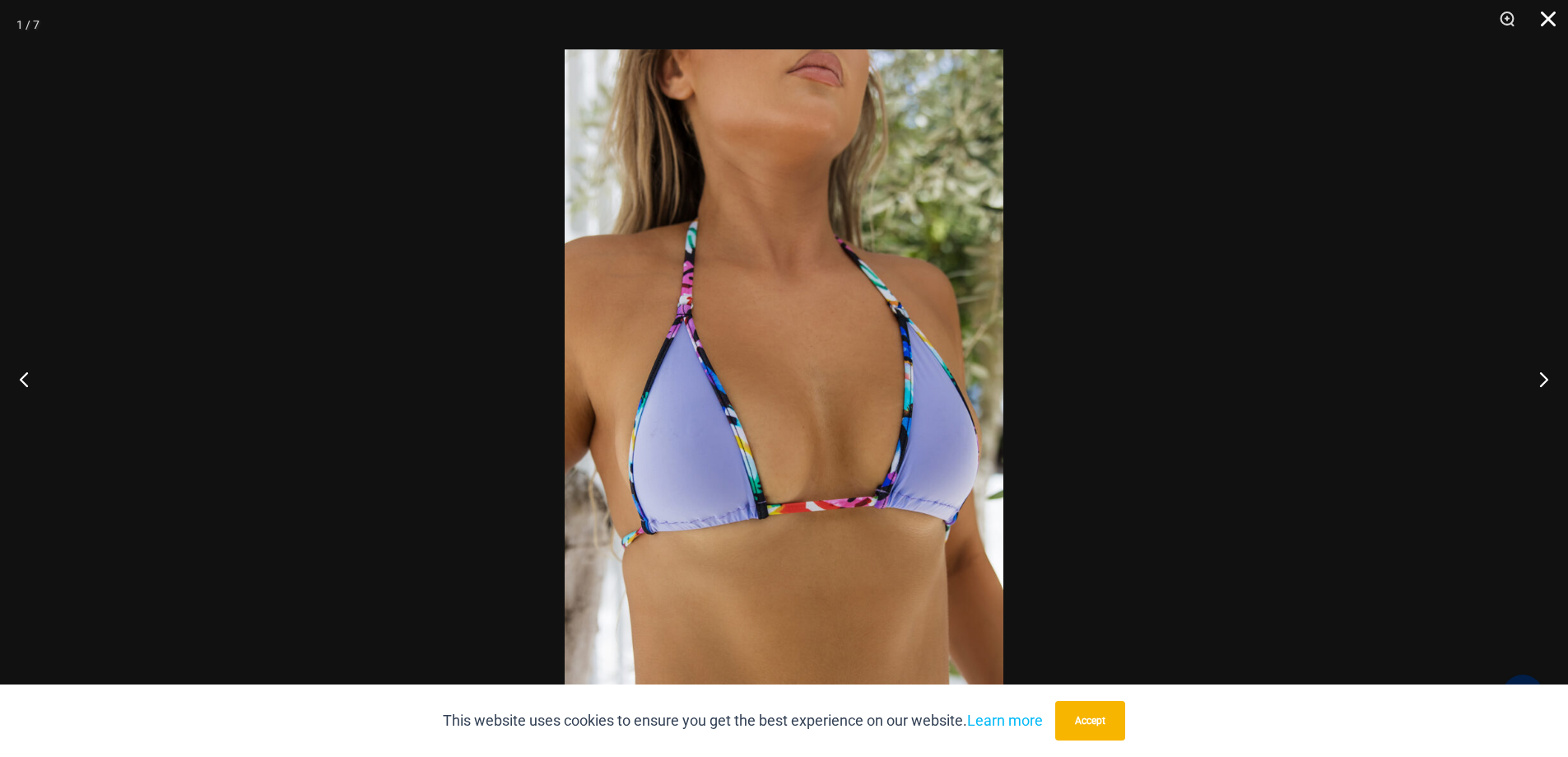
click at [1553, 16] on button "Close" at bounding box center [1542, 25] width 41 height 49
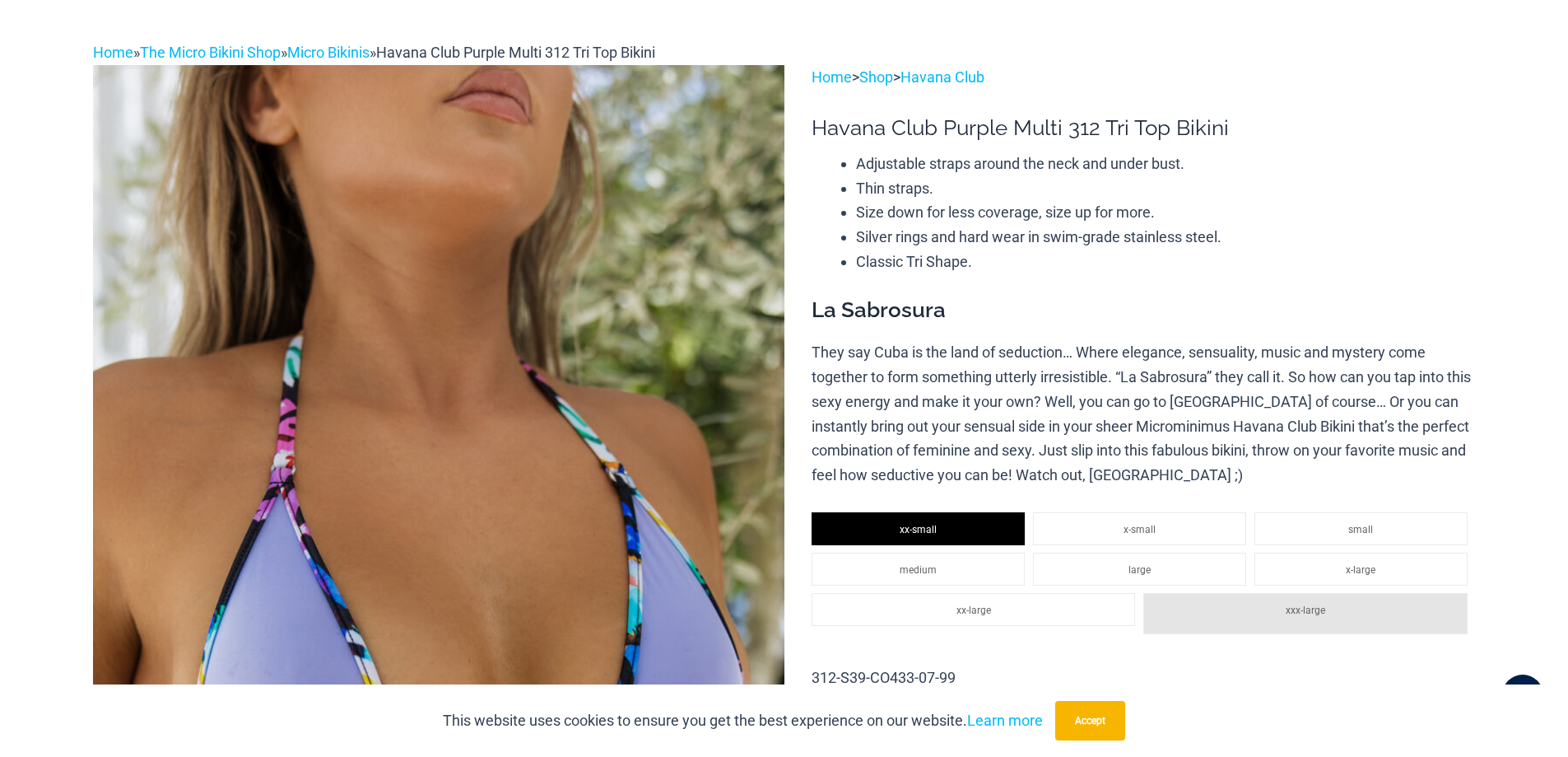
scroll to position [0, 0]
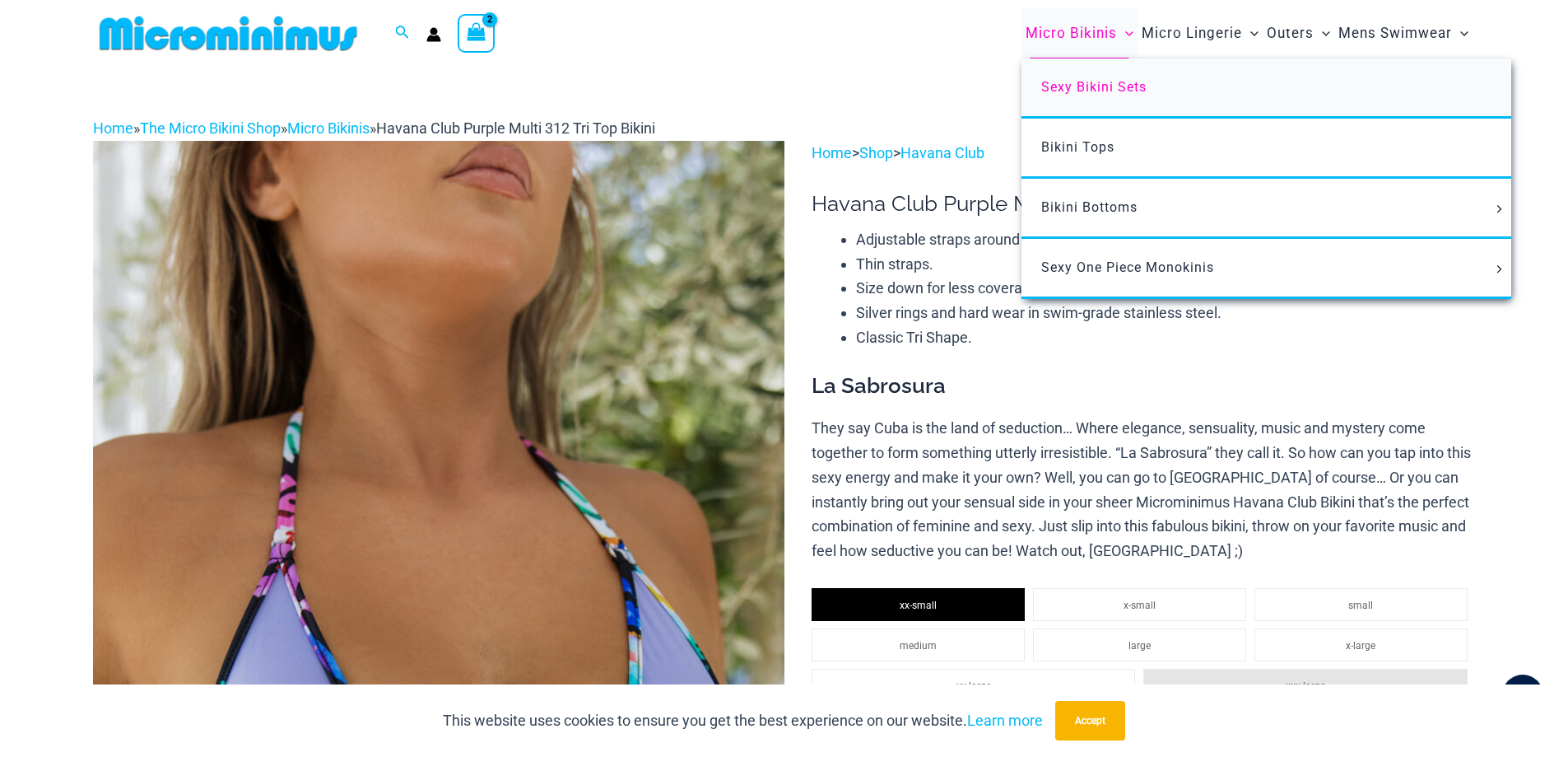
click at [1074, 82] on span "Sexy Bikini Sets" at bounding box center [1094, 87] width 106 height 15
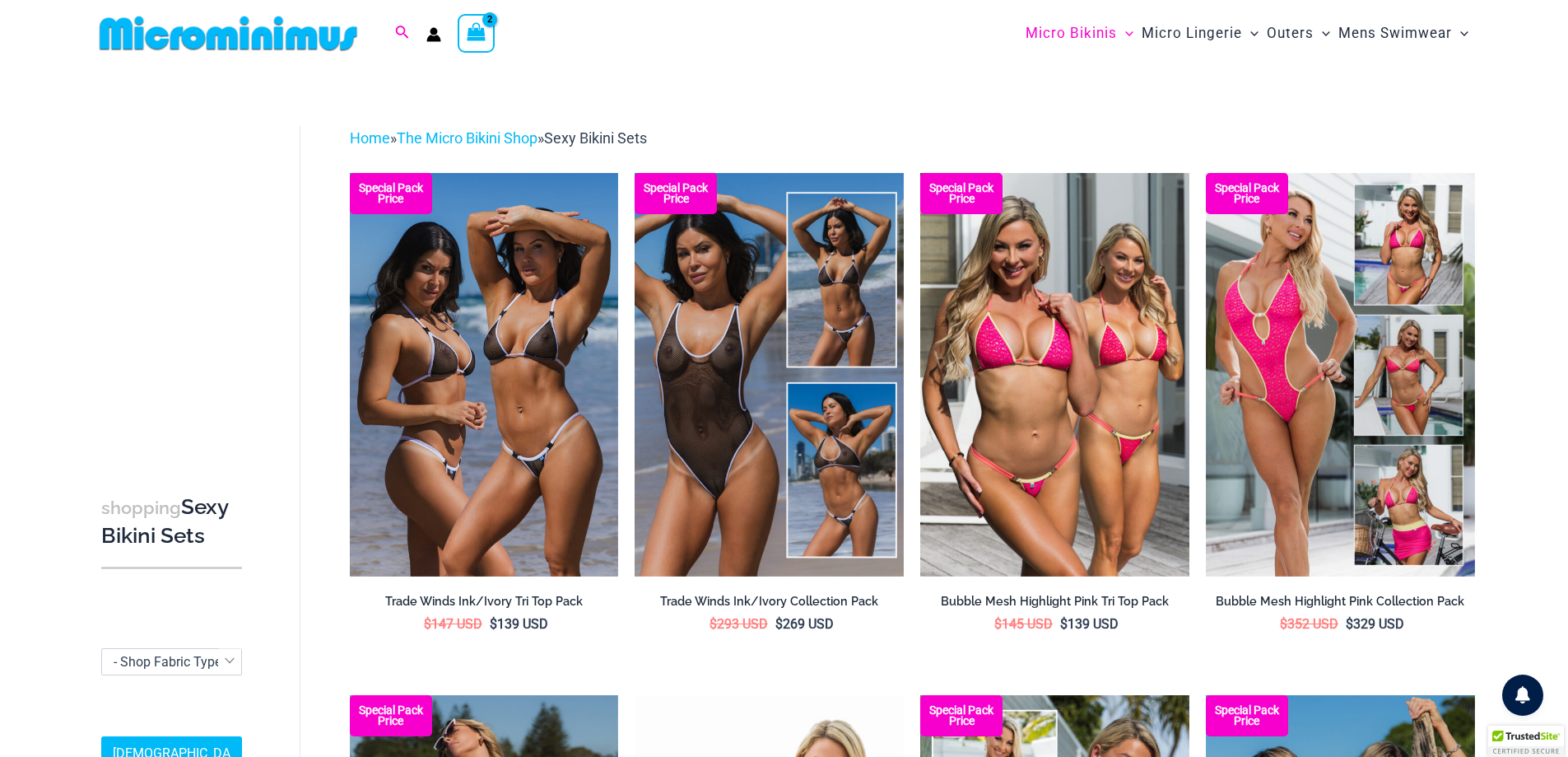
type input "**********"
click at [401, 30] on icon "Search icon link" at bounding box center [402, 33] width 13 height 15
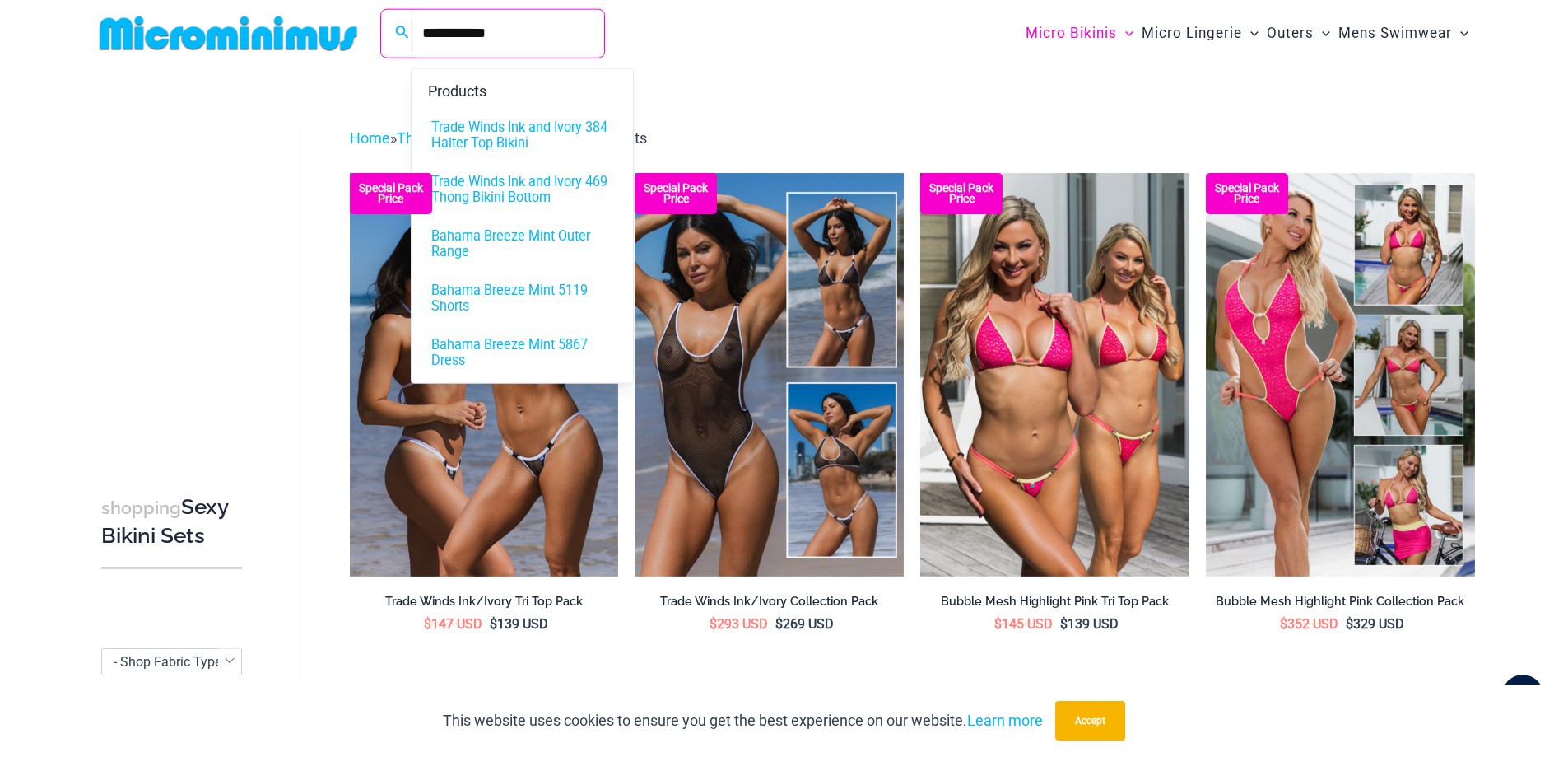
type input "**********"
click button "Search" at bounding box center [0, 0] width 0 height 0
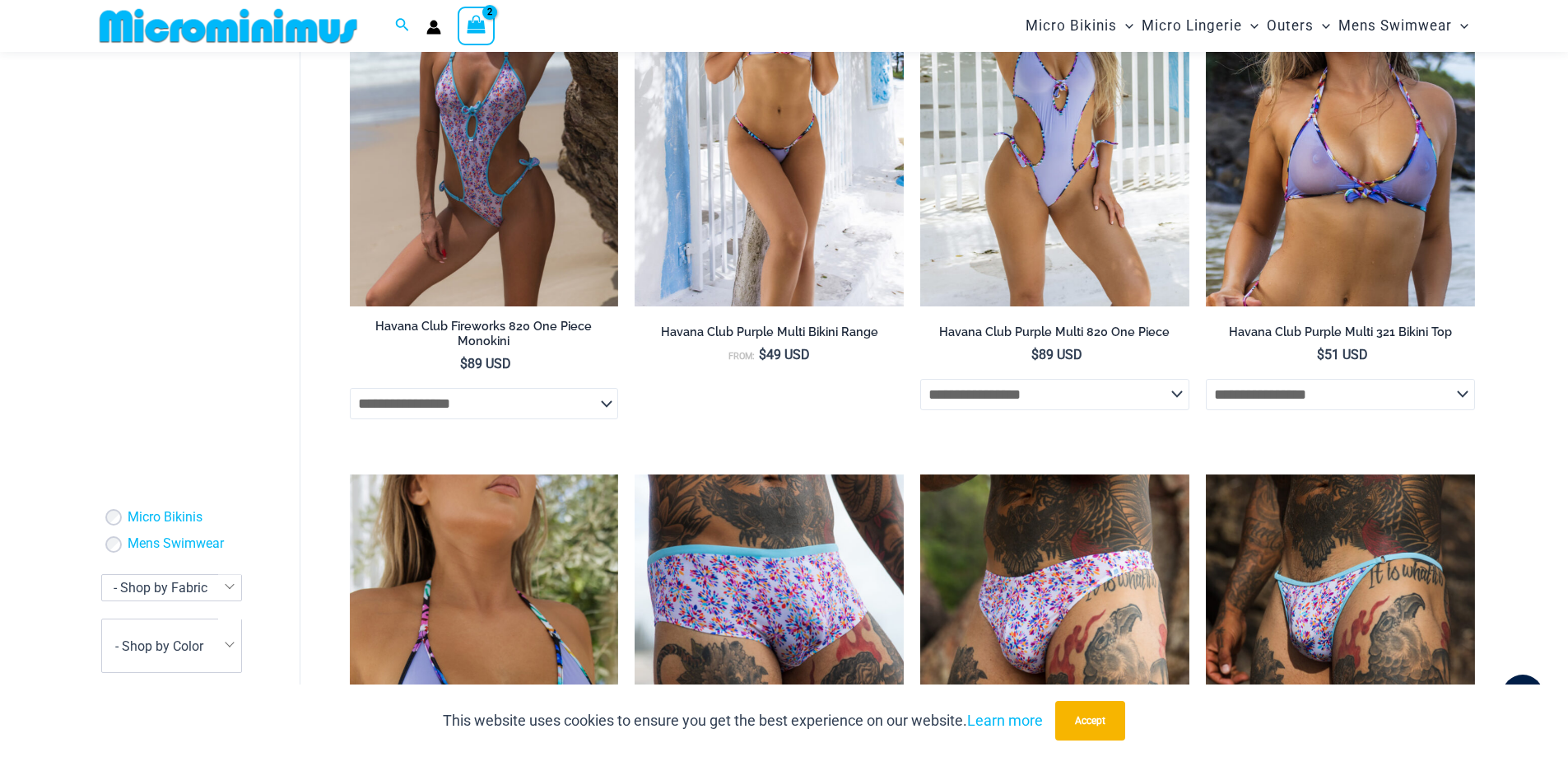
scroll to position [1262, 0]
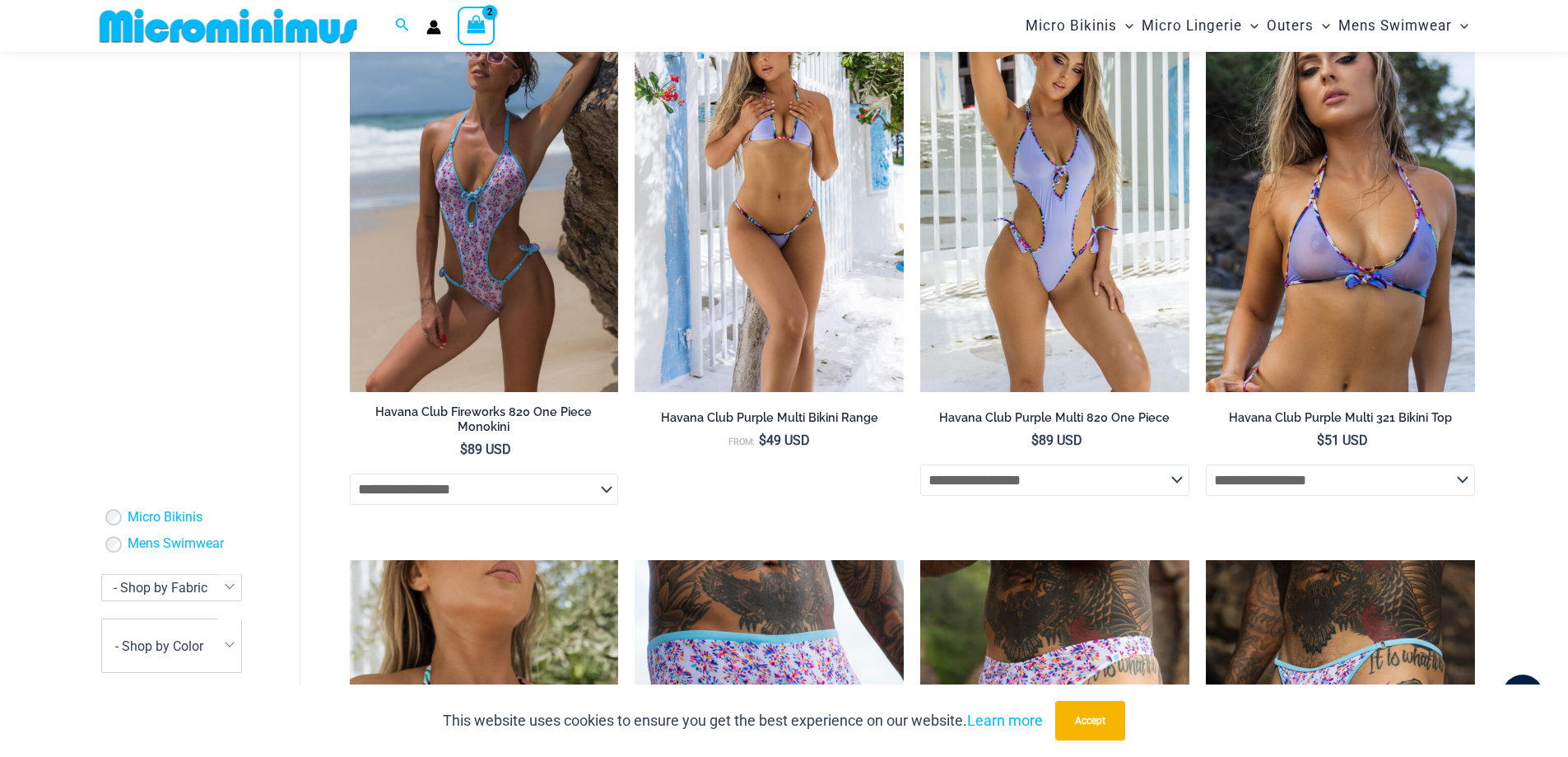
click at [1567, 500] on html "**********" at bounding box center [784, 154] width 1568 height 2832
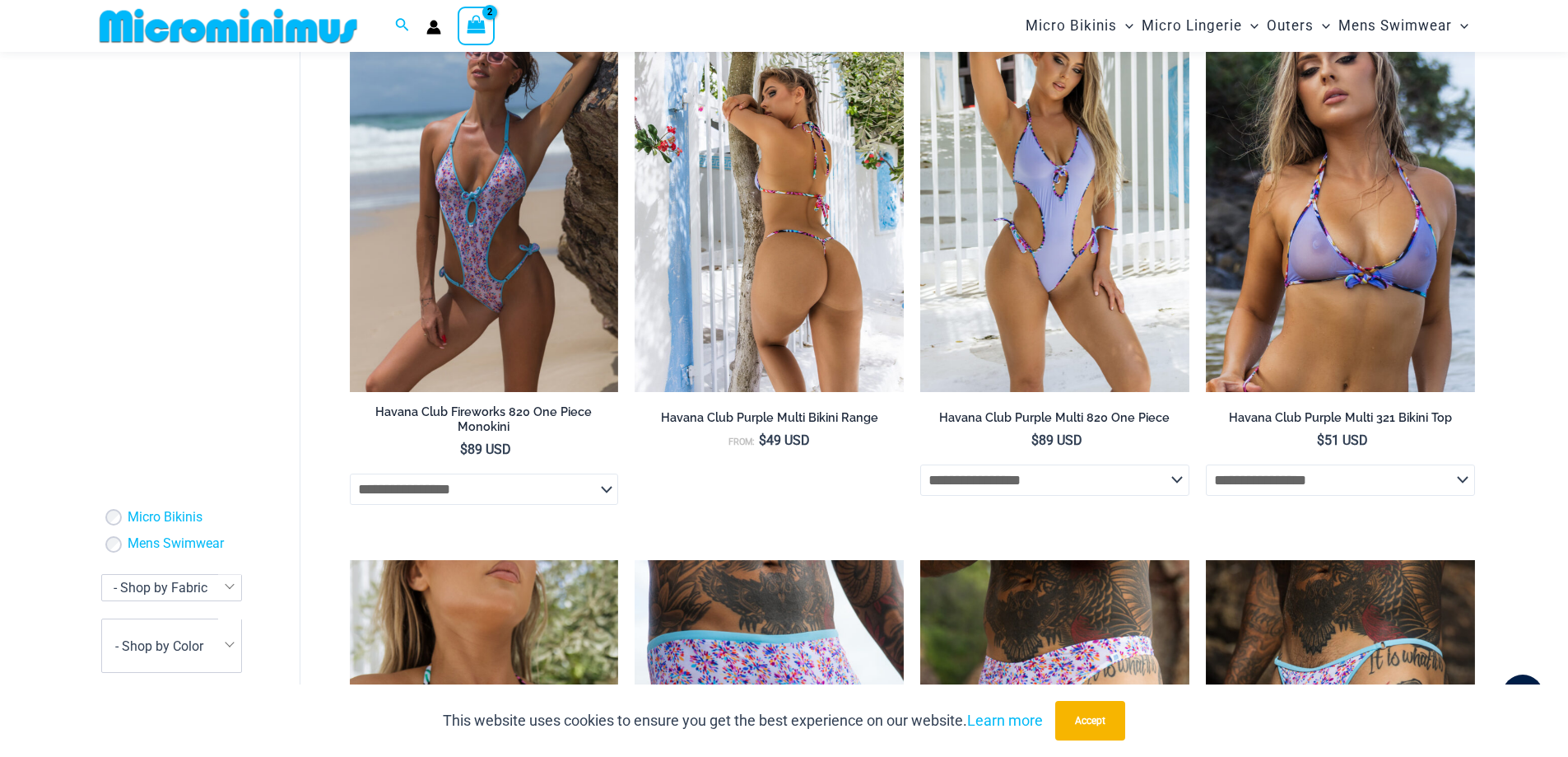
click at [759, 260] on img at bounding box center [769, 189] width 270 height 404
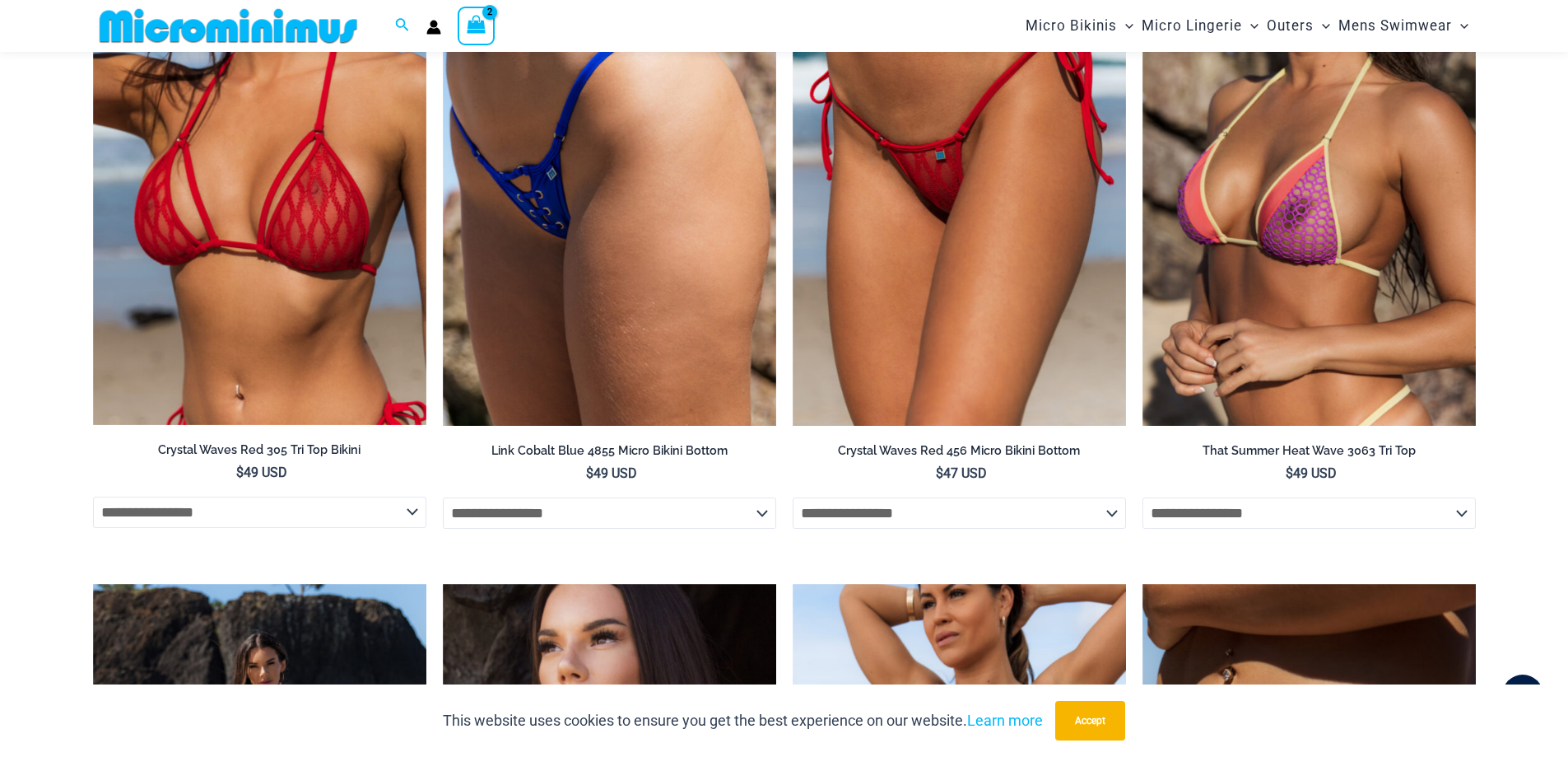
scroll to position [4401, 0]
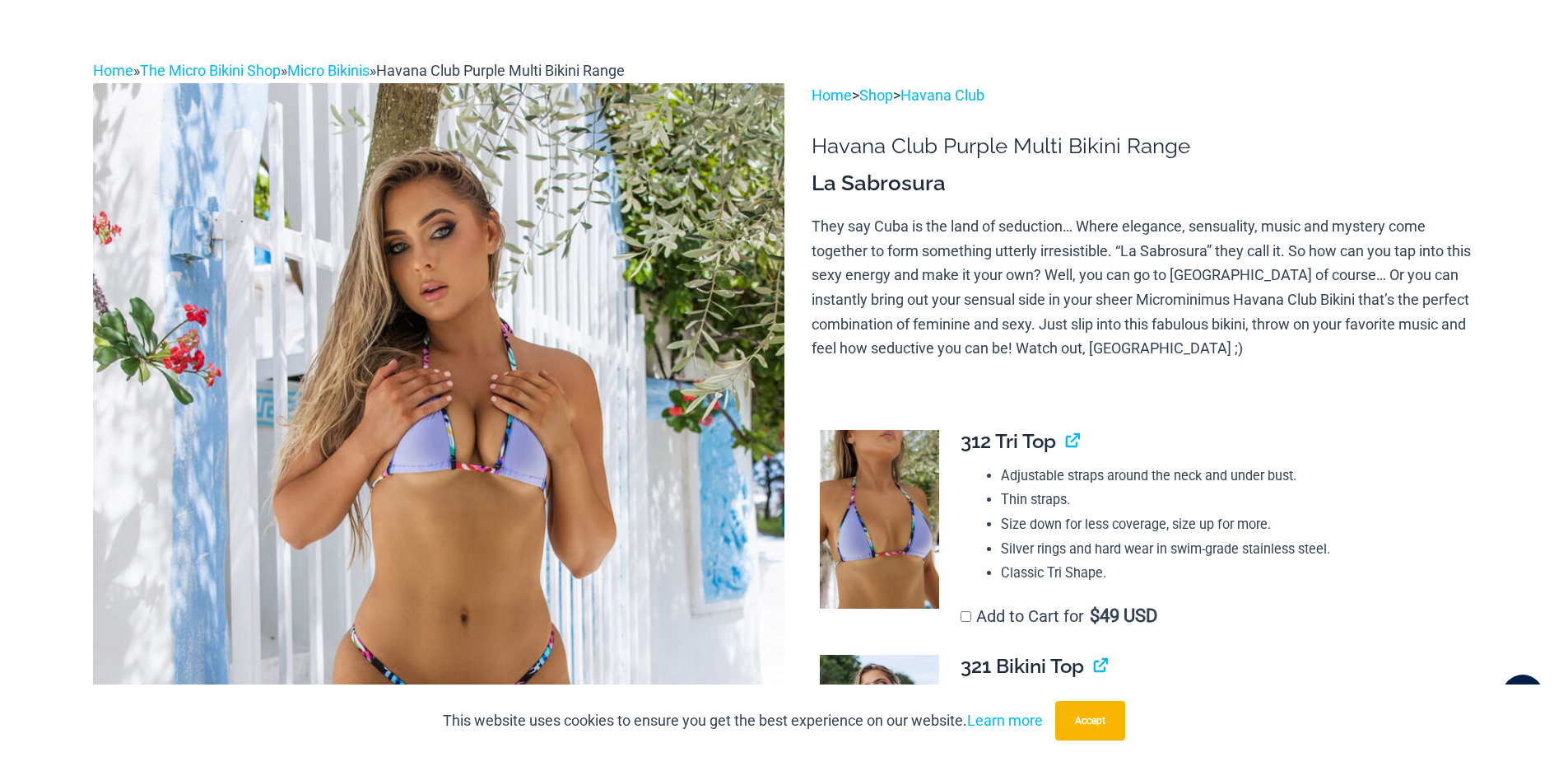
scroll to position [0, 0]
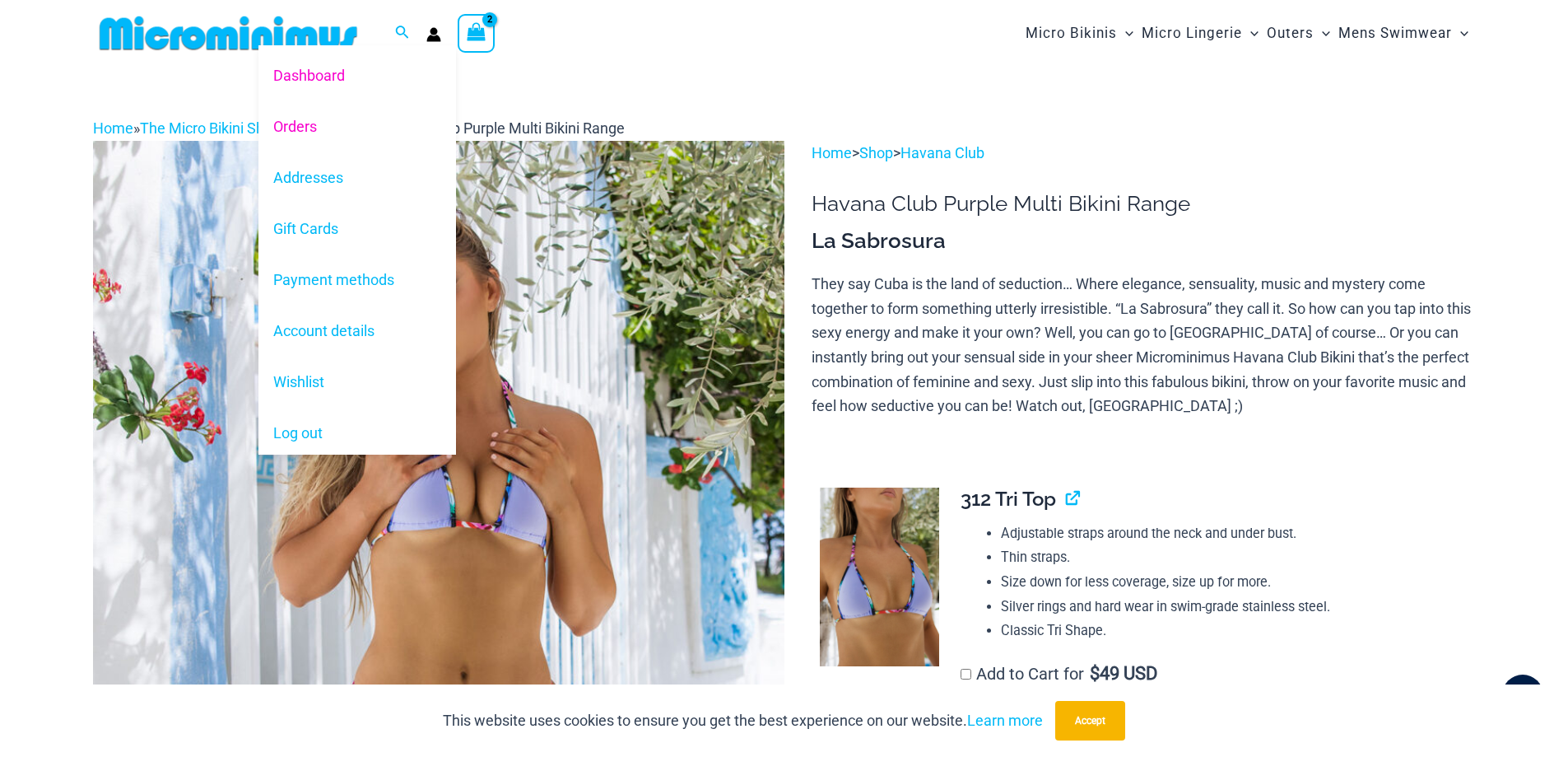
click at [292, 125] on link "Orders" at bounding box center [357, 126] width 198 height 51
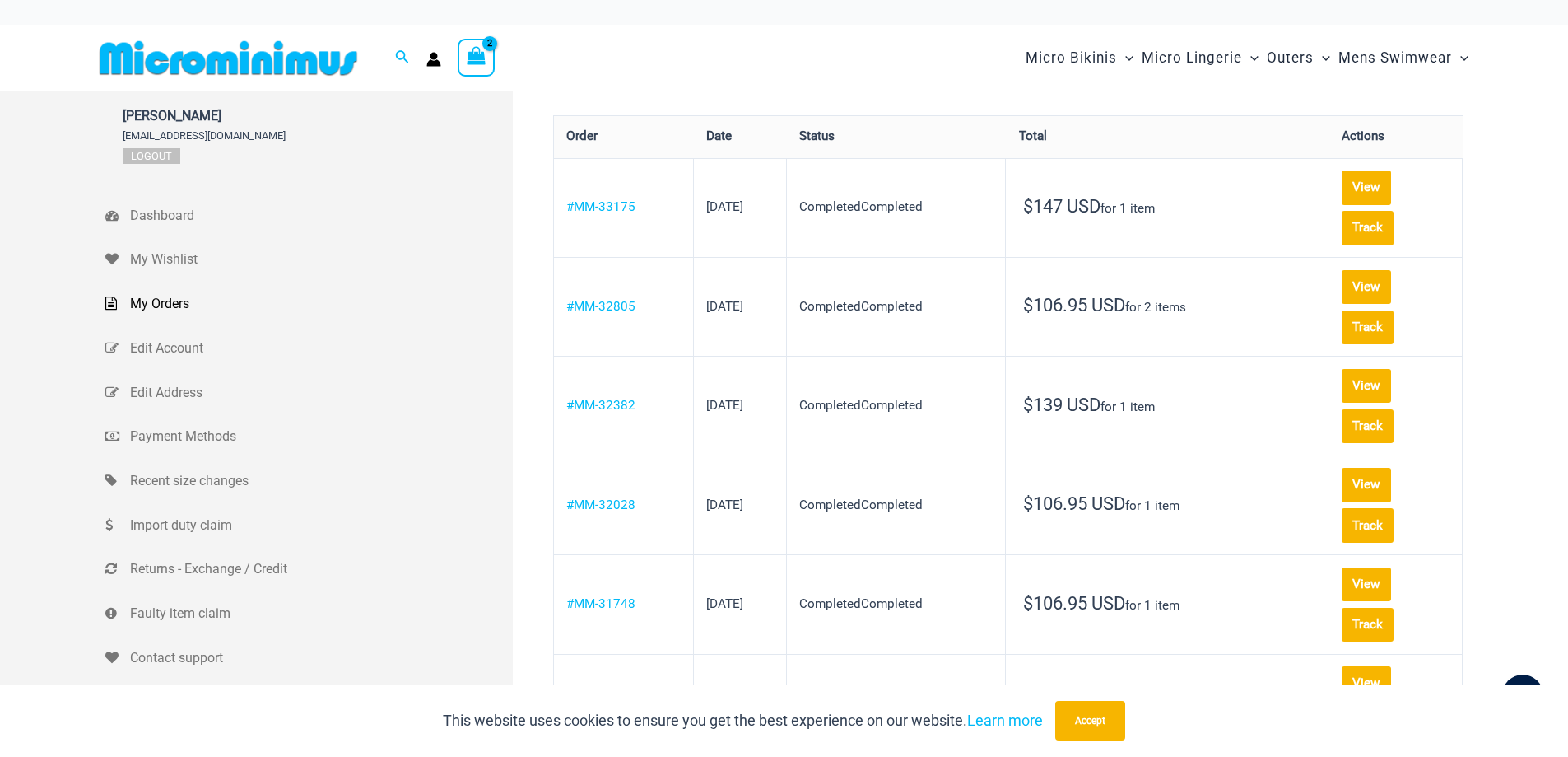
type input "**********"
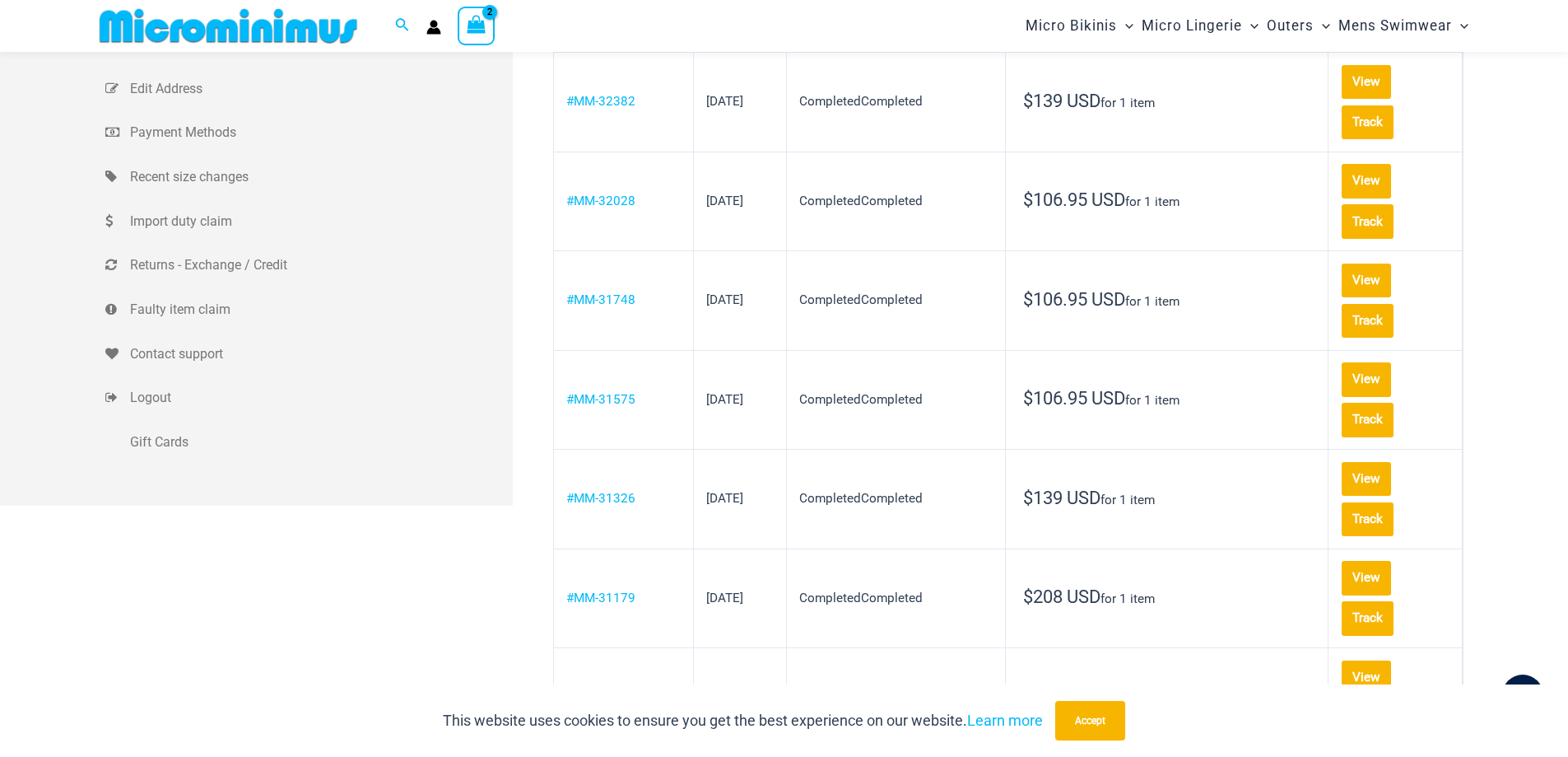
scroll to position [292, 0]
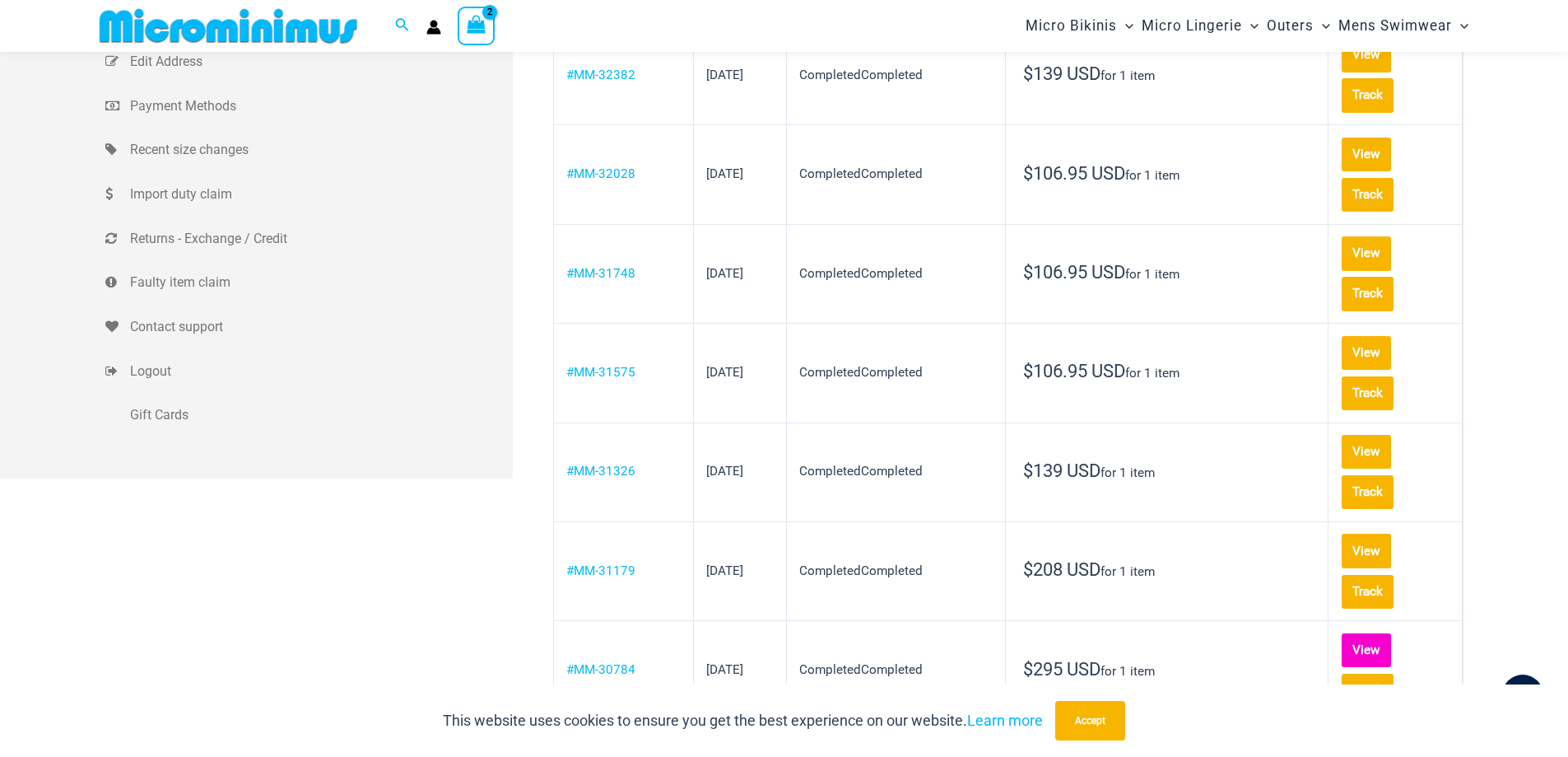
click at [1389, 633] on link "View" at bounding box center [1366, 650] width 49 height 34
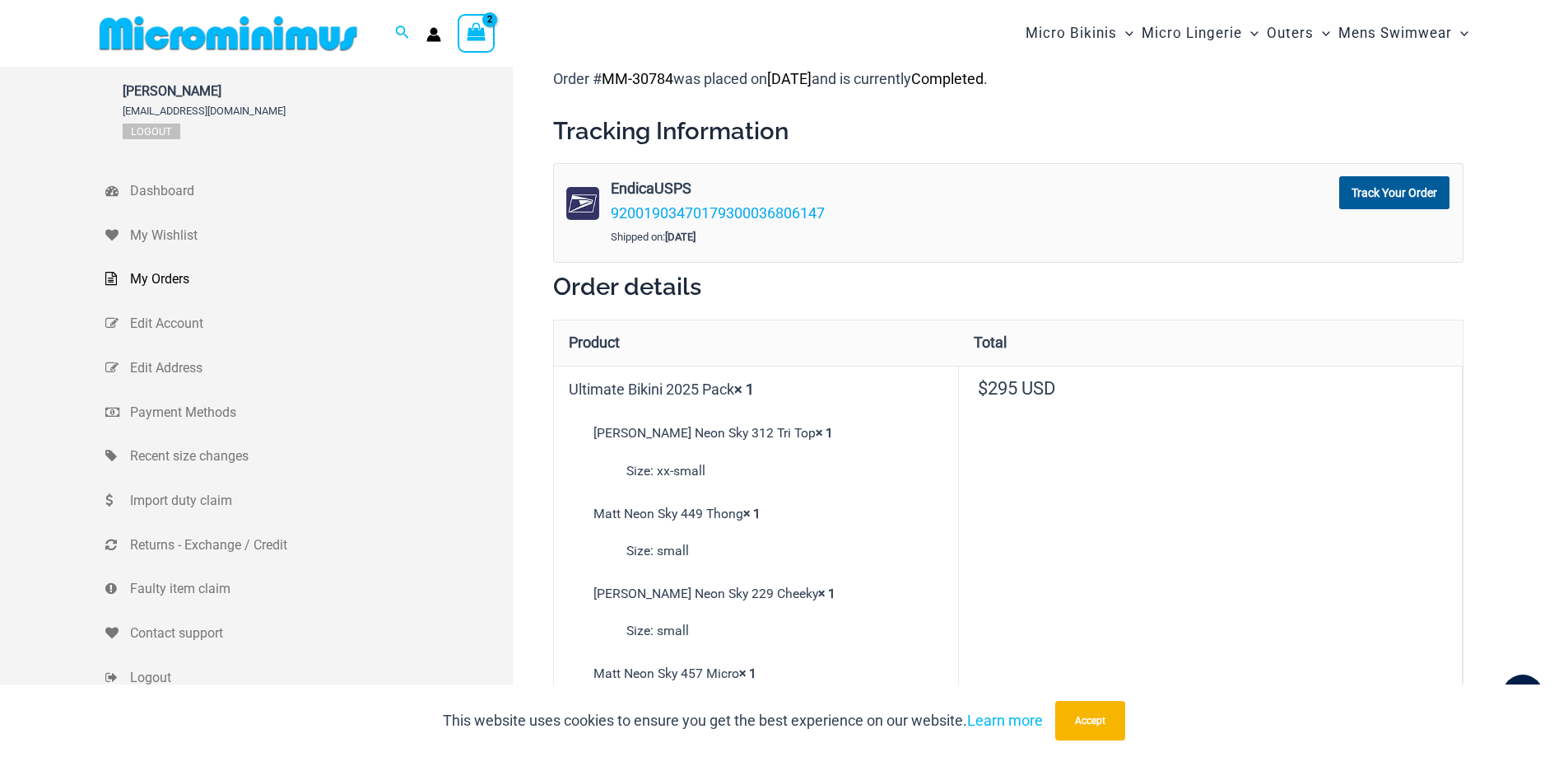
type input "**********"
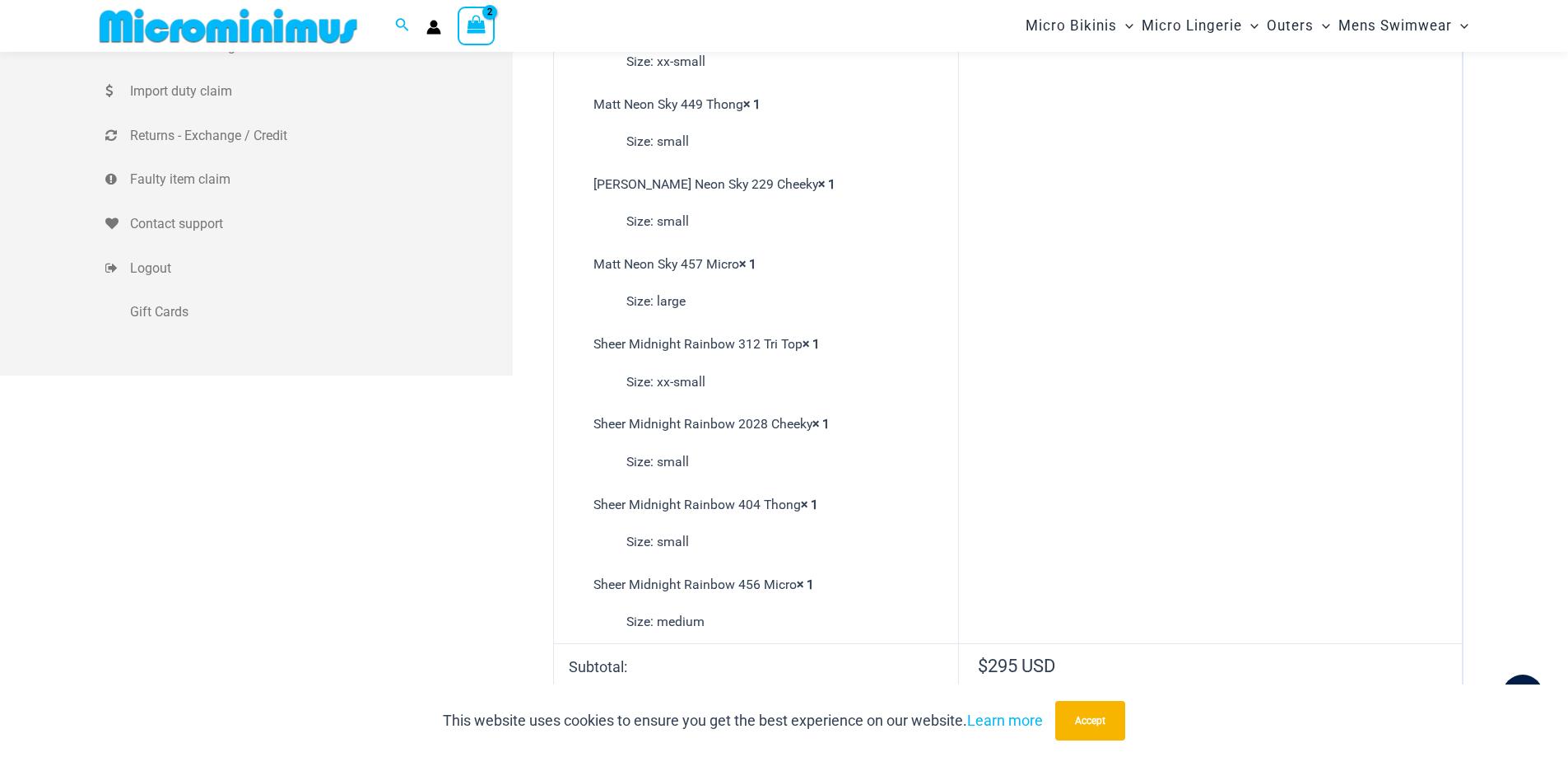
scroll to position [397, 0]
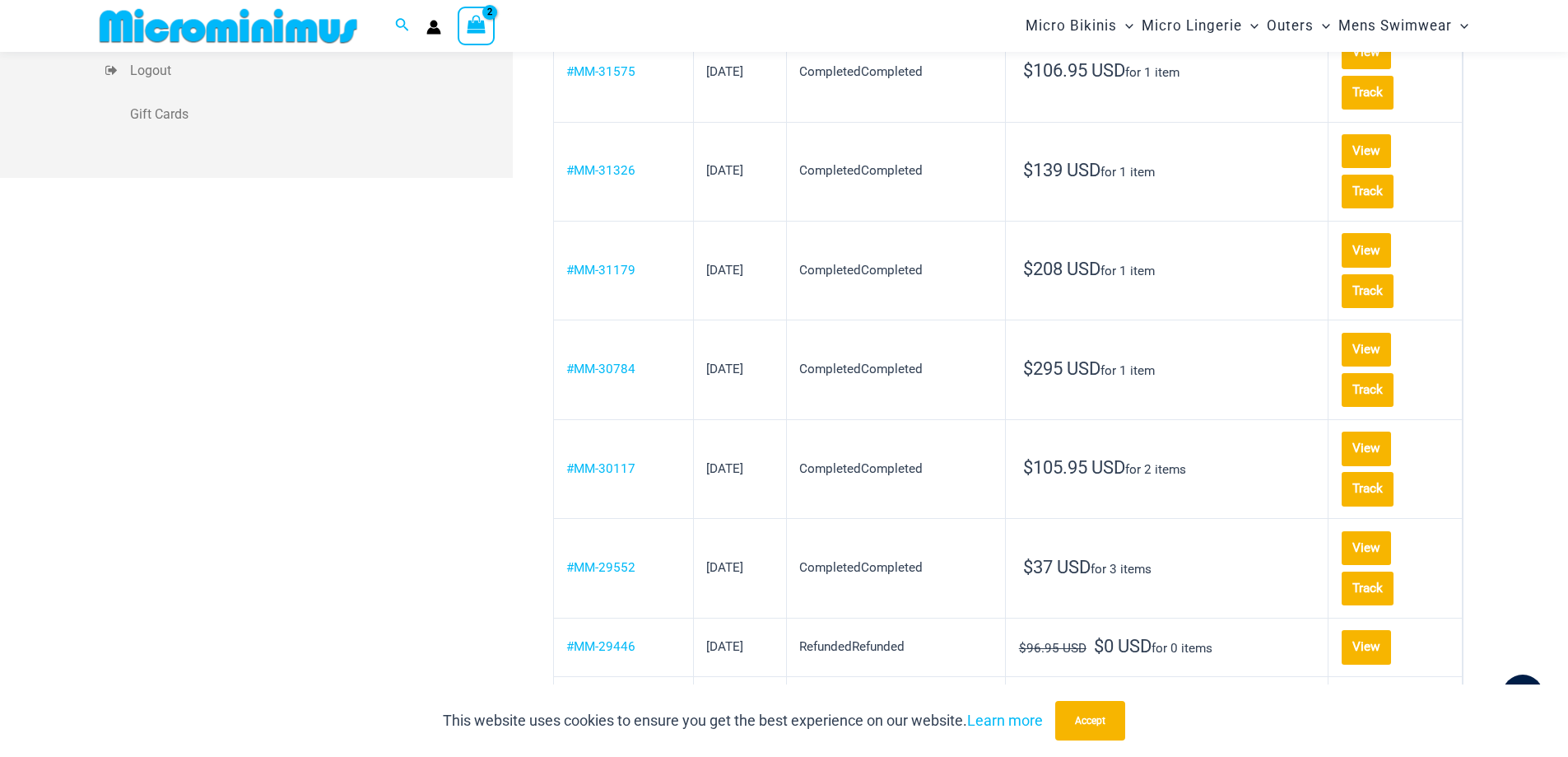
scroll to position [646, 0]
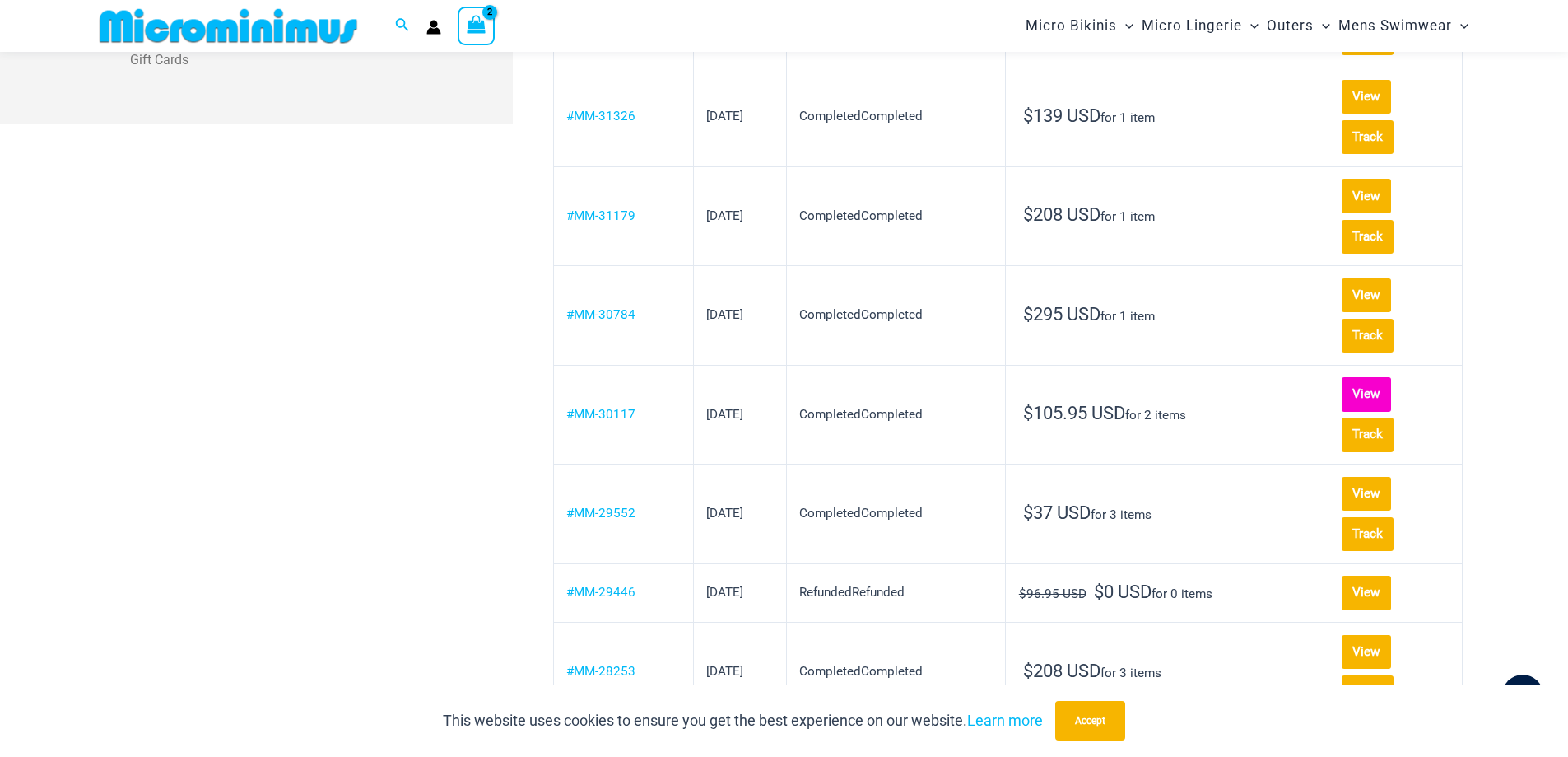
click at [1389, 377] on link "View" at bounding box center [1366, 394] width 49 height 34
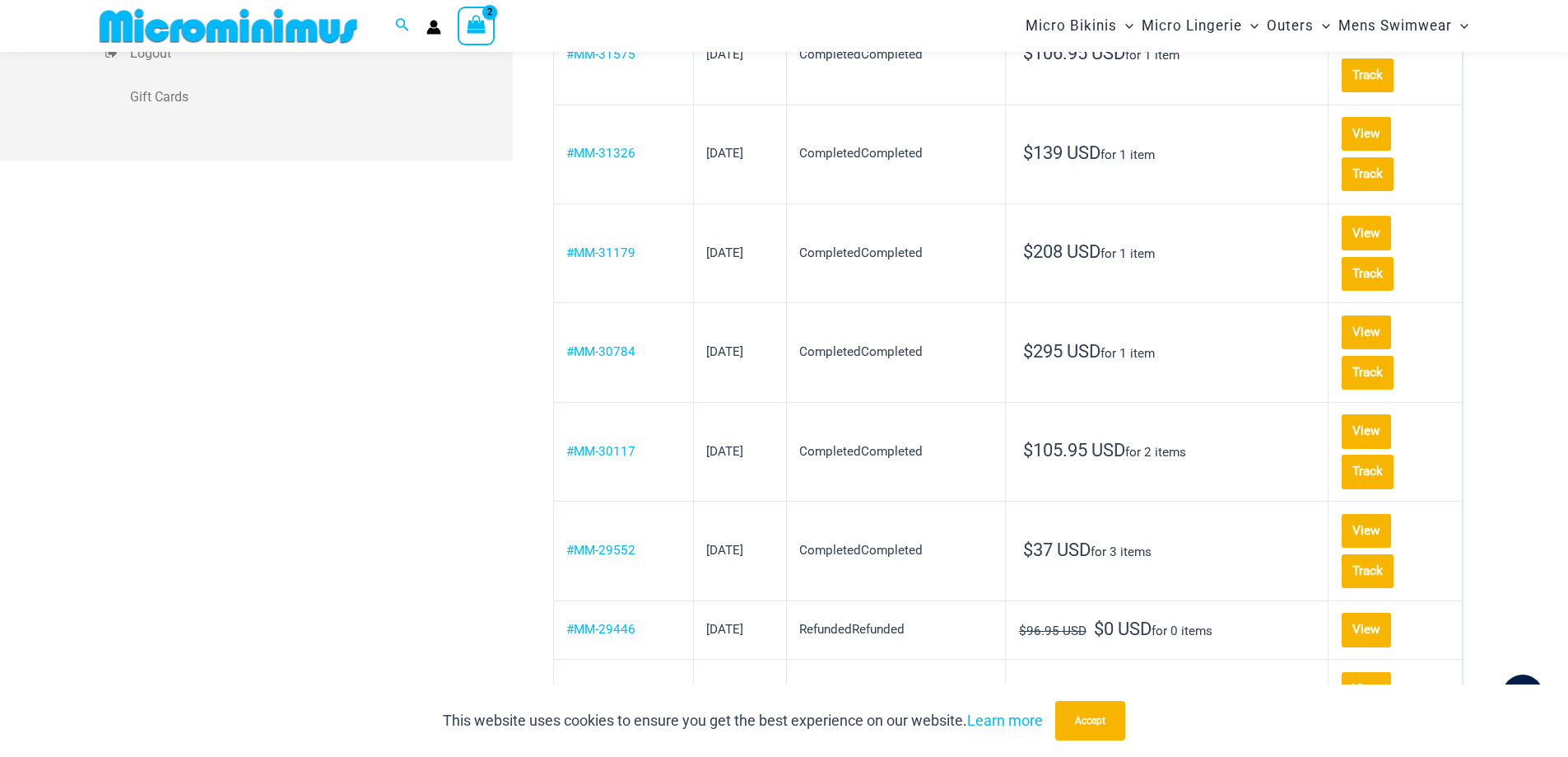
scroll to position [366, 0]
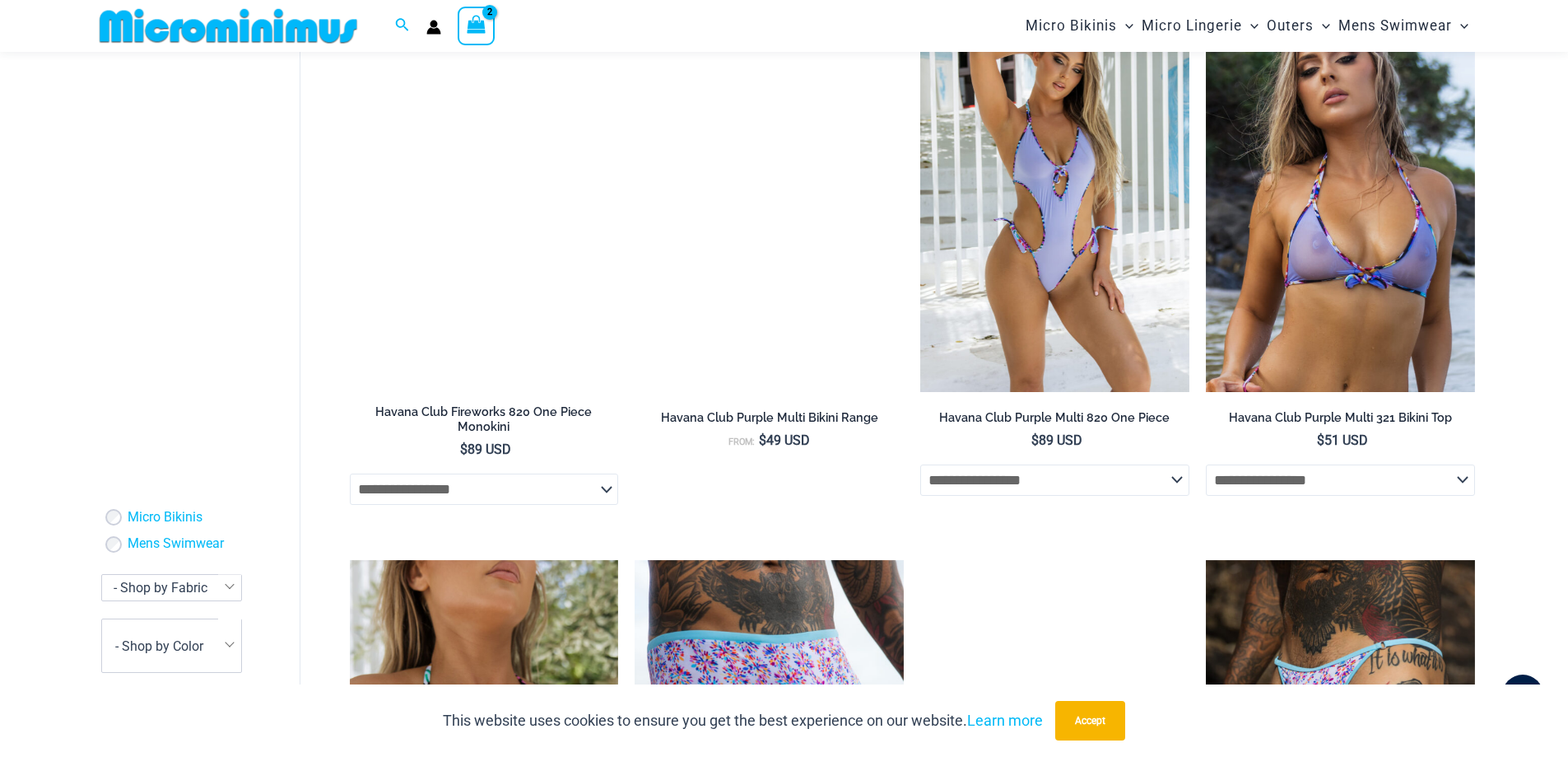
scroll to position [1262, 0]
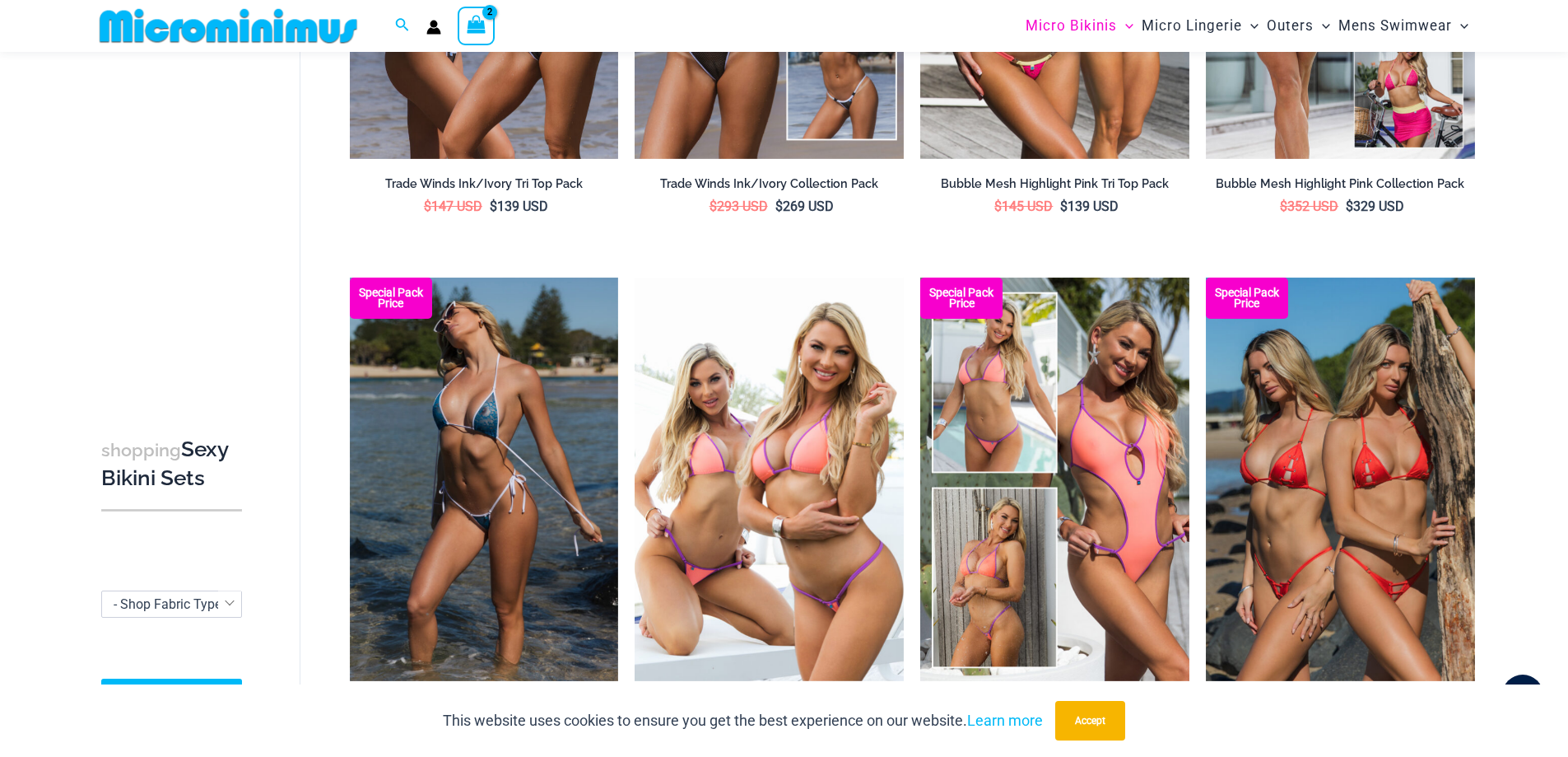
scroll to position [414, 0]
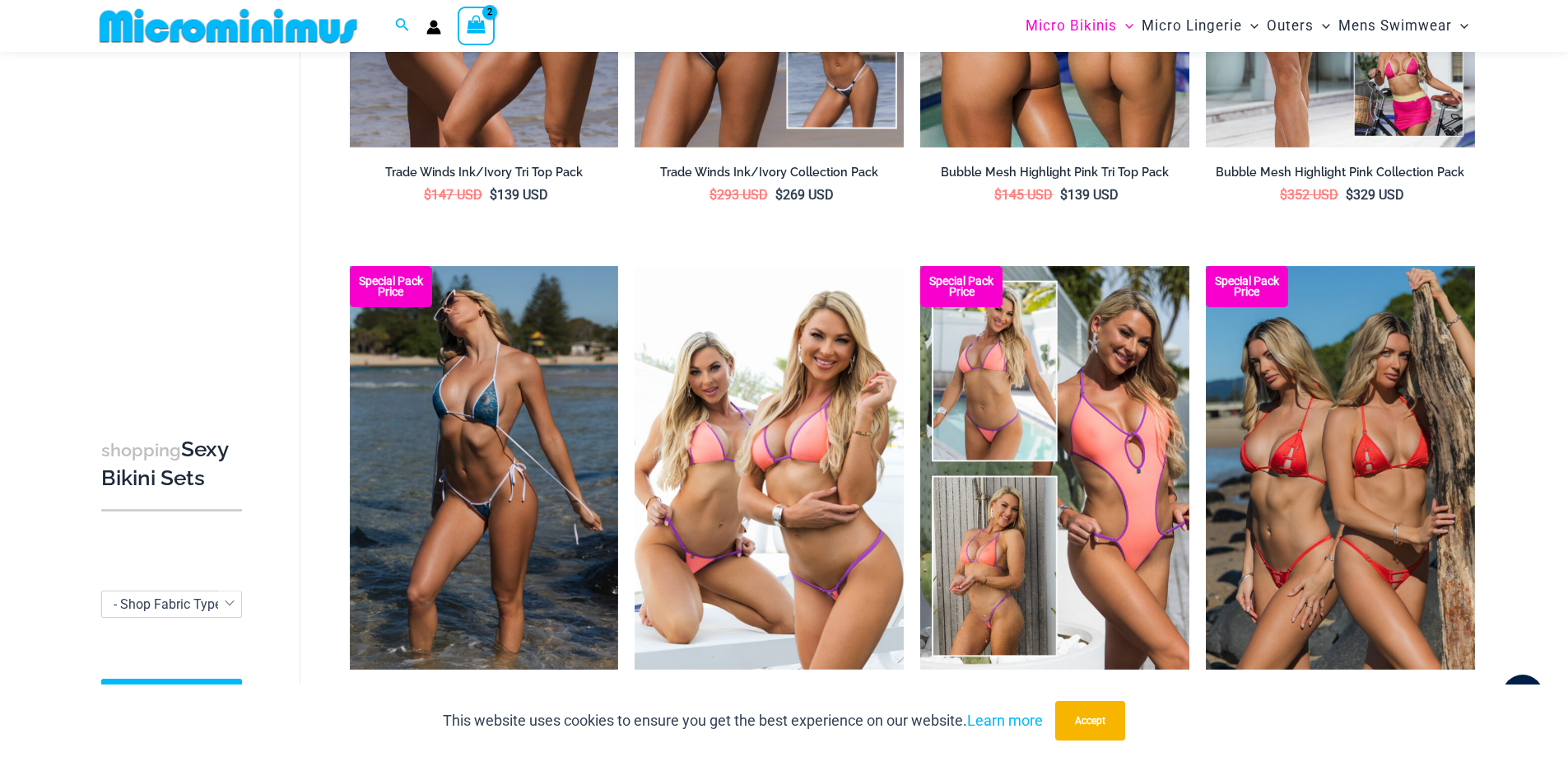
click at [1090, 167] on h2 "Bubble Mesh Highlight Pink Tri Top Pack" at bounding box center [1054, 172] width 270 height 15
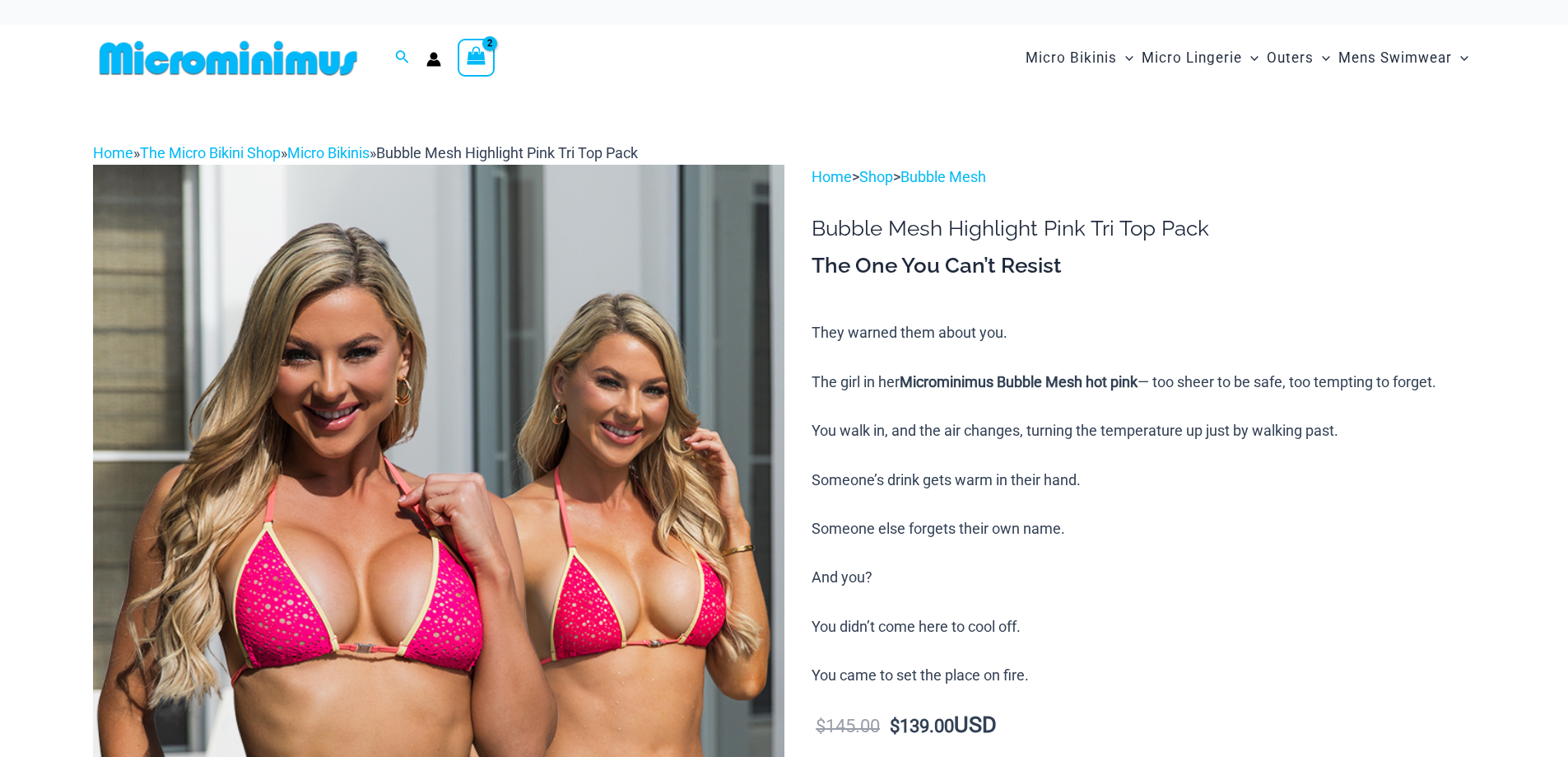
type input "**********"
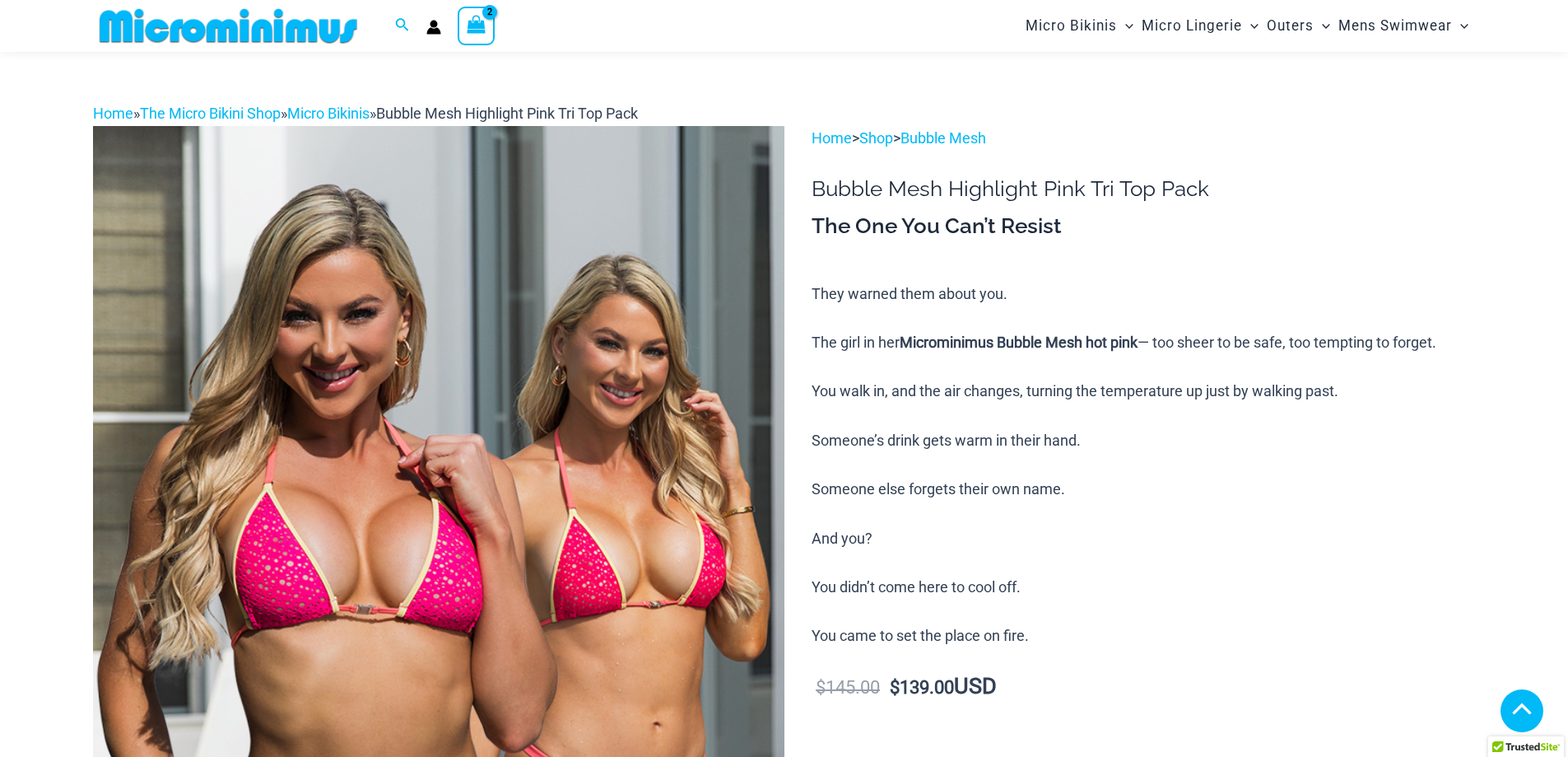
scroll to position [962, 0]
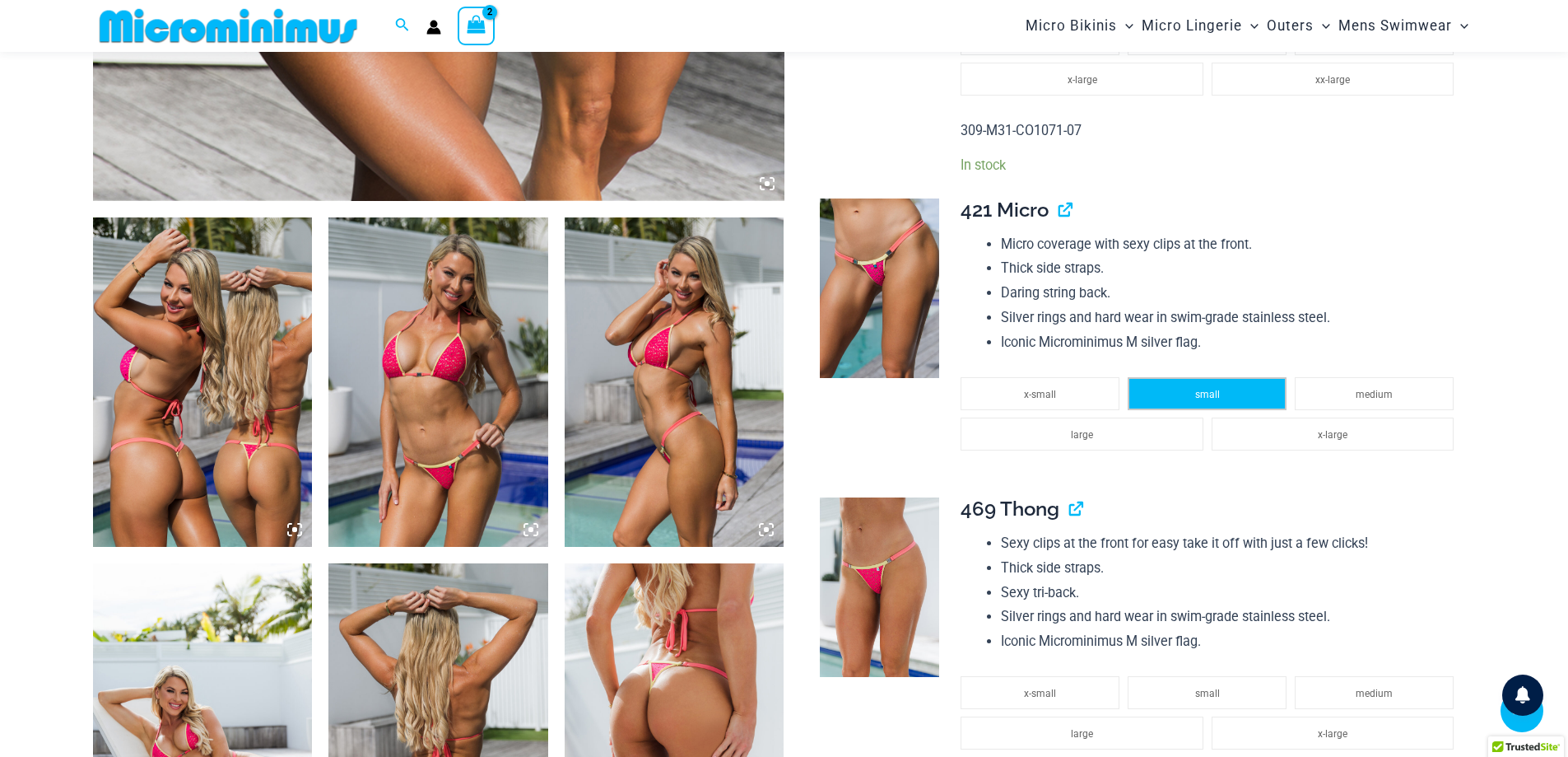
click at [1216, 390] on span "small" at bounding box center [1207, 394] width 25 height 12
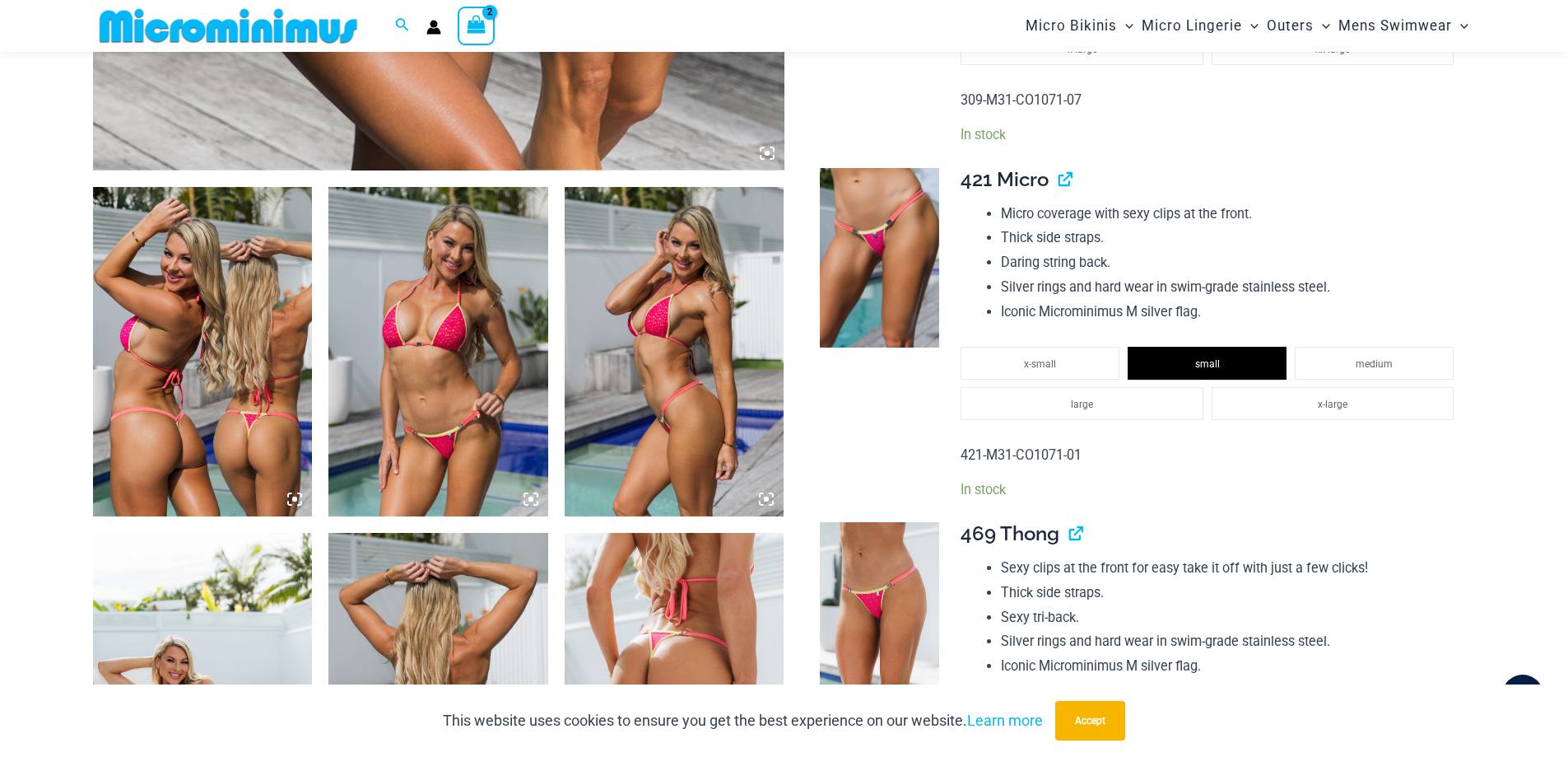
scroll to position [972, 0]
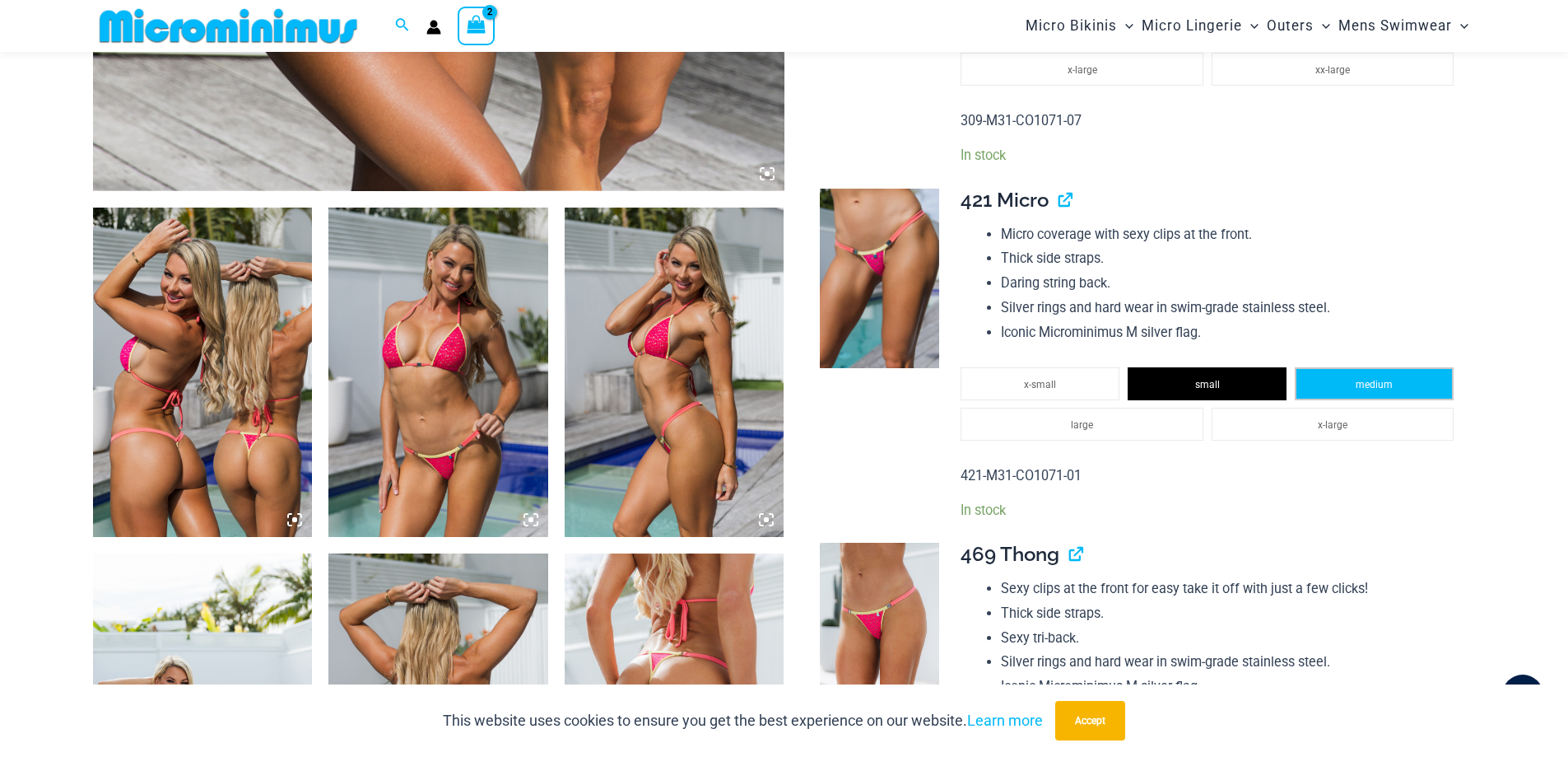
click at [1385, 383] on span "medium" at bounding box center [1373, 384] width 37 height 12
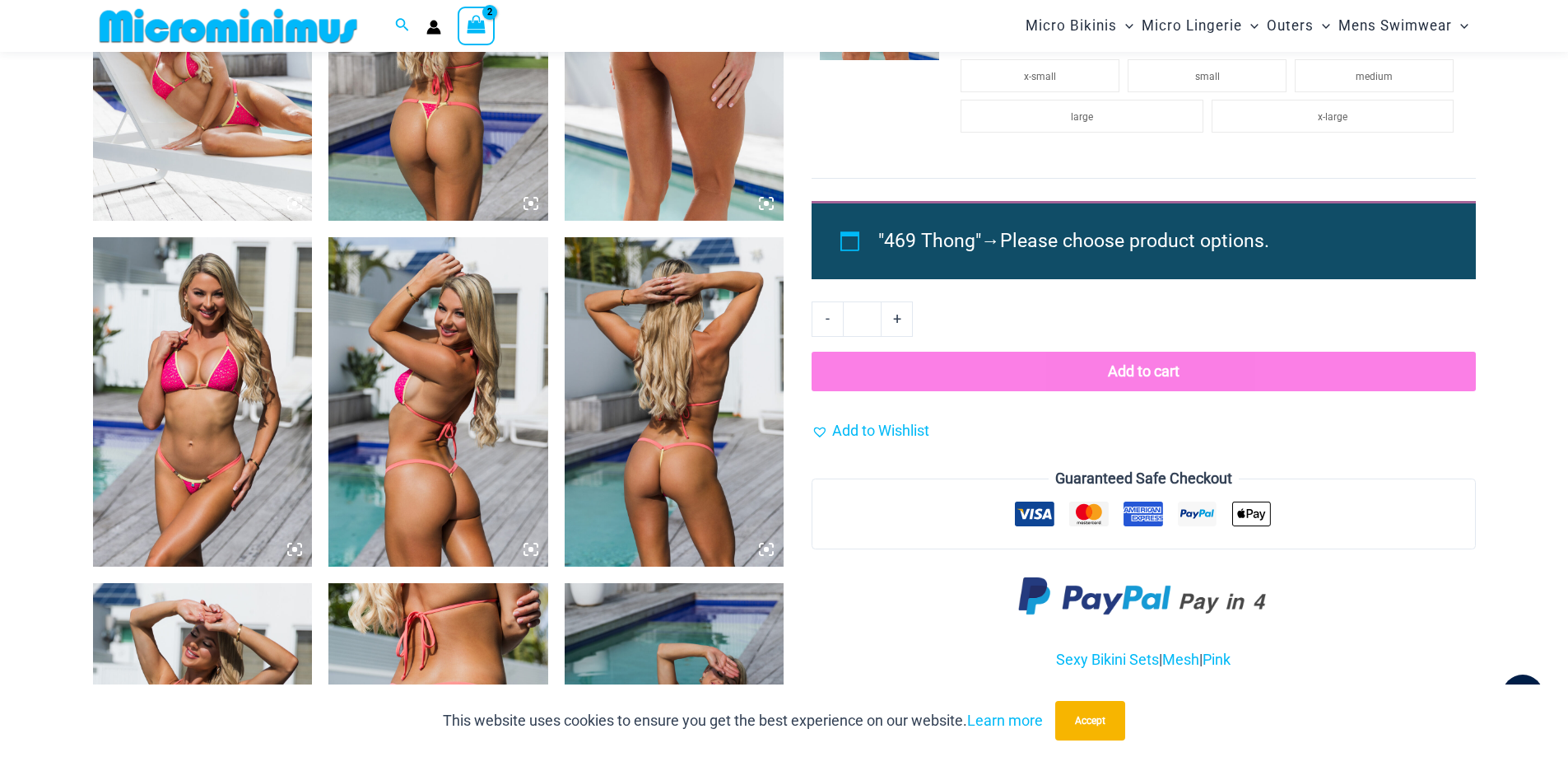
scroll to position [1266, 0]
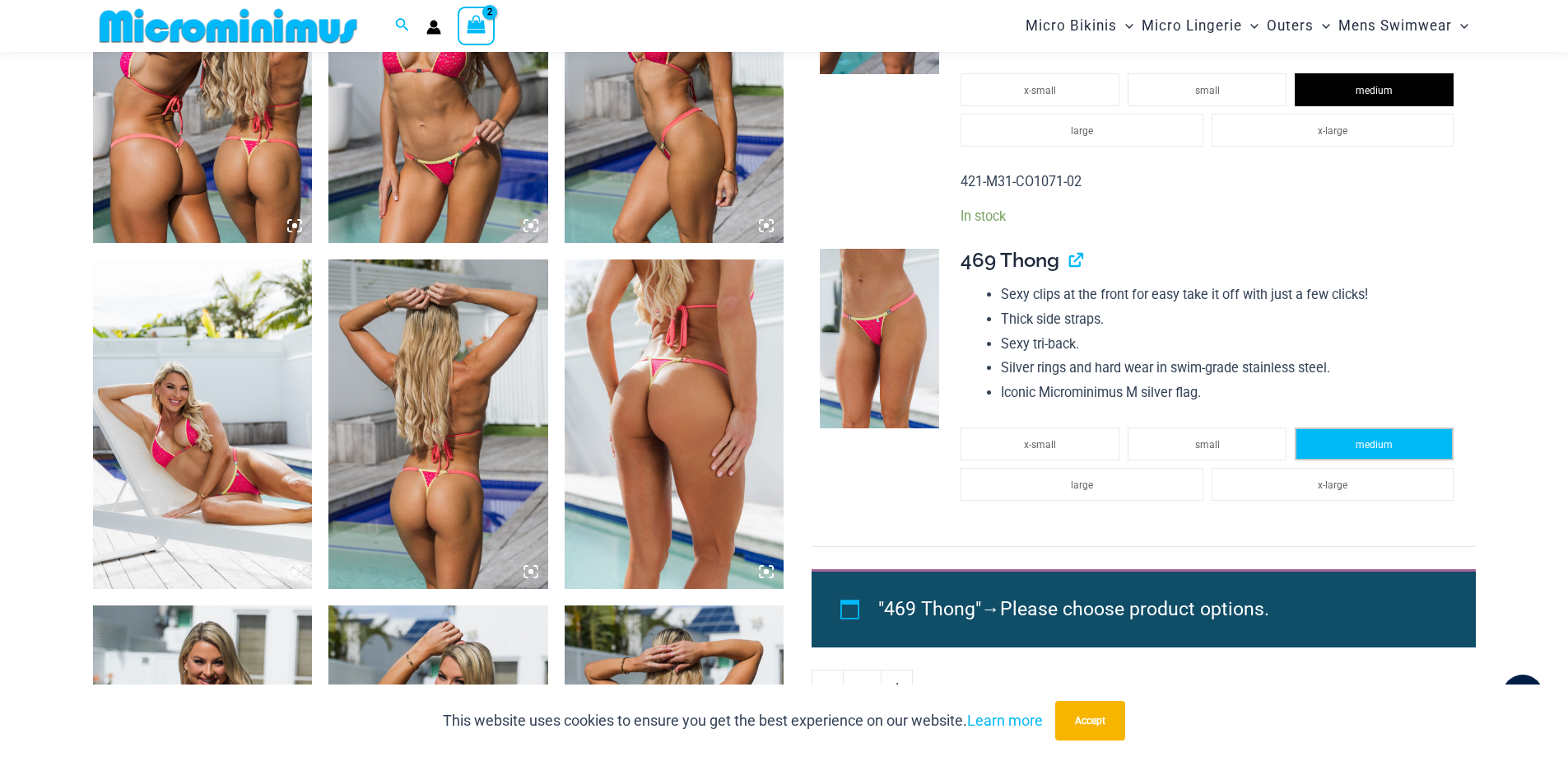
click at [1371, 444] on span "medium" at bounding box center [1373, 445] width 37 height 12
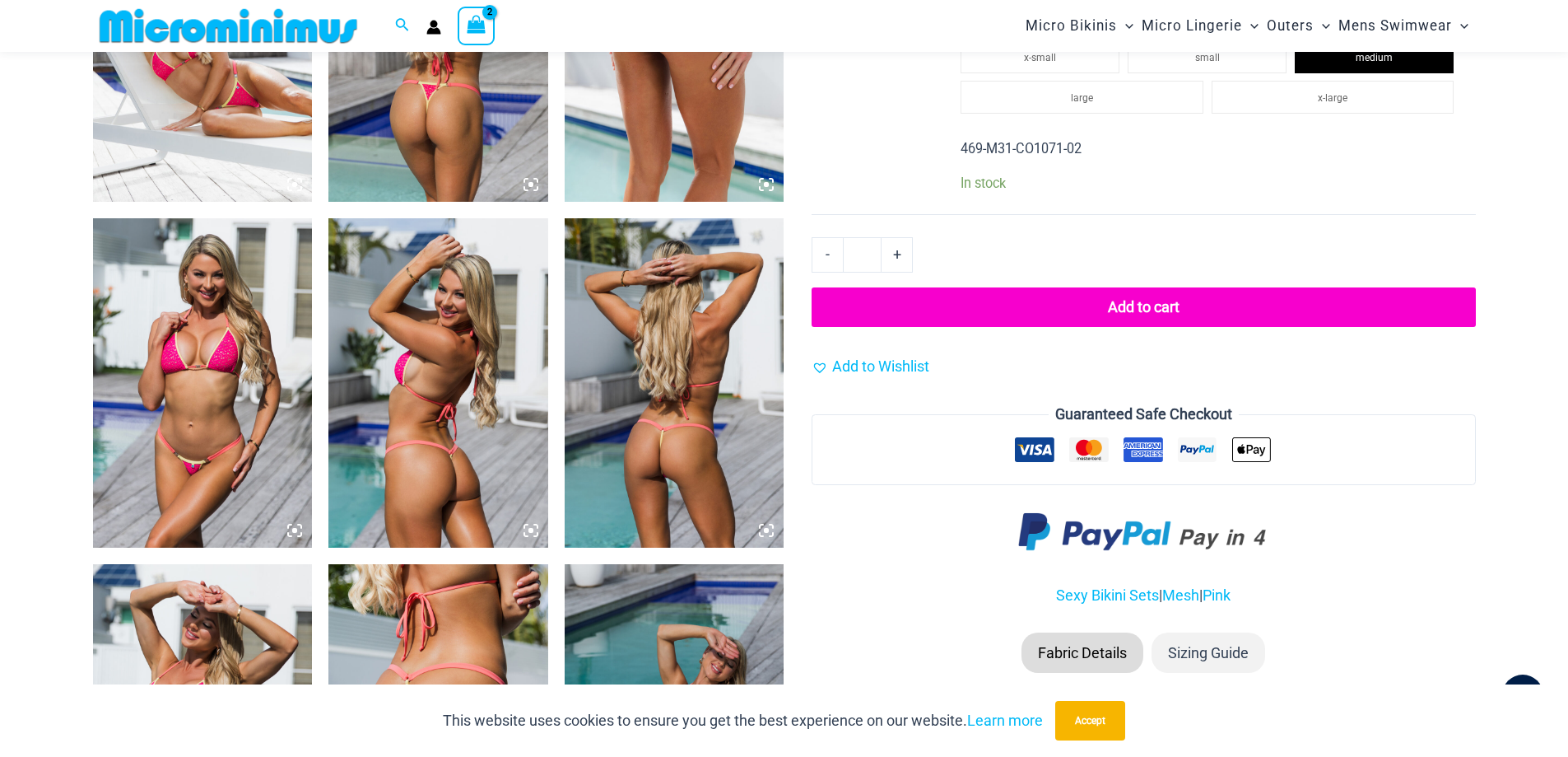
scroll to position [1663, 0]
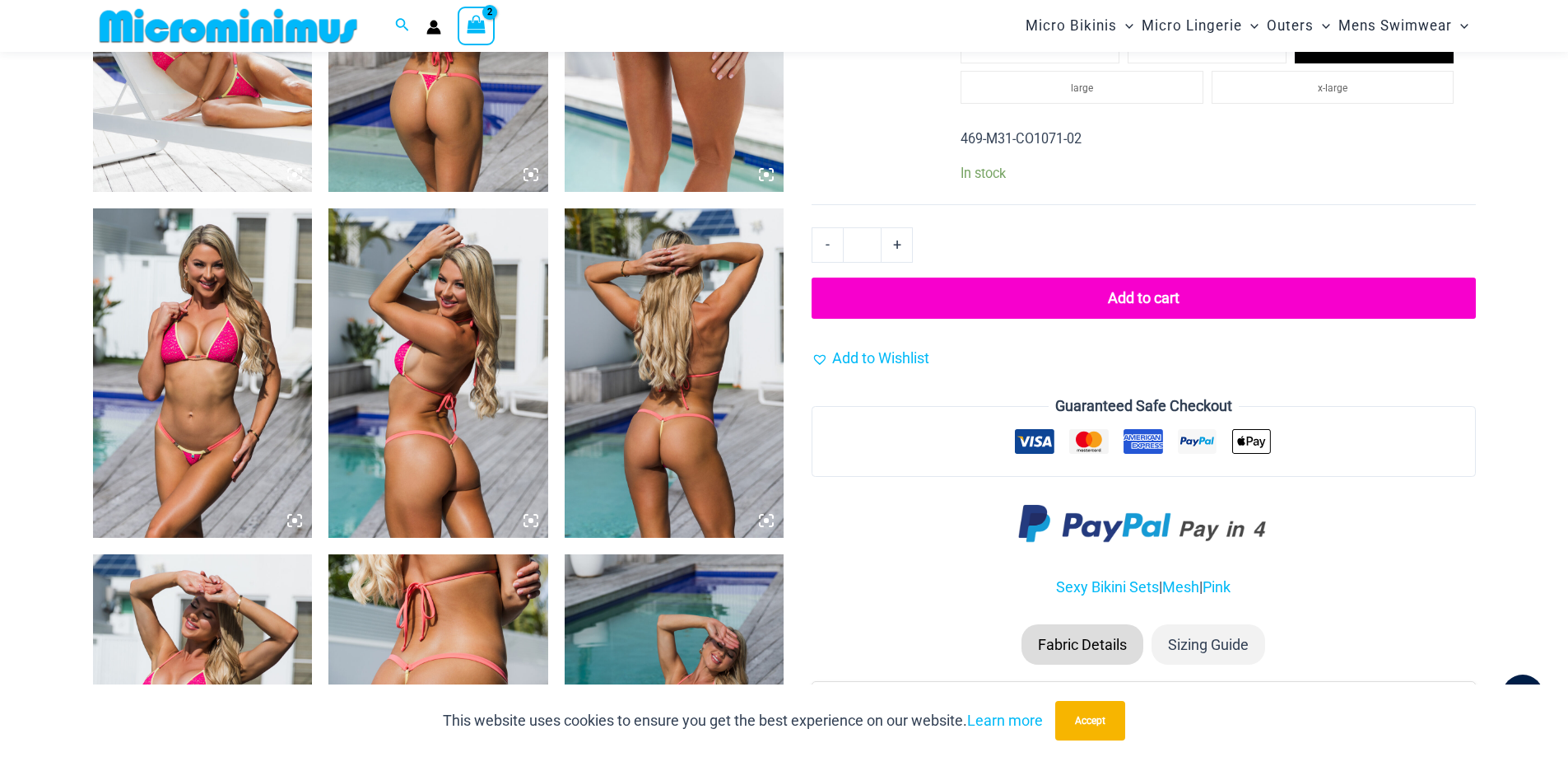
click at [1184, 290] on button "Add to cart" at bounding box center [1143, 298] width 663 height 41
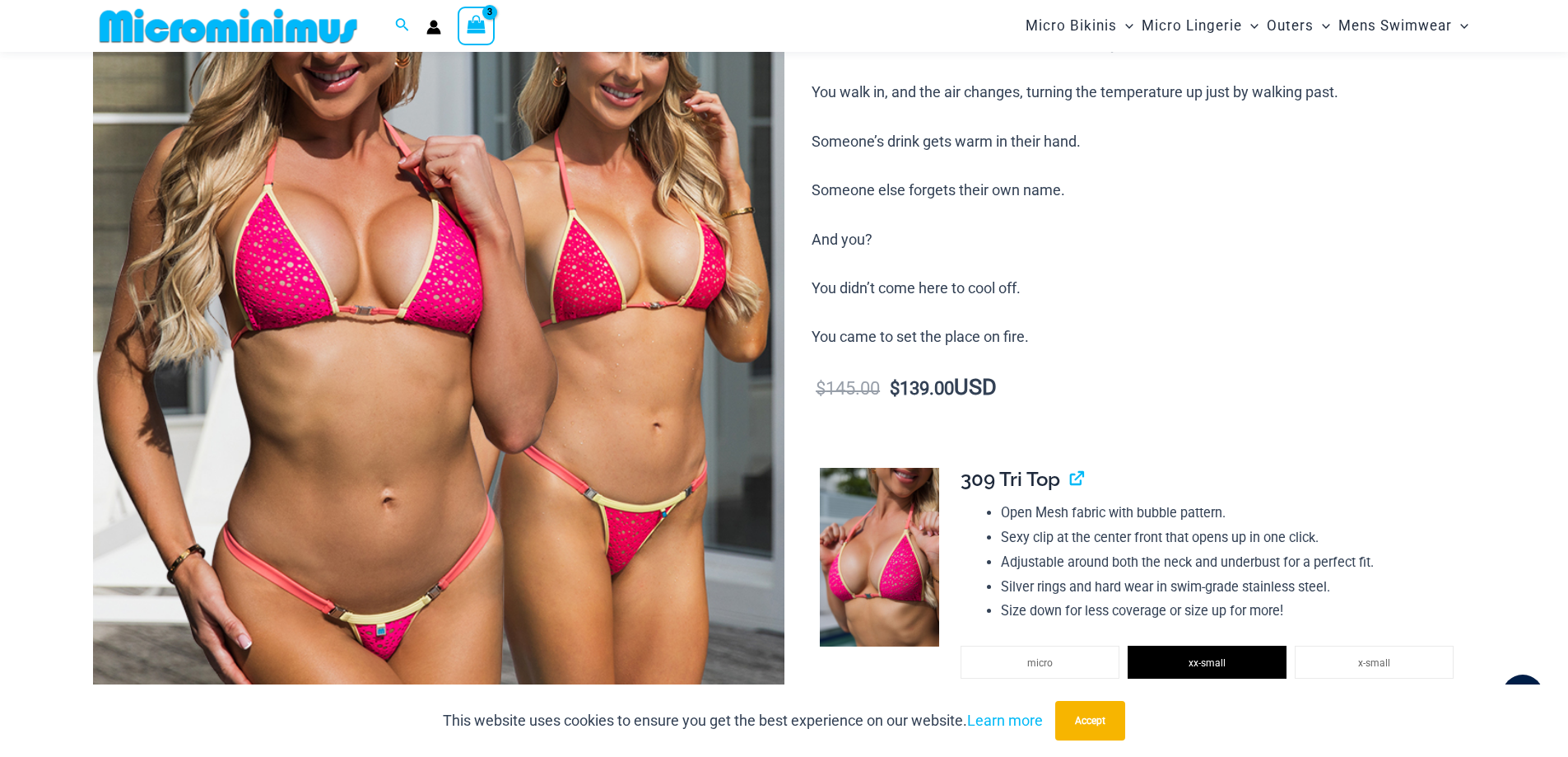
scroll to position [44, 0]
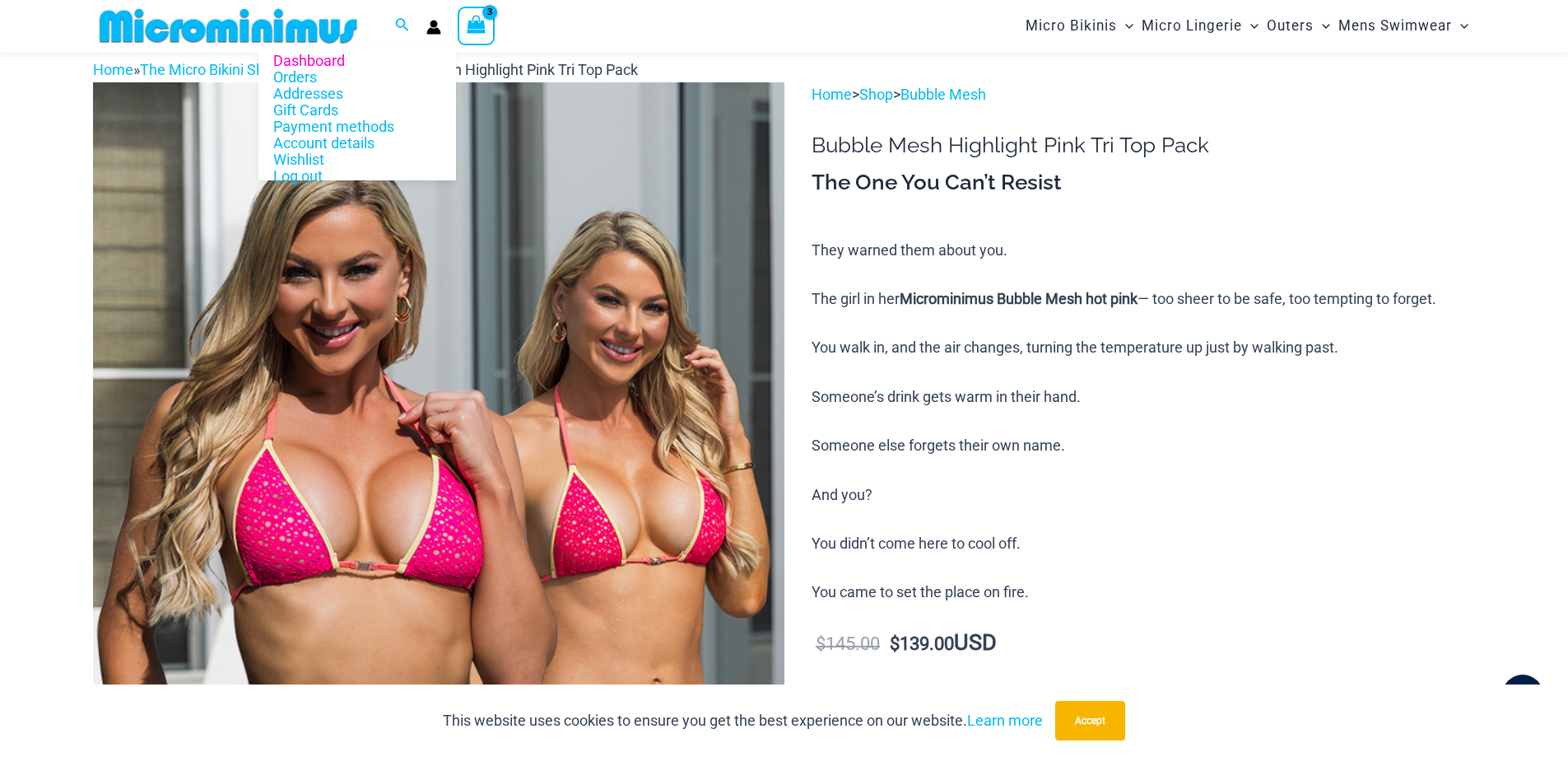
click at [426, 30] on icon "Account icon link" at bounding box center [433, 27] width 15 height 15
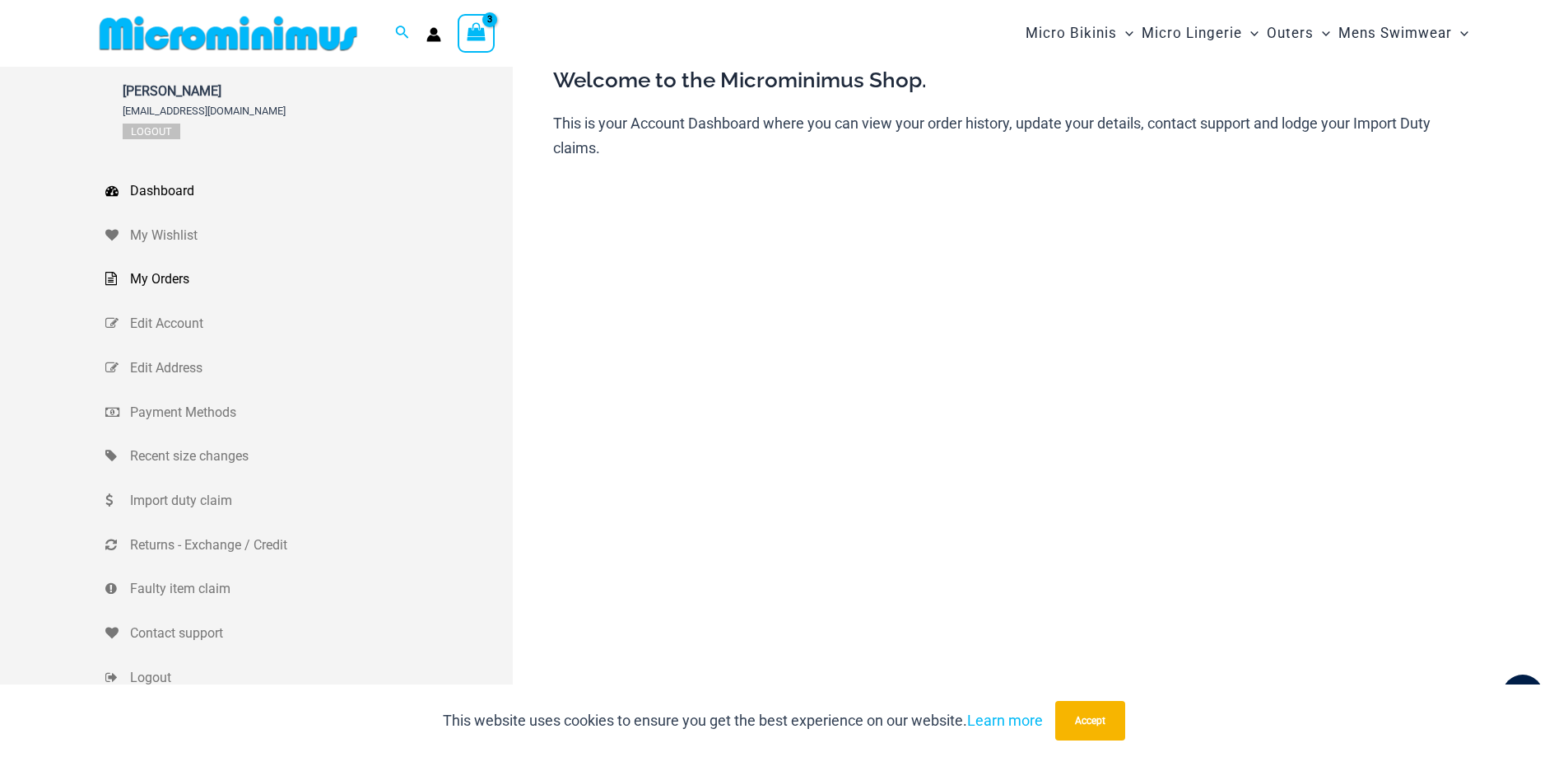
type input "**********"
click at [160, 274] on span "My Orders" at bounding box center [320, 279] width 379 height 25
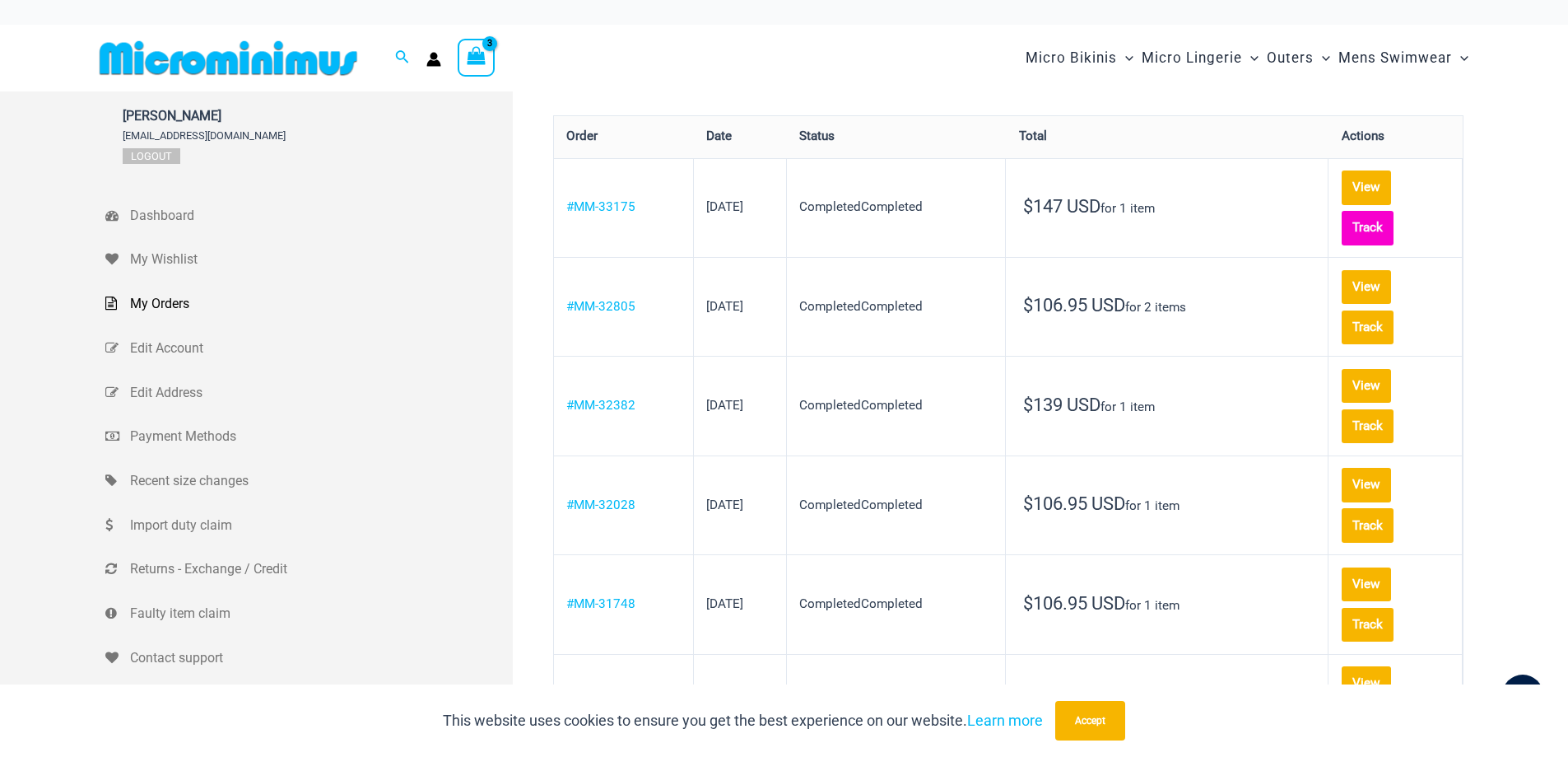
type input "**********"
click at [1371, 223] on link "Track" at bounding box center [1367, 227] width 52 height 34
